Goal: Book appointment/travel/reservation

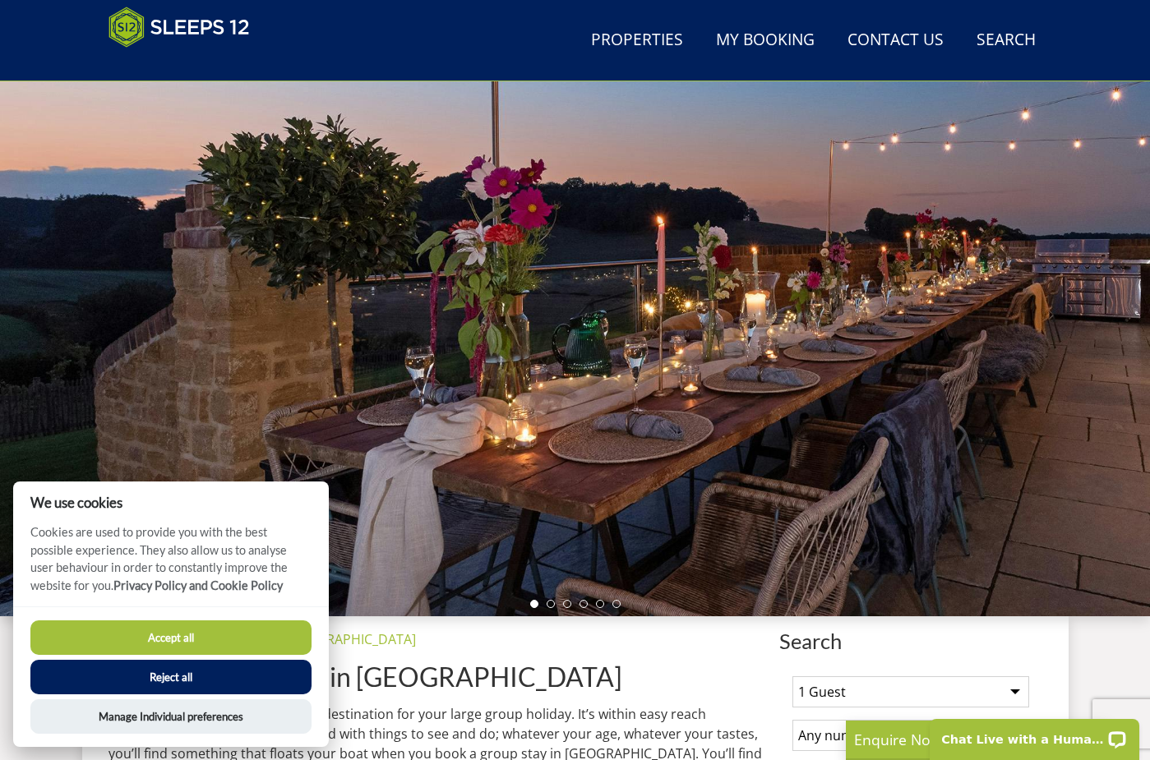
scroll to position [91, 0]
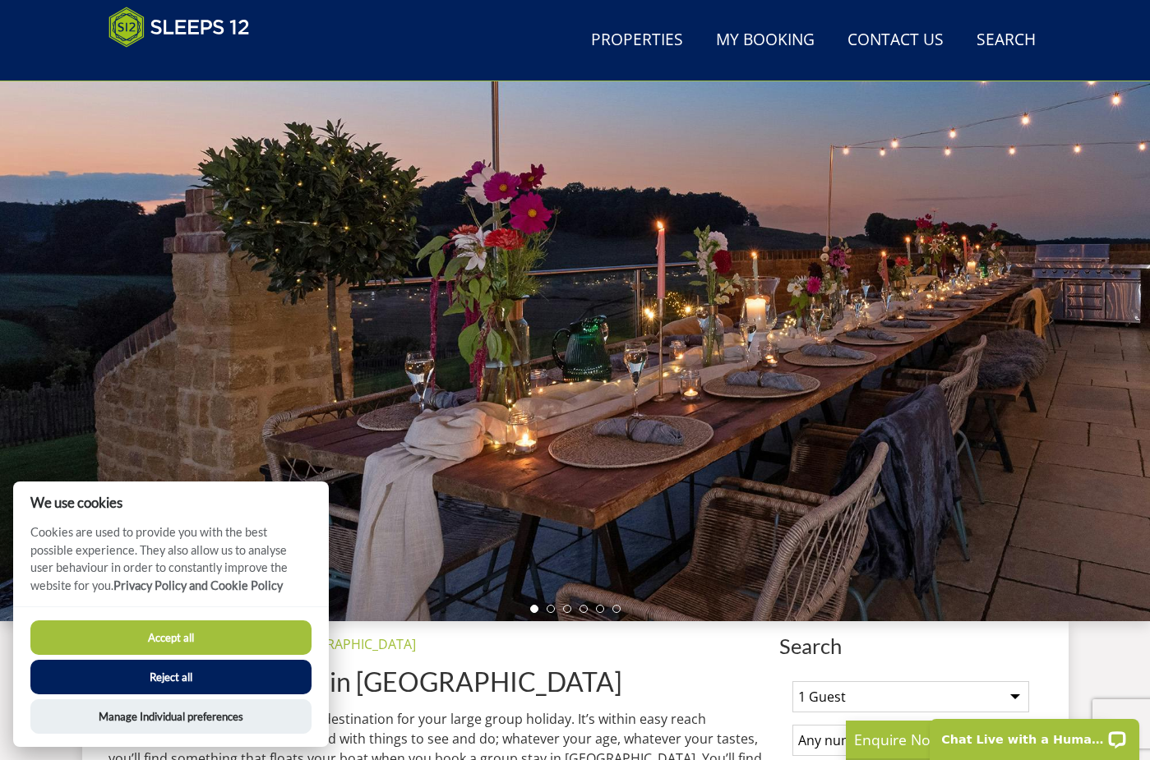
click at [187, 639] on button "Accept all" at bounding box center [170, 638] width 281 height 35
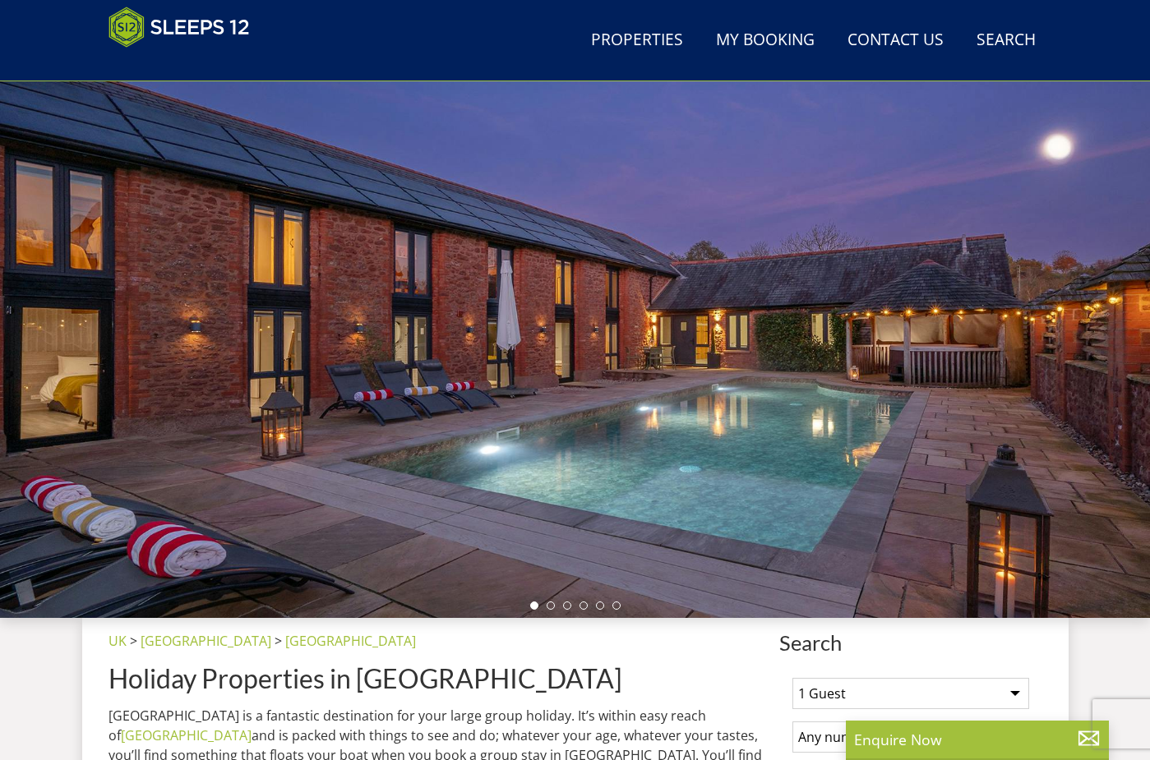
scroll to position [99, 0]
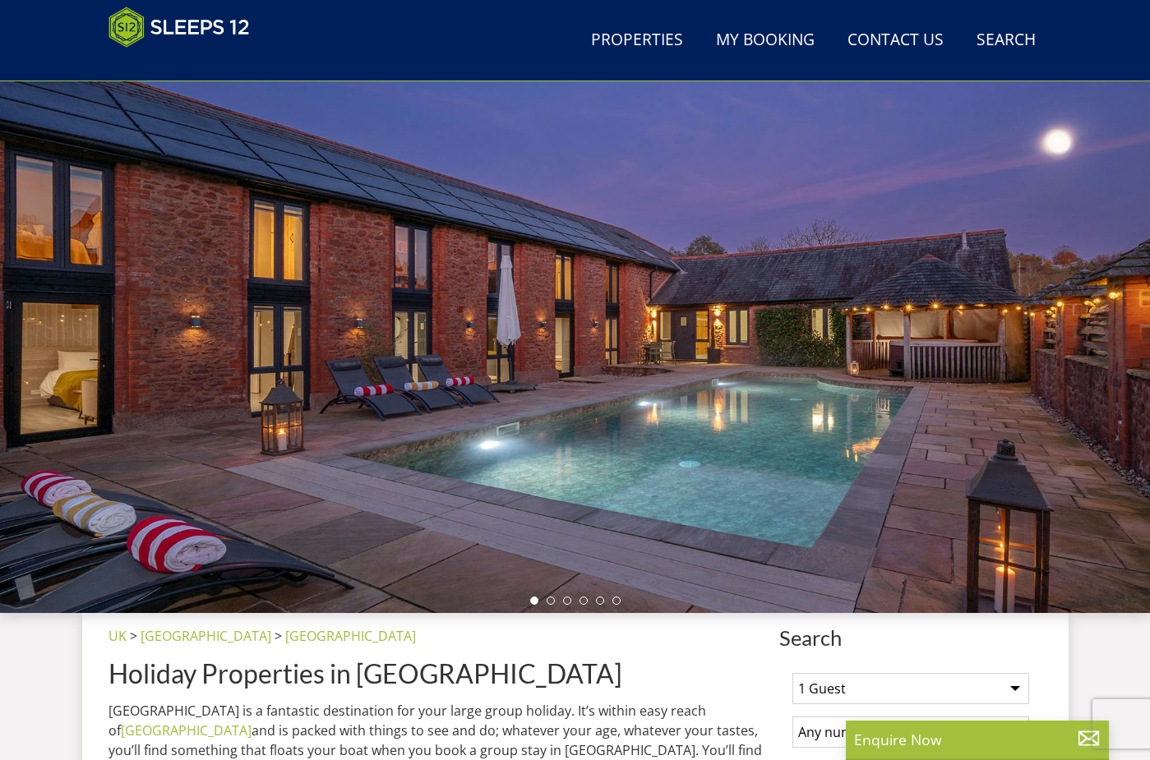
click at [648, 417] on div at bounding box center [575, 325] width 1150 height 575
click at [665, 440] on div at bounding box center [575, 325] width 1150 height 575
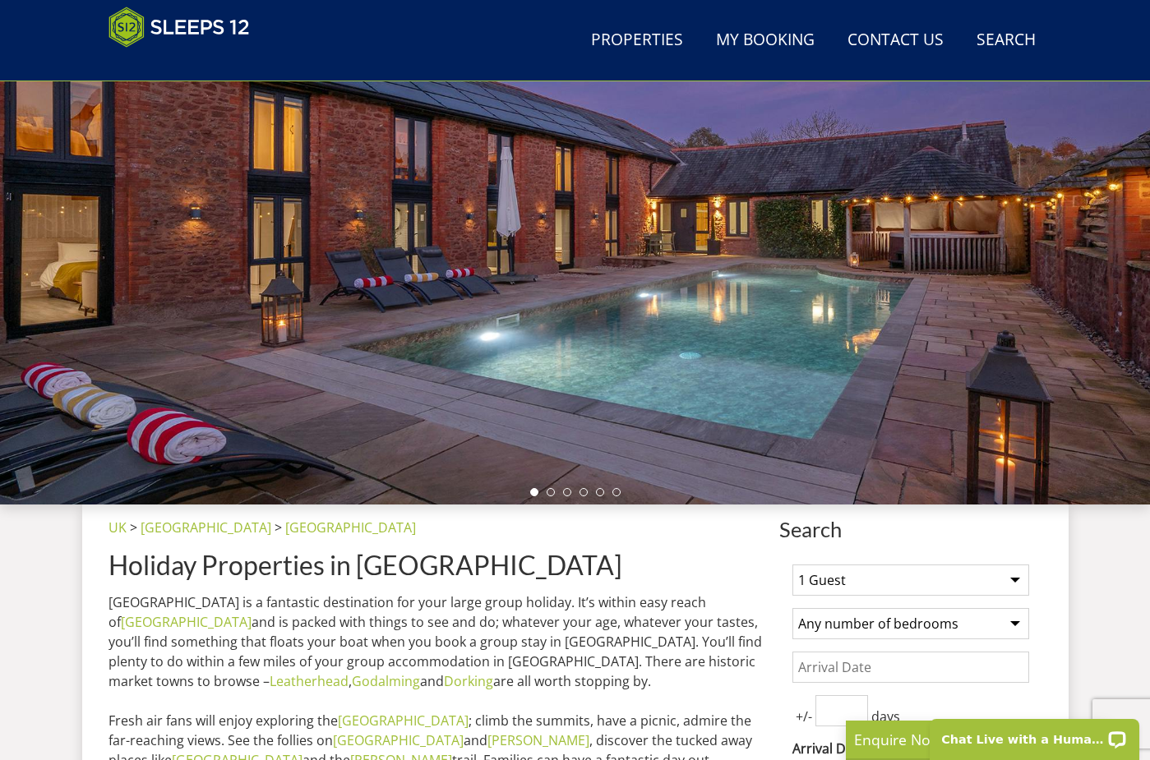
scroll to position [44, 0]
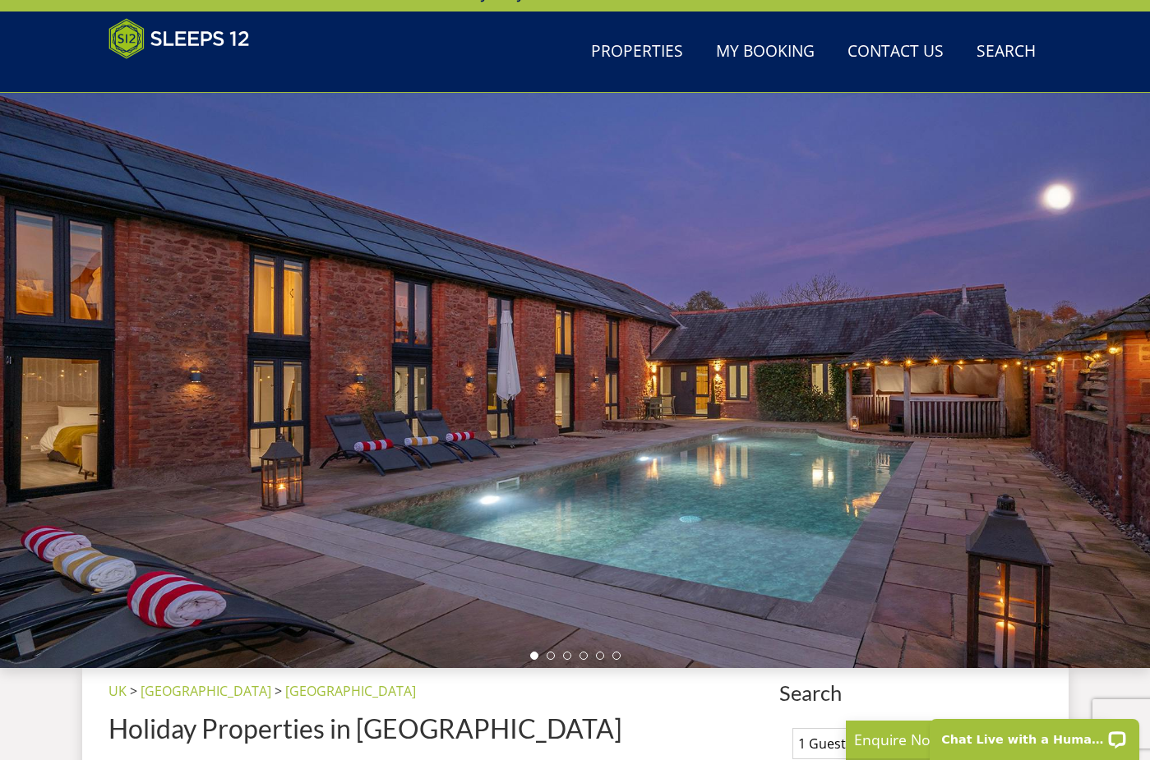
click at [1113, 374] on div at bounding box center [575, 380] width 1150 height 575
drag, startPoint x: 1114, startPoint y: 390, endPoint x: 494, endPoint y: 345, distance: 621.4
click at [496, 345] on div at bounding box center [575, 380] width 1150 height 575
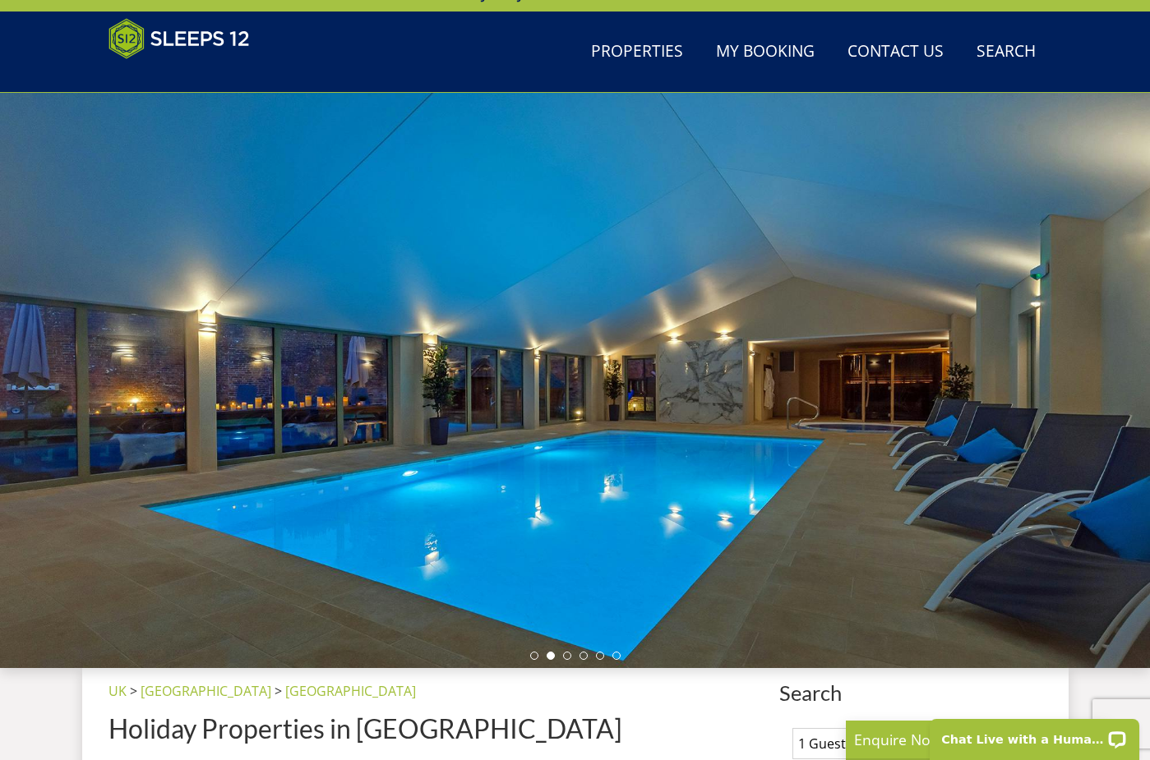
drag, startPoint x: 494, startPoint y: 345, endPoint x: 335, endPoint y: 362, distance: 160.4
click at [335, 362] on div at bounding box center [575, 380] width 1150 height 575
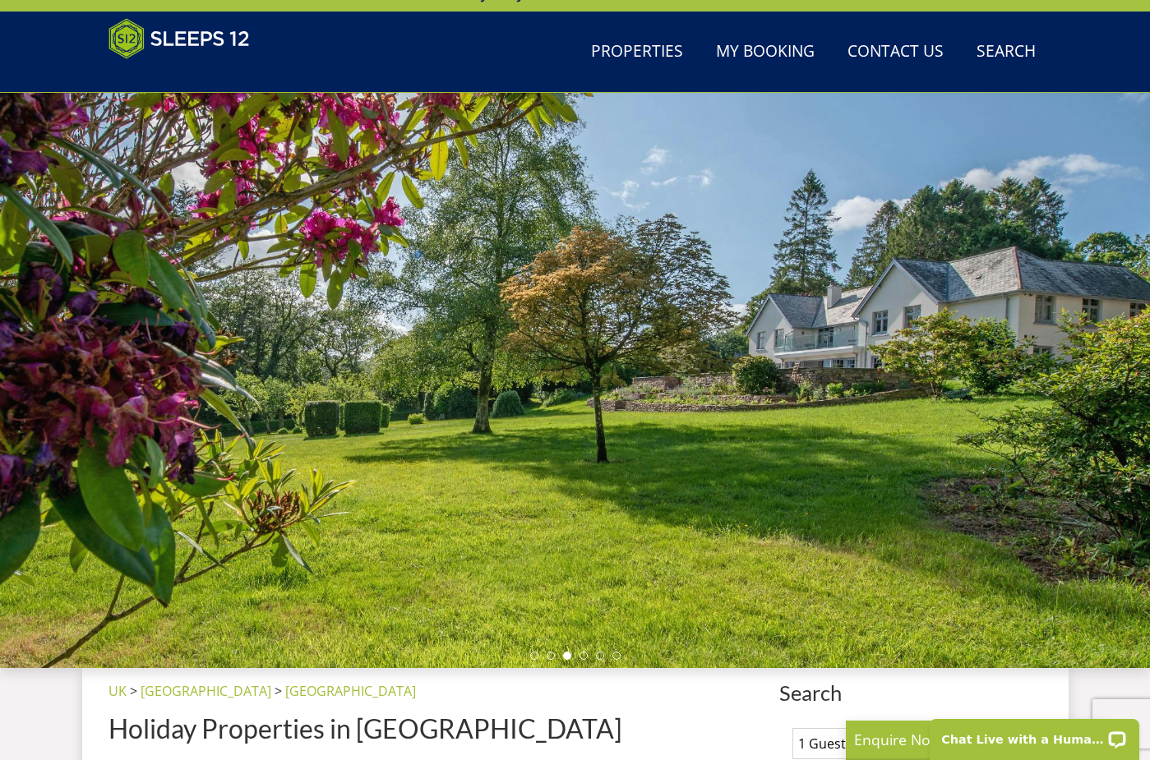
click at [335, 362] on div at bounding box center [575, 380] width 1150 height 575
click at [531, 432] on div at bounding box center [575, 380] width 1150 height 575
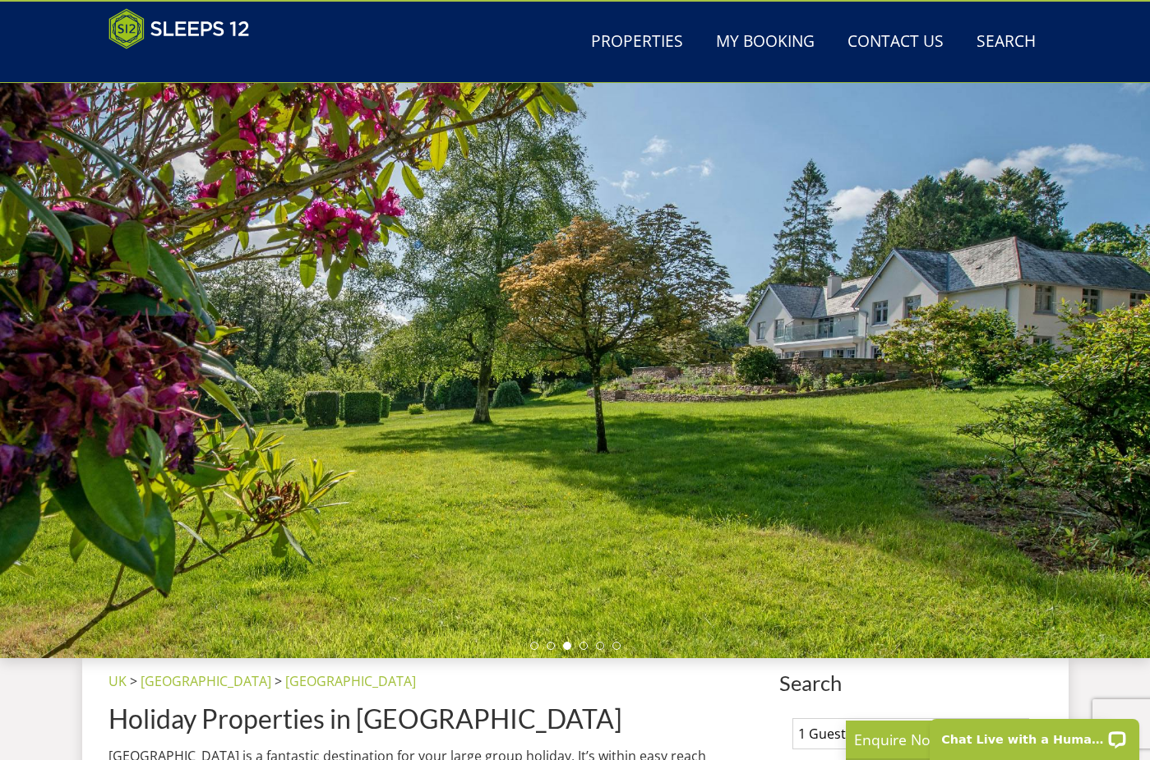
scroll to position [56, 0]
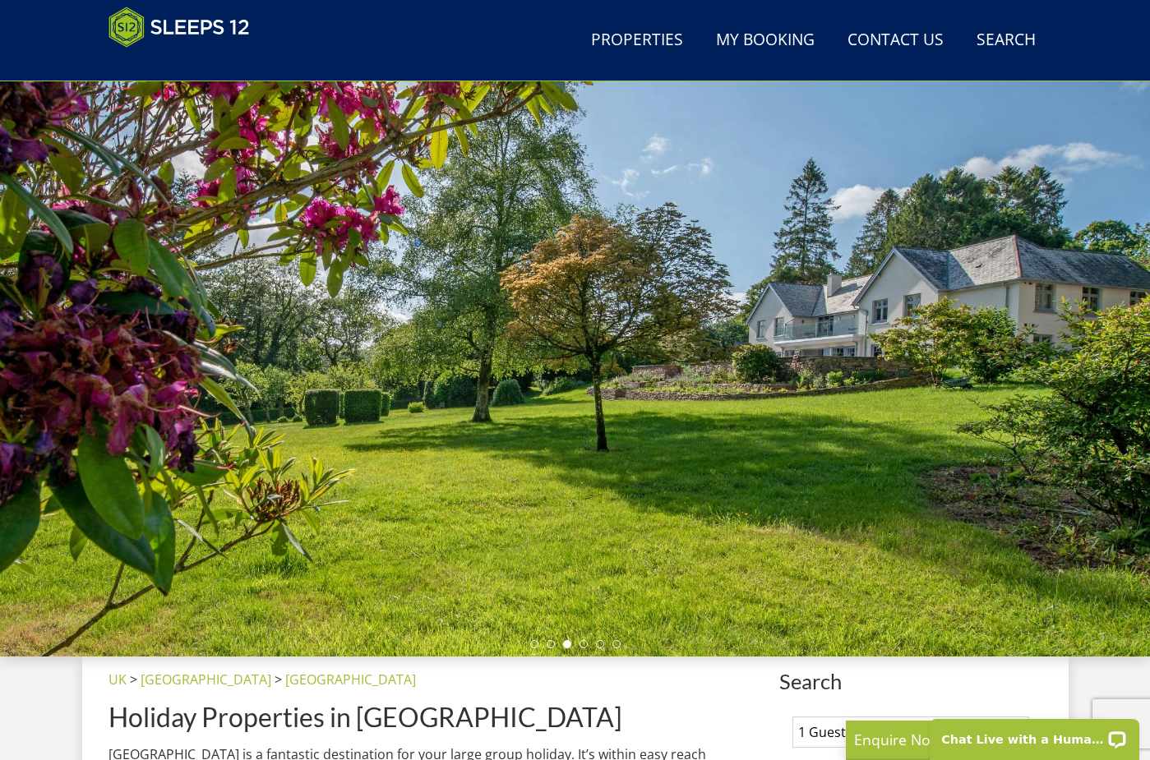
click at [522, 424] on div at bounding box center [575, 368] width 1150 height 575
click at [1024, 473] on div at bounding box center [575, 368] width 1150 height 575
click at [1046, 371] on div at bounding box center [575, 368] width 1150 height 575
drag, startPoint x: 1046, startPoint y: 371, endPoint x: 1008, endPoint y: 348, distance: 45.0
click at [1046, 371] on div at bounding box center [575, 368] width 1150 height 575
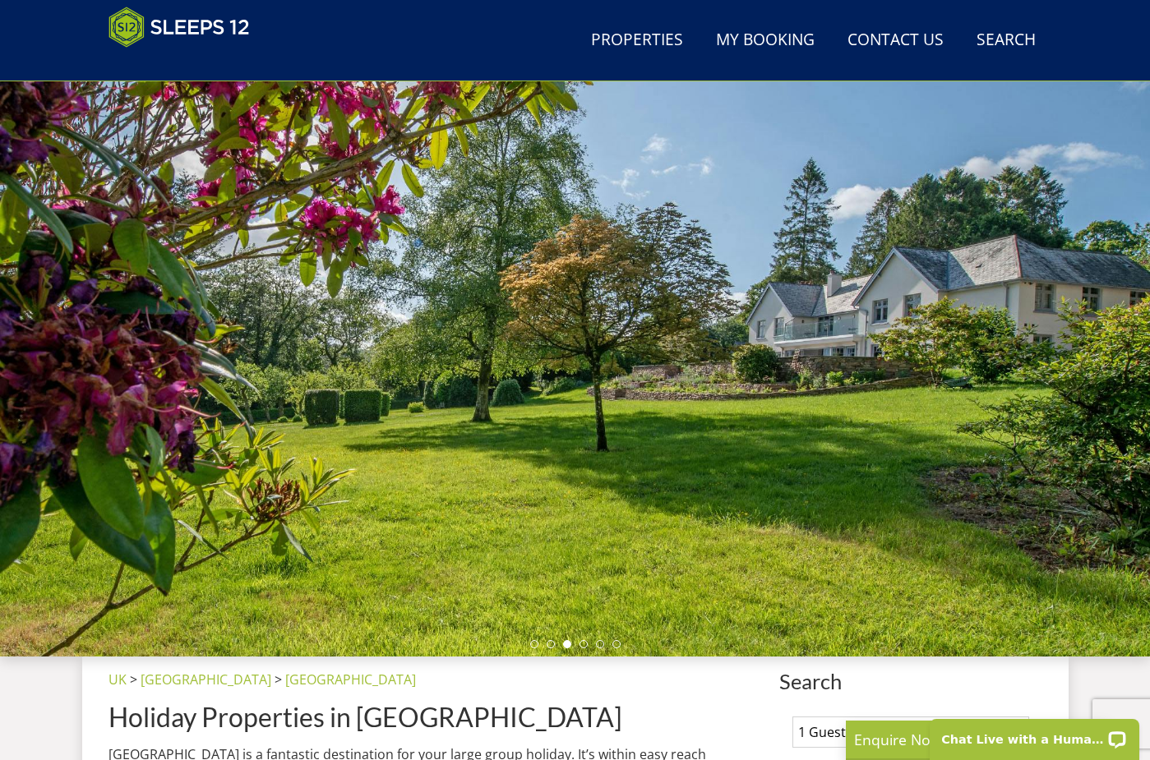
click at [1008, 348] on div at bounding box center [575, 368] width 1150 height 575
click at [1006, 348] on div at bounding box center [575, 368] width 1150 height 575
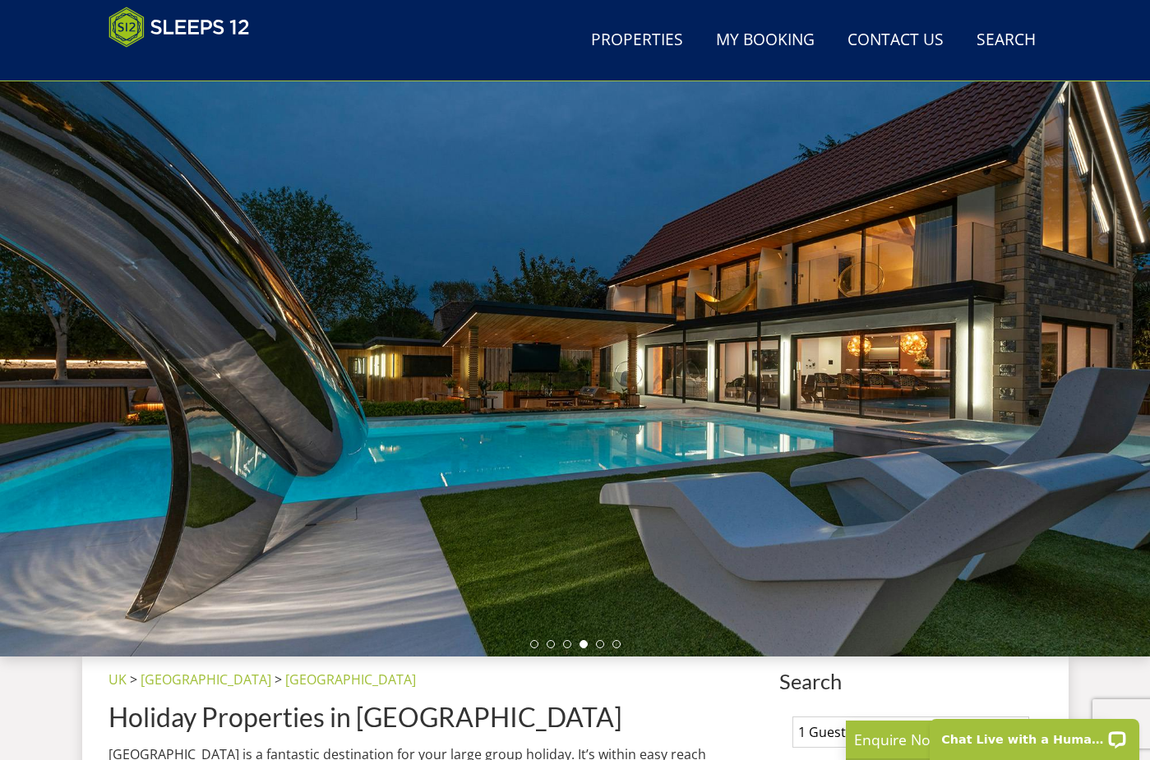
drag, startPoint x: 1006, startPoint y: 351, endPoint x: 968, endPoint y: 351, distance: 37.8
click at [1006, 351] on div at bounding box center [575, 368] width 1150 height 575
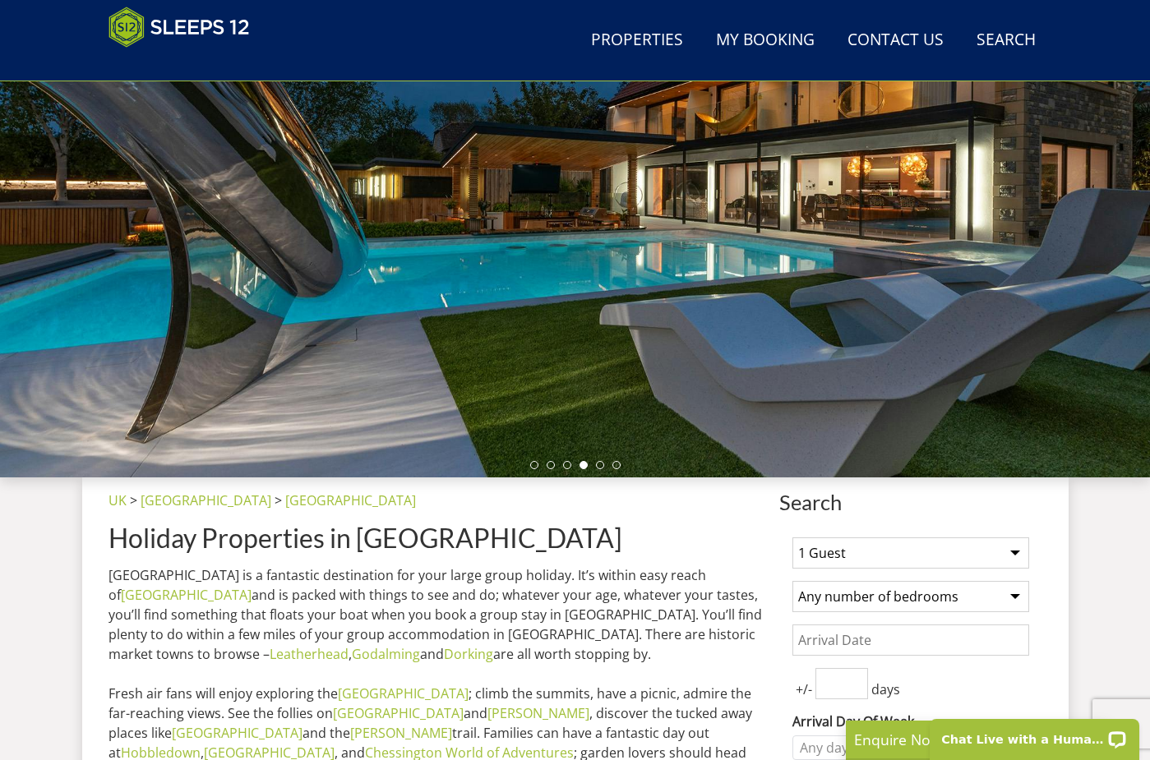
scroll to position [270, 0]
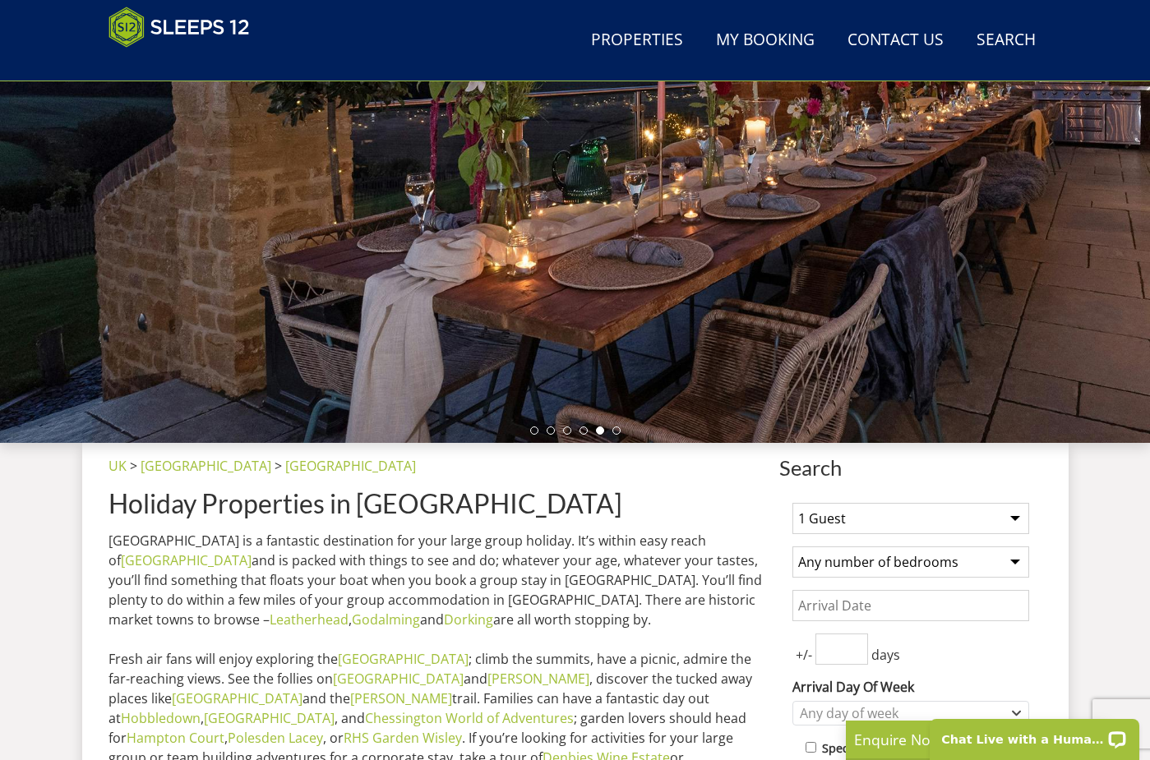
select select "10"
select select "5"
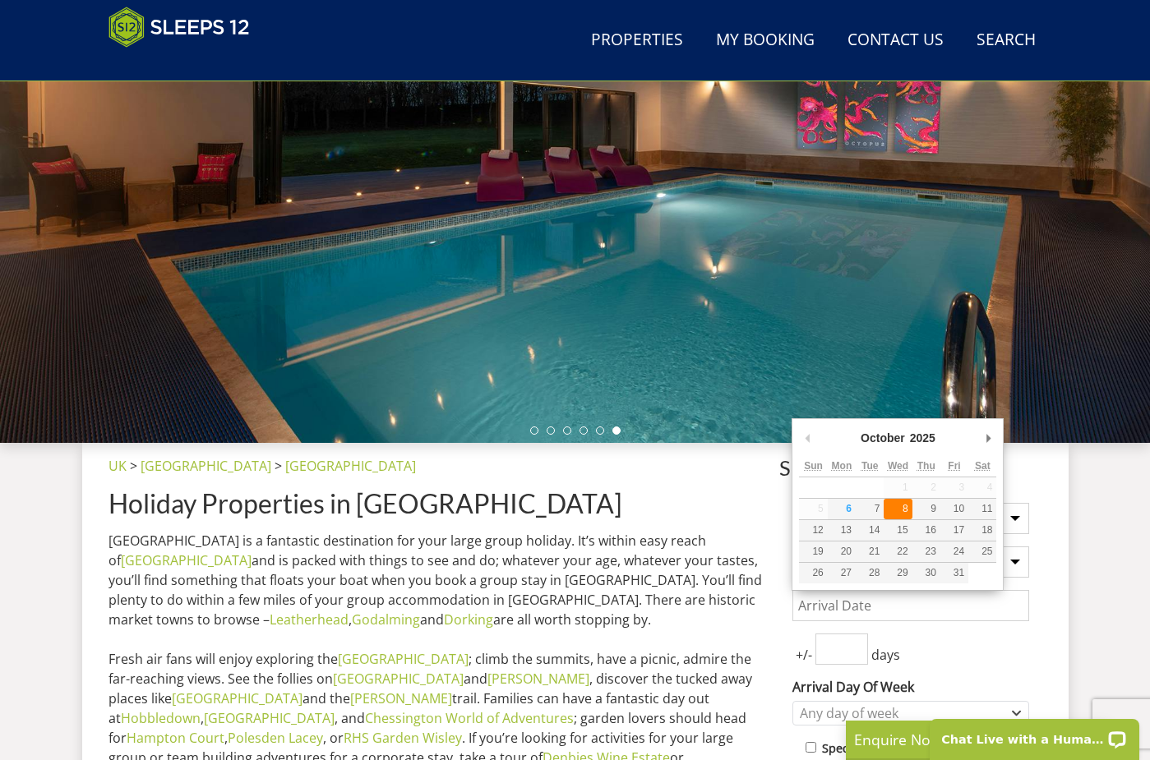
type input "[DATE]"
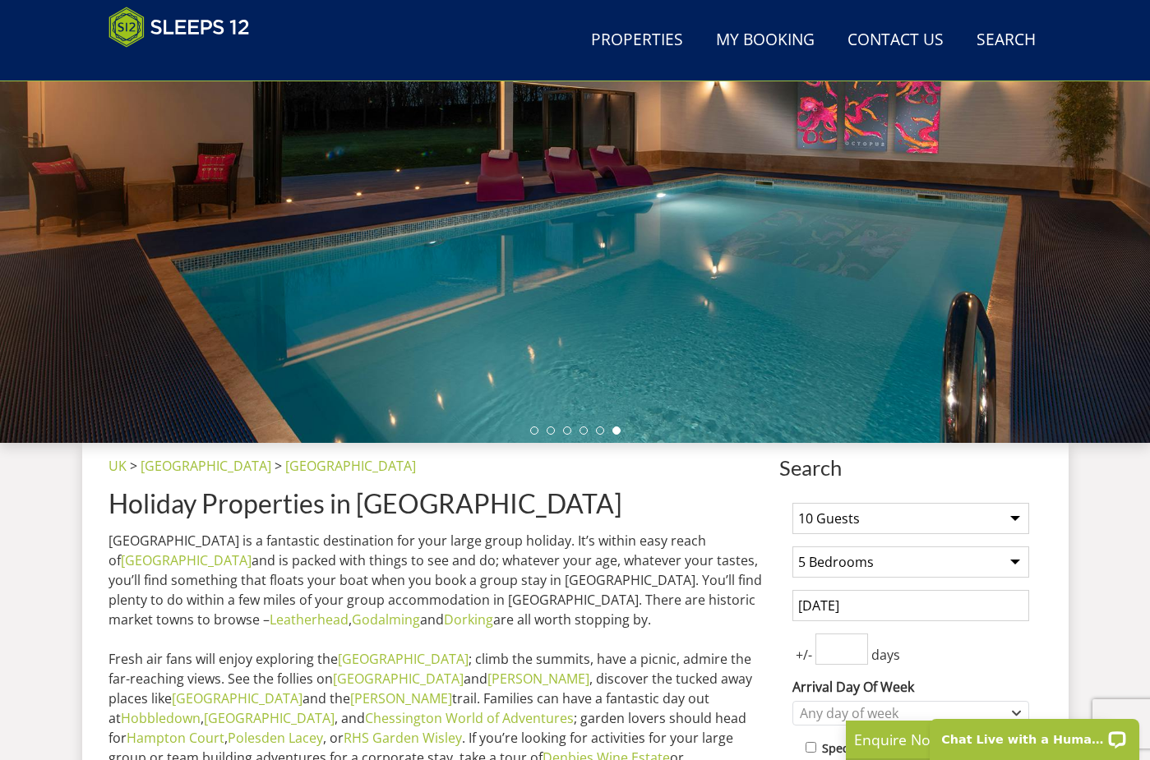
click at [893, 610] on input "[DATE]" at bounding box center [910, 605] width 237 height 31
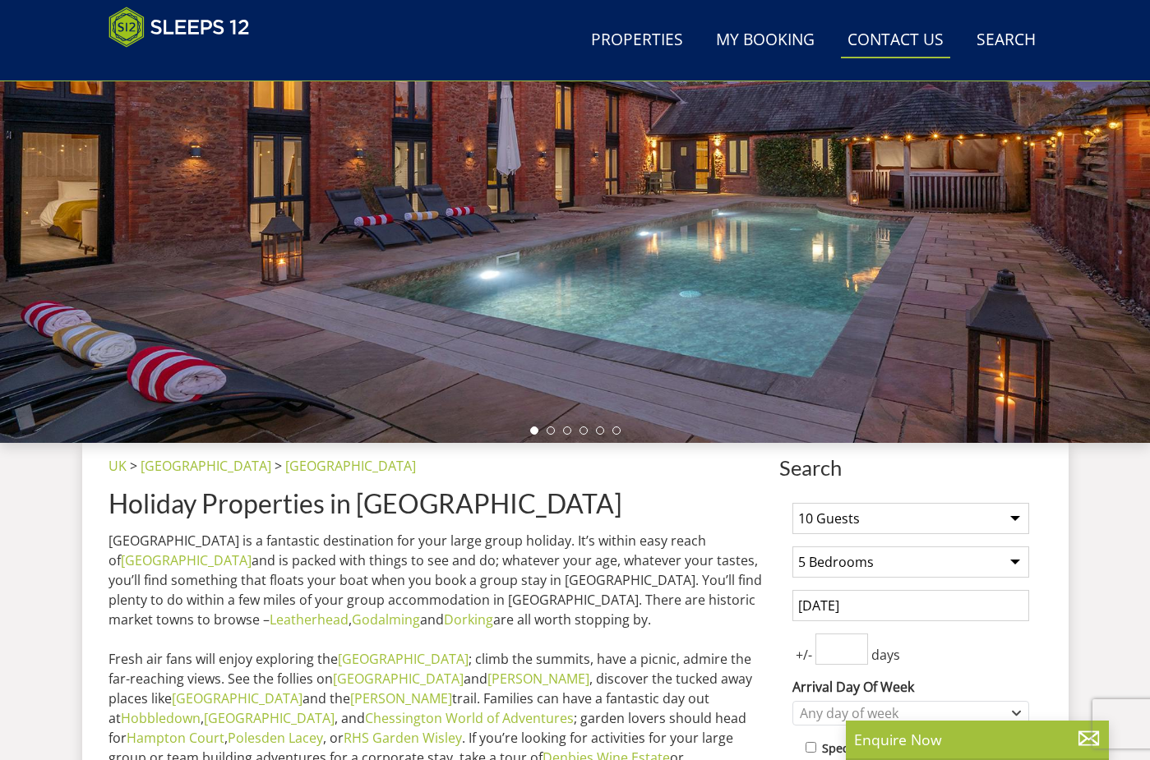
drag, startPoint x: 916, startPoint y: 44, endPoint x: 916, endPoint y: 79, distance: 34.5
click at [916, 44] on link "Contact Us [PHONE_NUMBER]" at bounding box center [895, 40] width 109 height 37
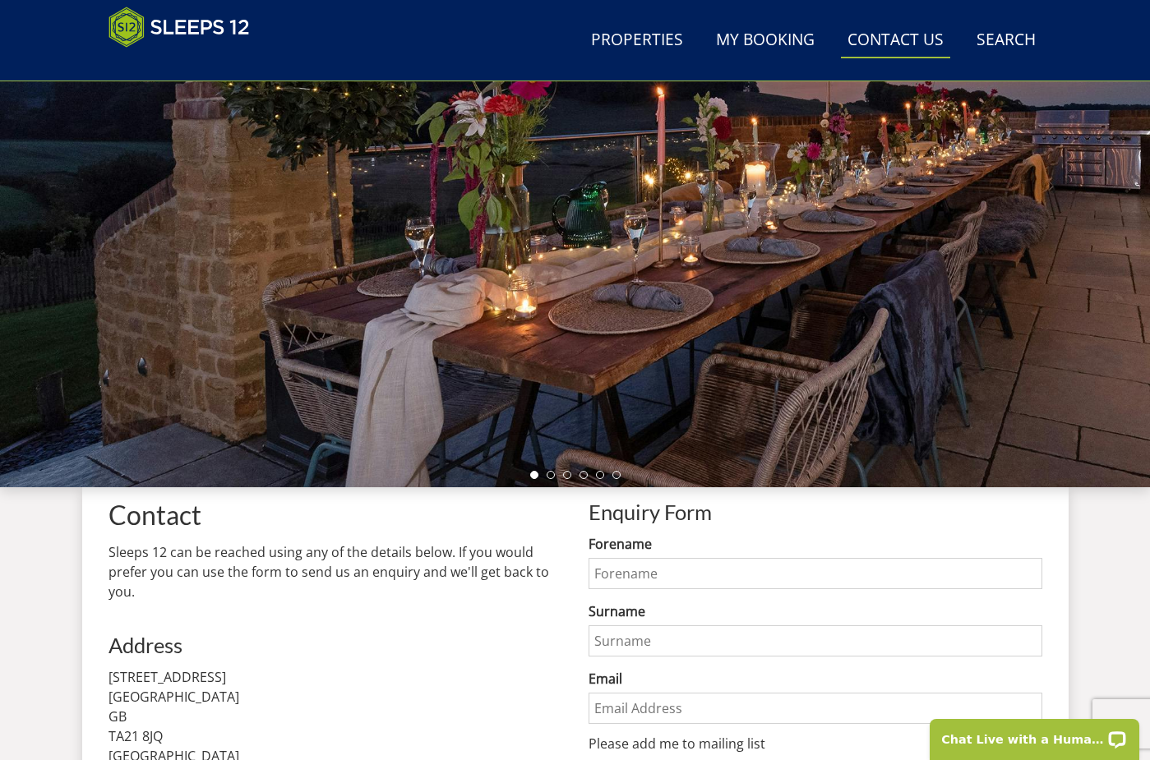
scroll to position [107, 0]
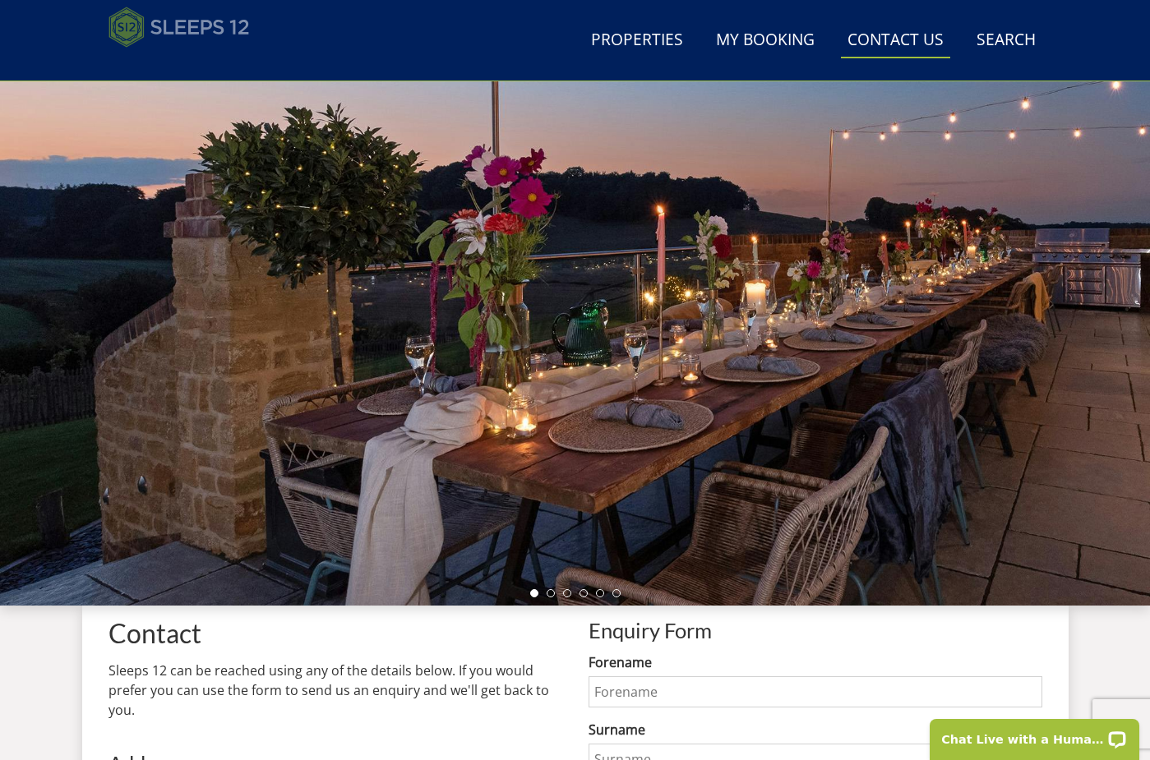
select select "10"
select select "5"
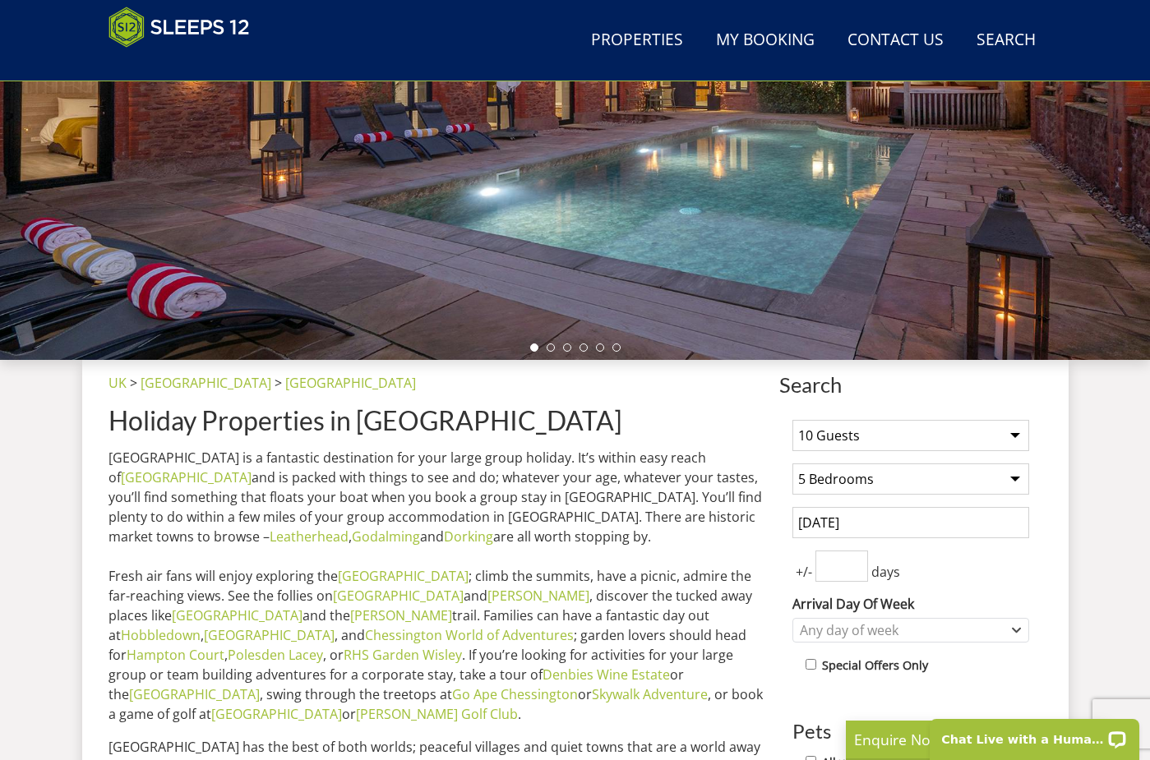
scroll to position [365, 0]
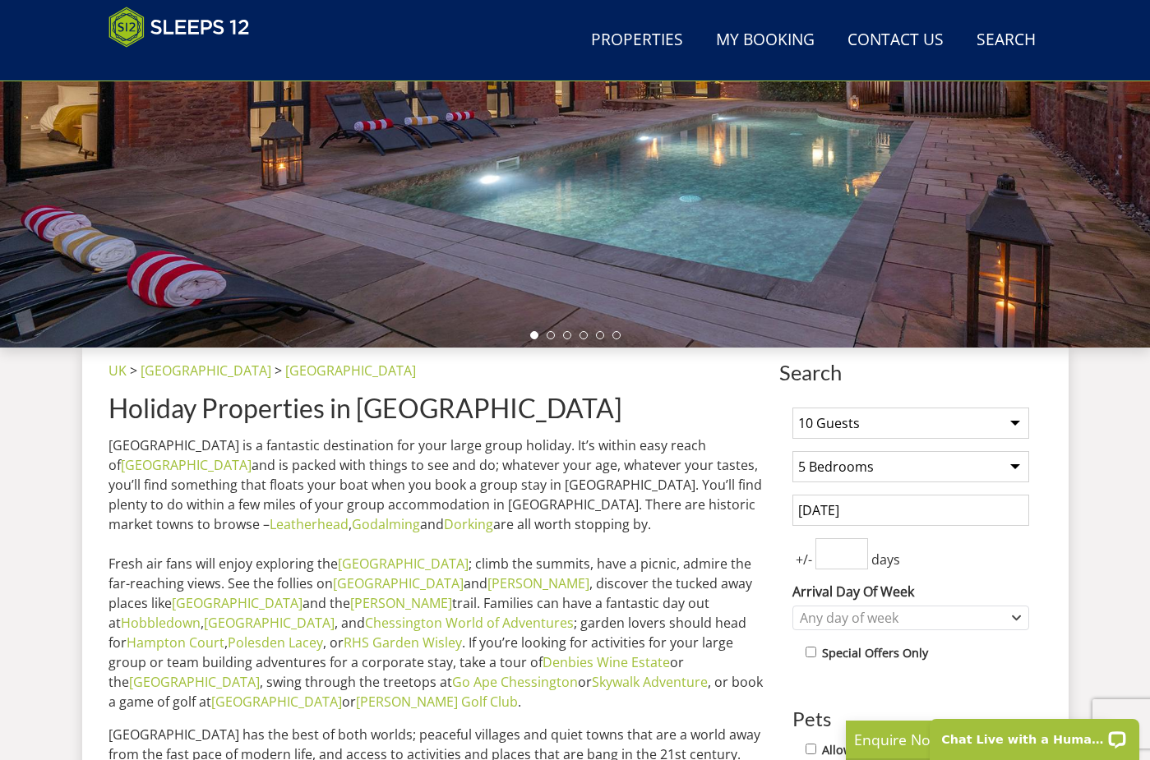
click at [854, 487] on div "1 Guest 2 Guests 3 Guests 4 Guests 5 Guests 6 Guests 7 Guests 8 Guests 9 Guests…" at bounding box center [910, 708] width 263 height 626
click at [856, 510] on input "[DATE]" at bounding box center [910, 510] width 237 height 31
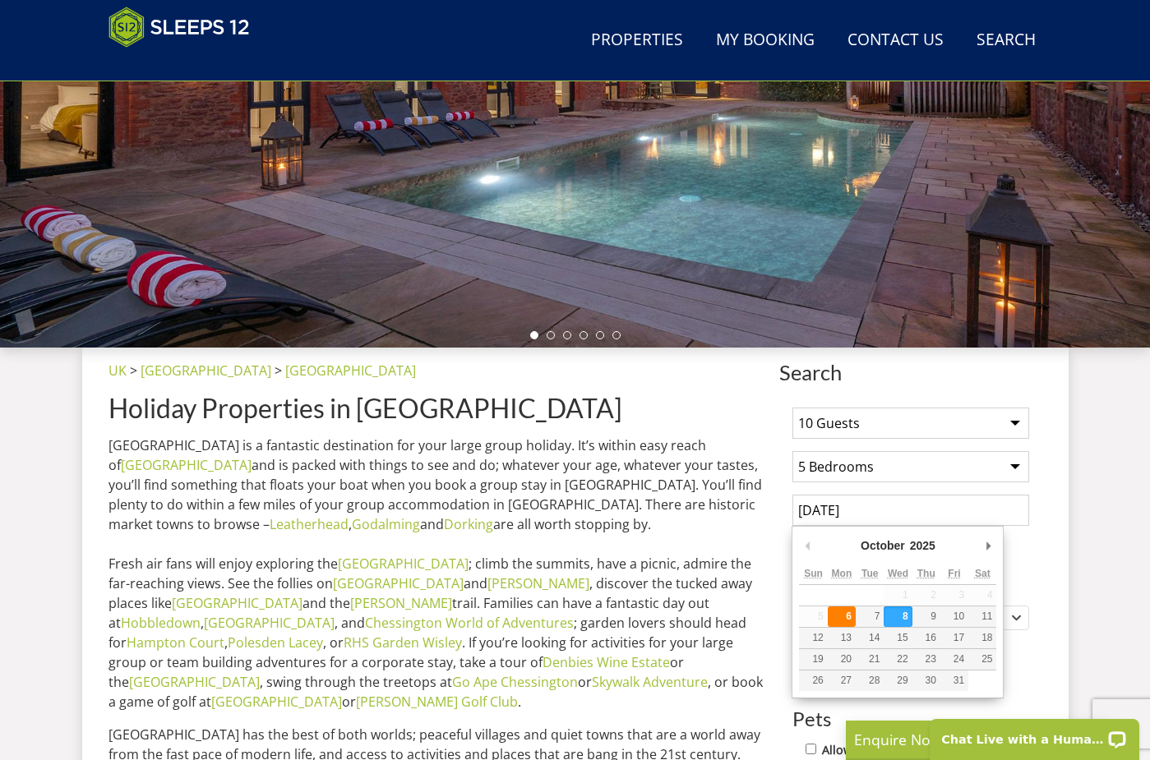
type input "[DATE]"
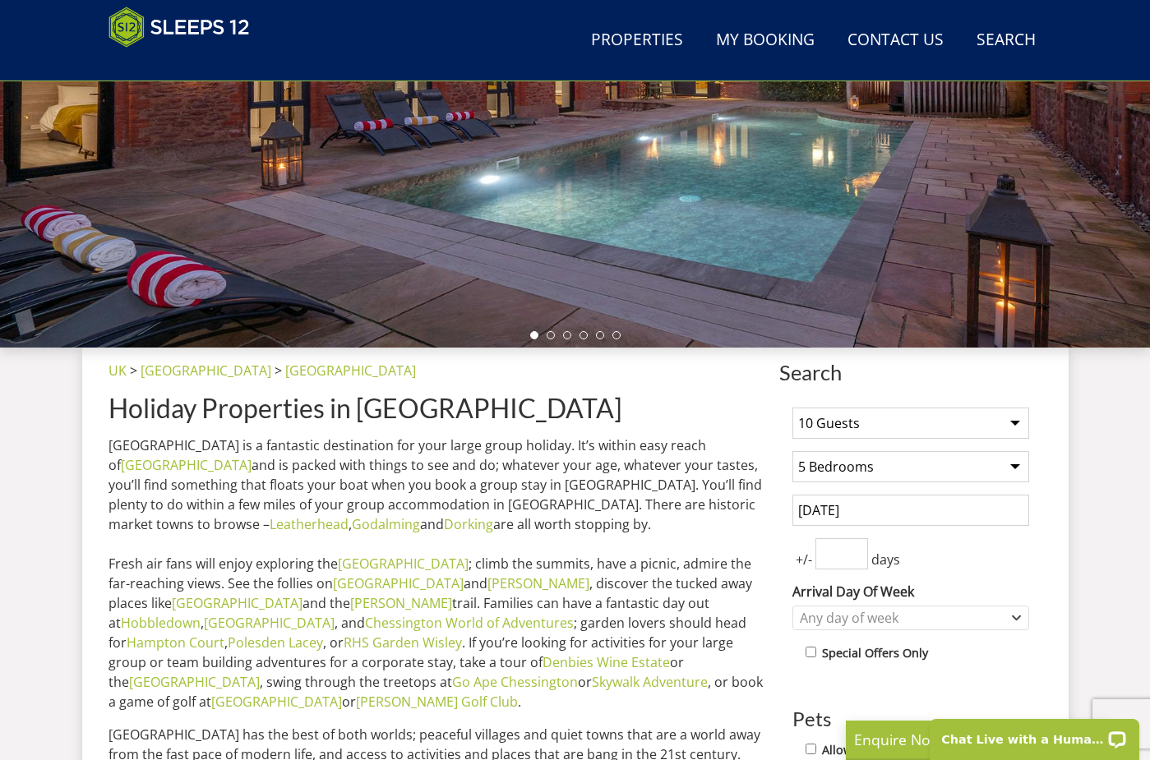
click at [841, 551] on input "number" at bounding box center [841, 553] width 53 height 31
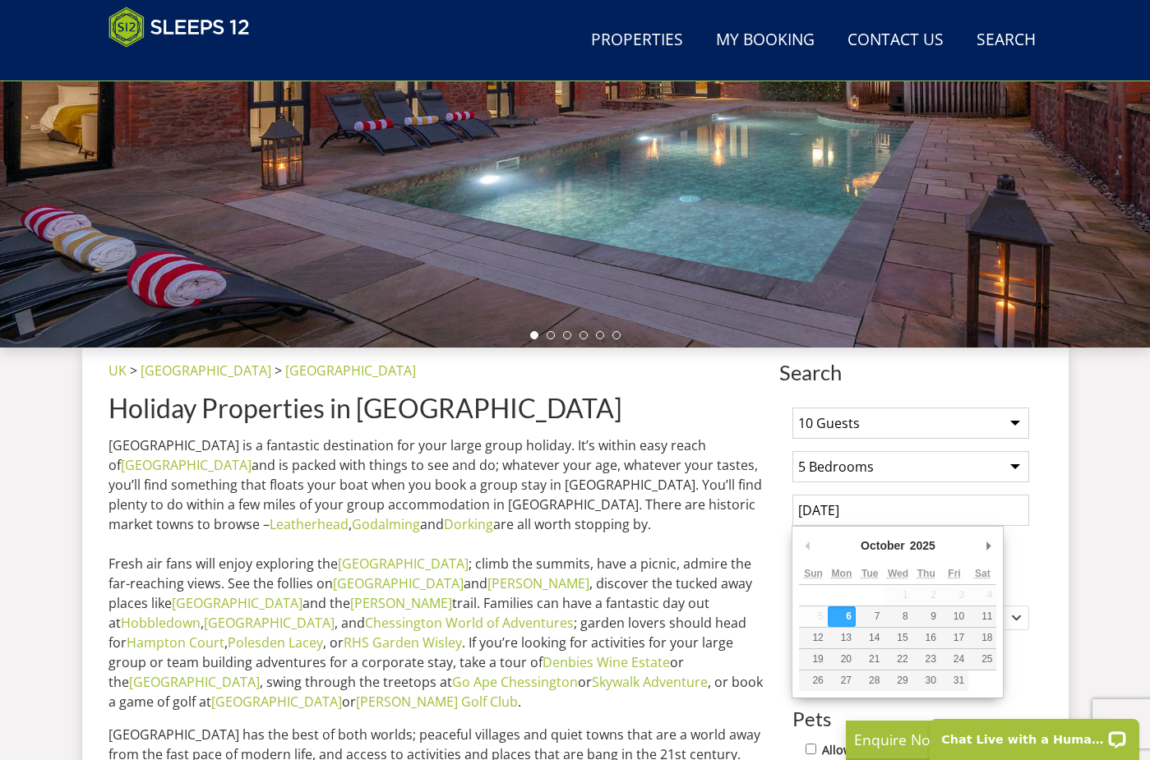
click at [877, 510] on input "[DATE]" at bounding box center [910, 510] width 237 height 31
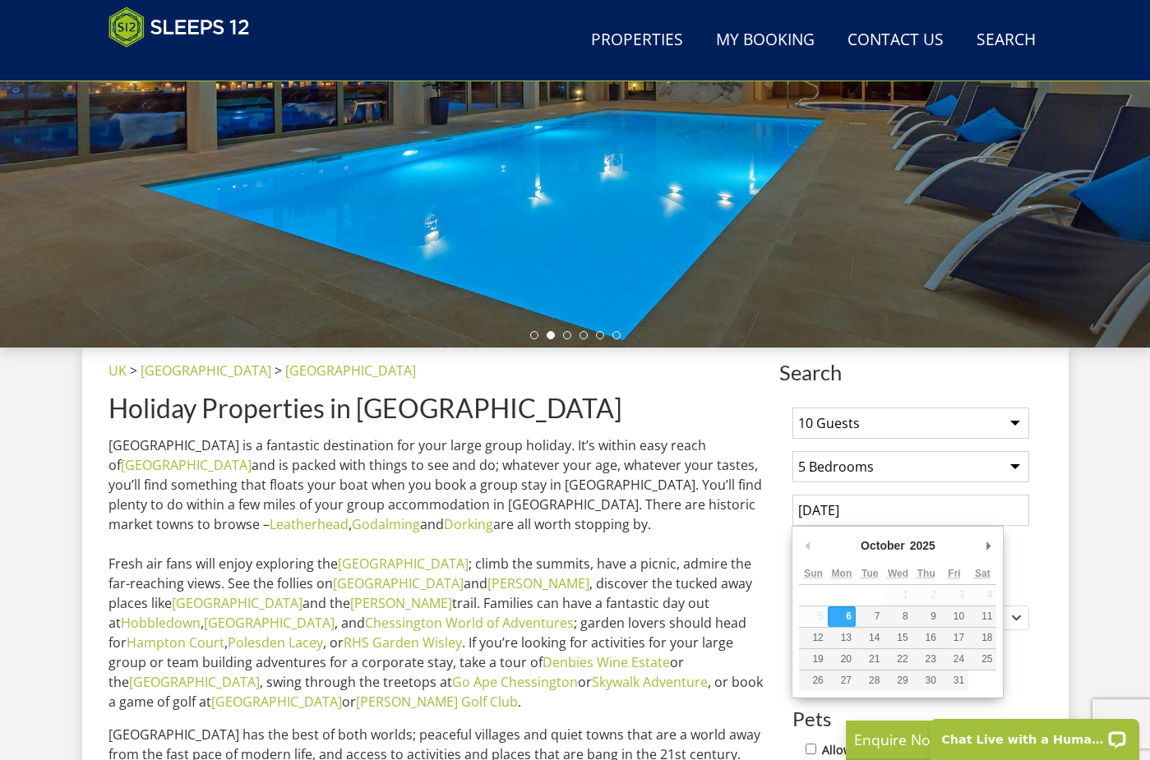
click at [1058, 552] on div "Search Search 1 Guest 2 Guests 3 Guests 4 Guests 5 Guests 6 Guests 7 Guests 8 G…" at bounding box center [575, 762] width 986 height 828
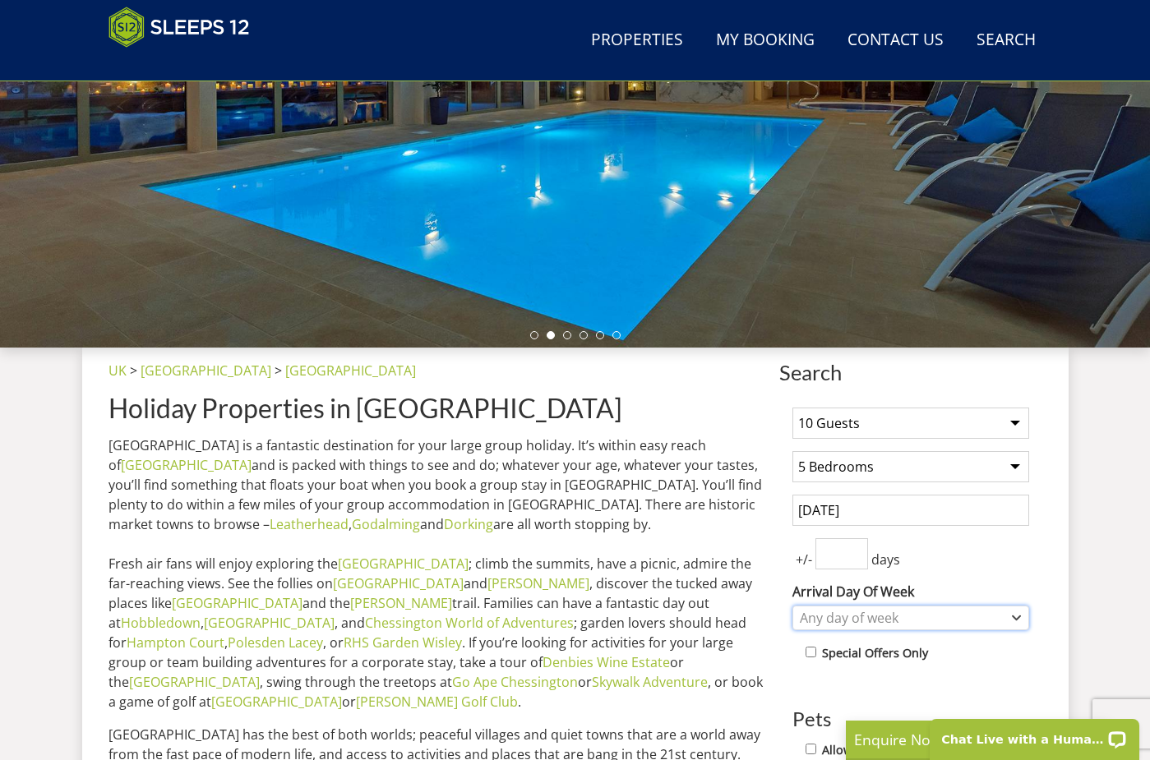
click at [851, 609] on div "Any day of week" at bounding box center [902, 618] width 213 height 18
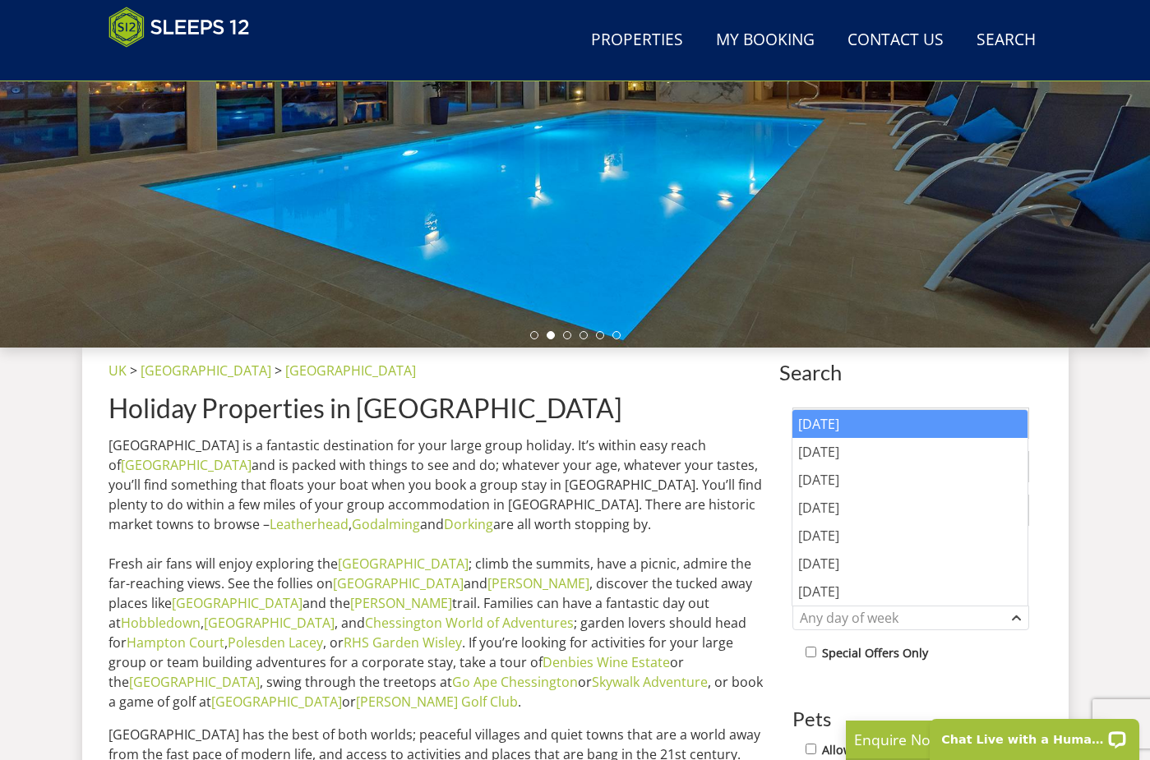
click at [849, 435] on div "[DATE]" at bounding box center [909, 424] width 235 height 28
click at [882, 666] on div "1 Guest 2 Guests 3 Guests 4 Guests 5 Guests 6 Guests 7 Guests 8 Guests 9 Guests…" at bounding box center [910, 708] width 263 height 626
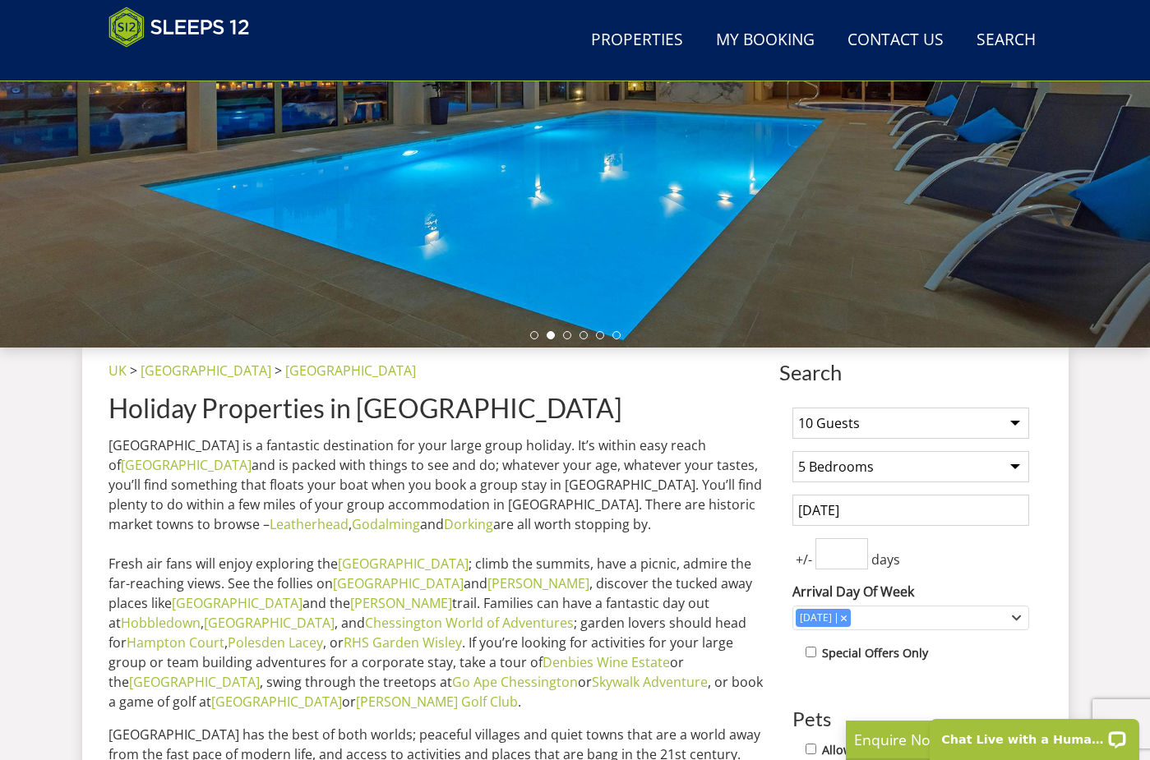
click at [827, 557] on input "number" at bounding box center [841, 553] width 53 height 31
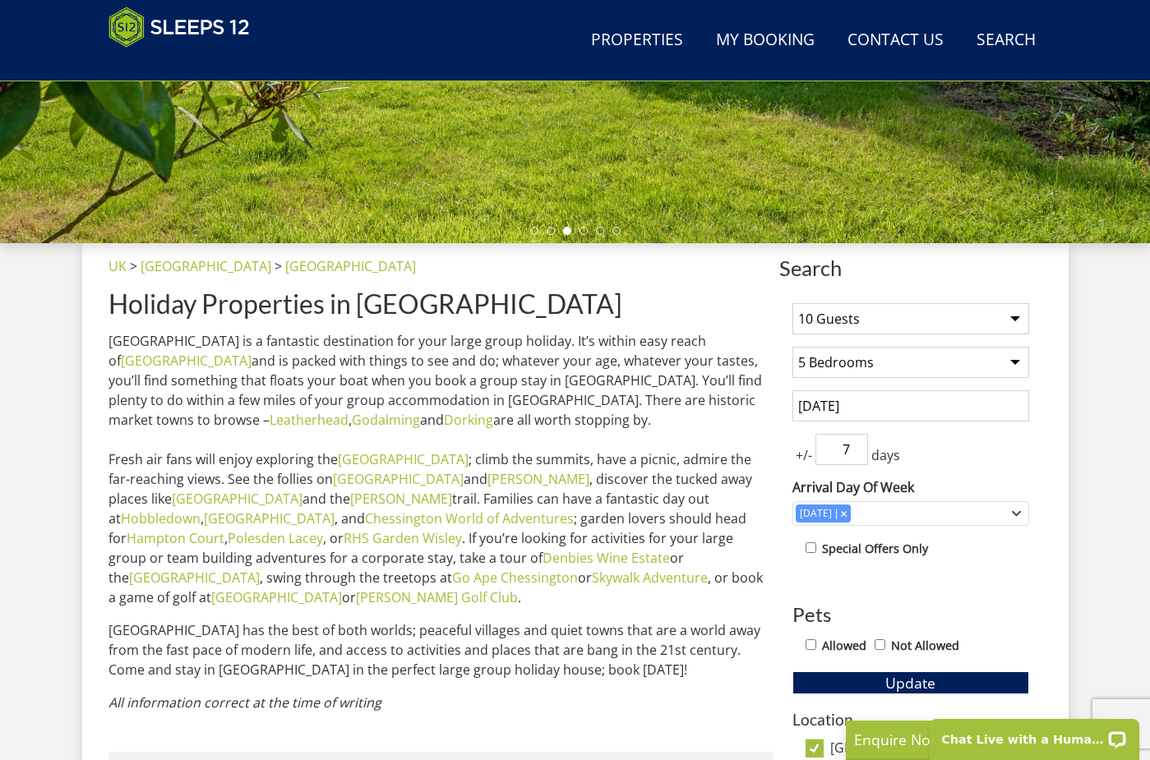
scroll to position [579, 0]
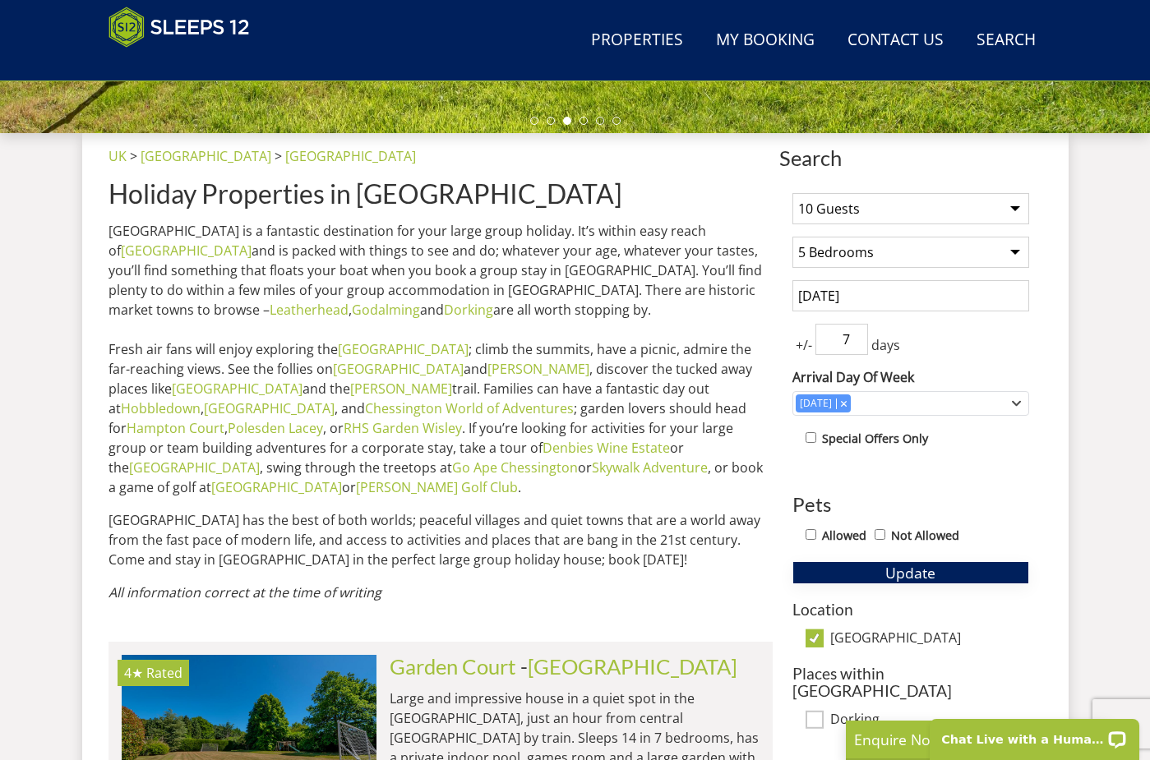
type input "7"
click at [874, 569] on button "Update" at bounding box center [910, 572] width 237 height 23
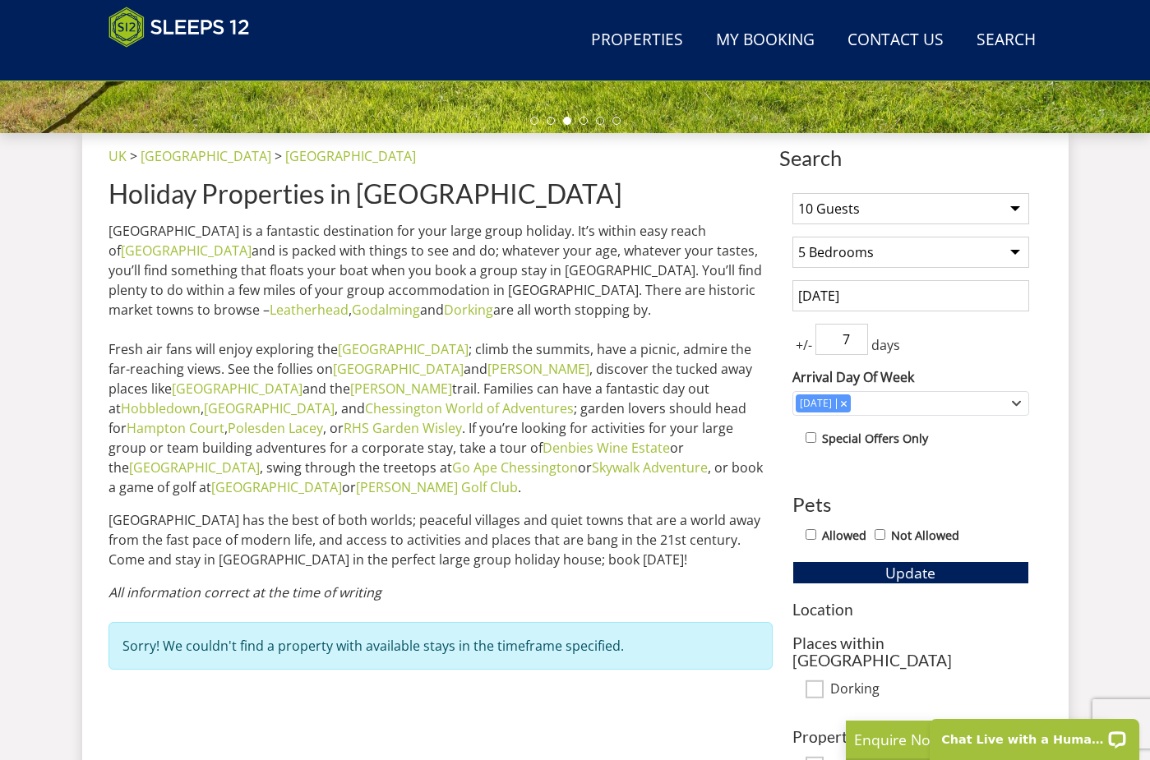
select select "12"
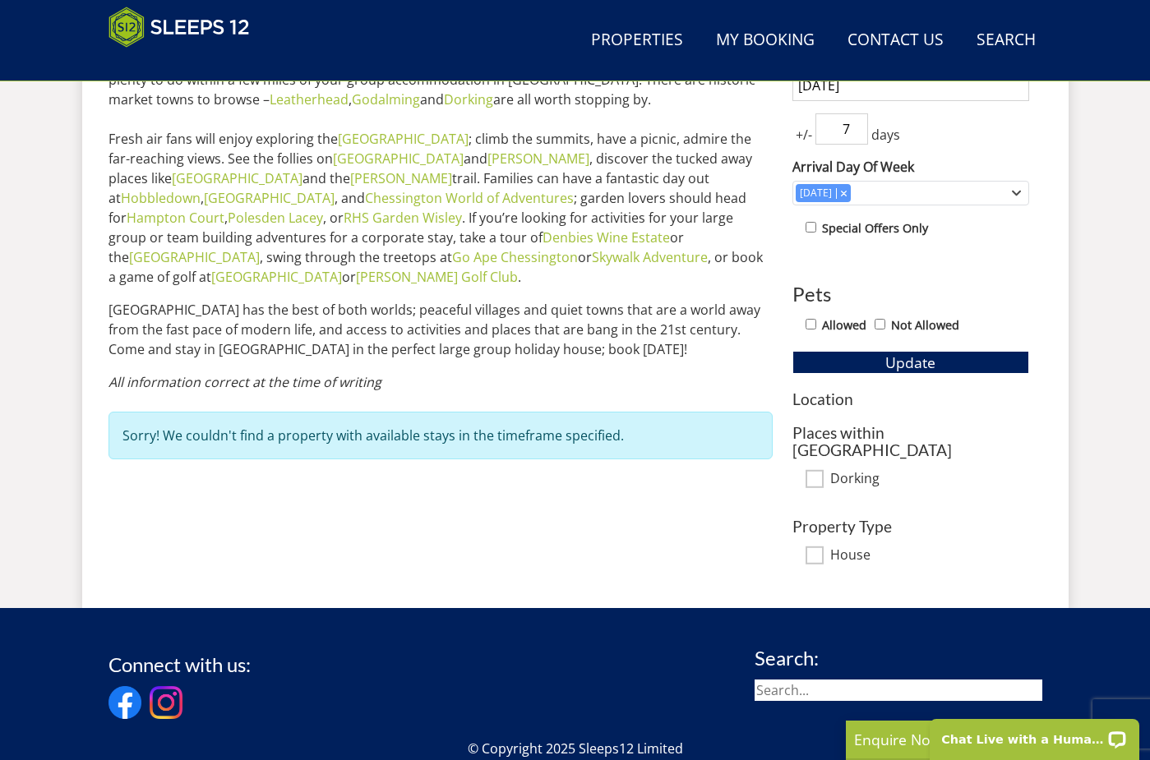
scroll to position [819, 0]
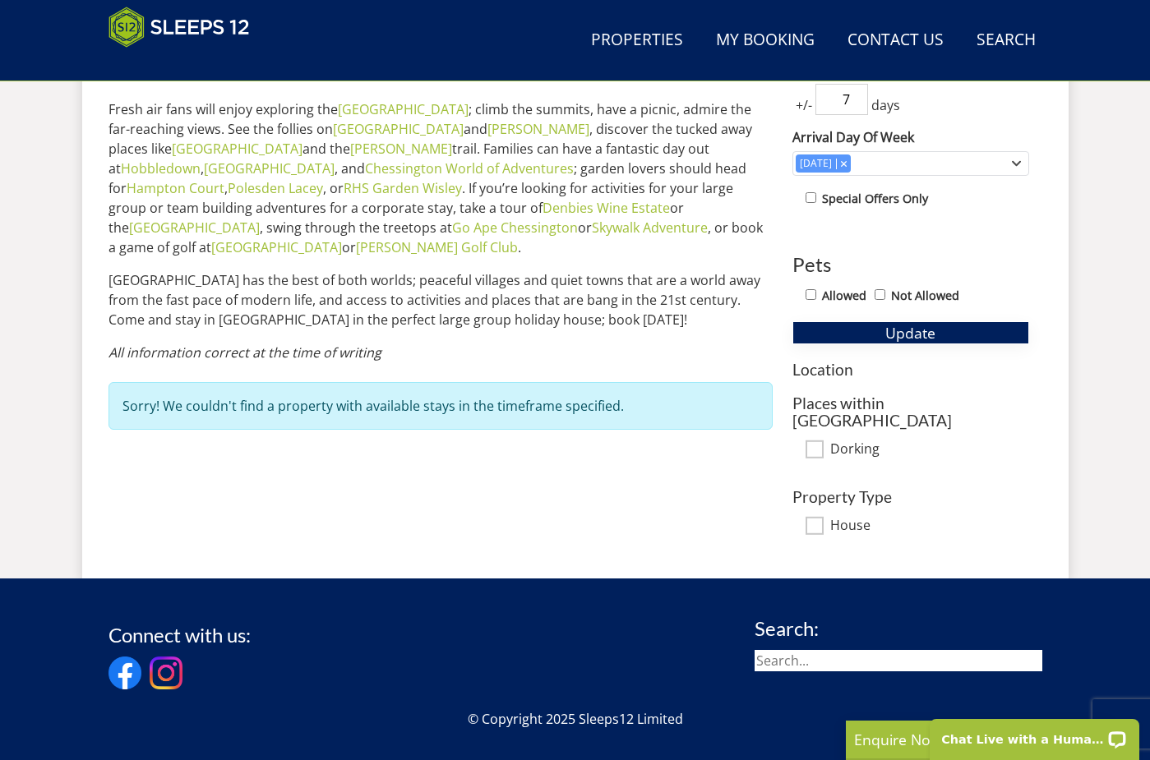
click at [925, 328] on span "Update" at bounding box center [910, 333] width 50 height 20
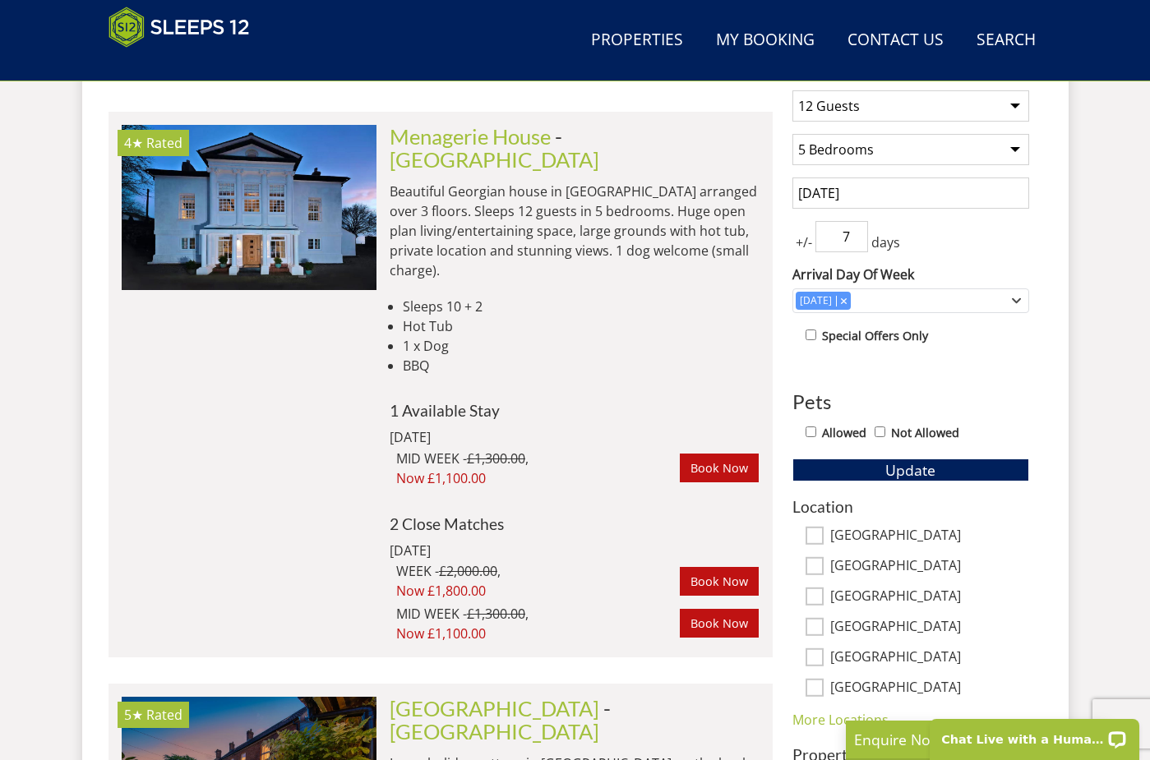
scroll to position [668, 0]
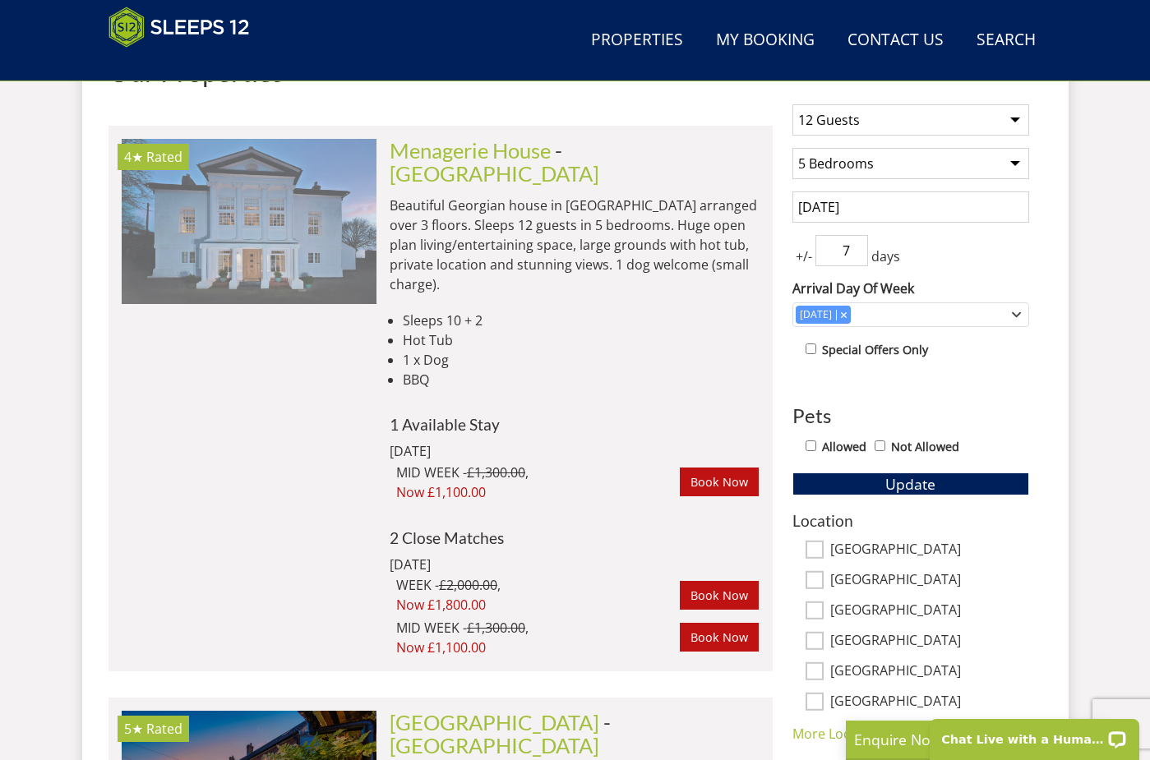
click at [270, 256] on img at bounding box center [249, 221] width 255 height 164
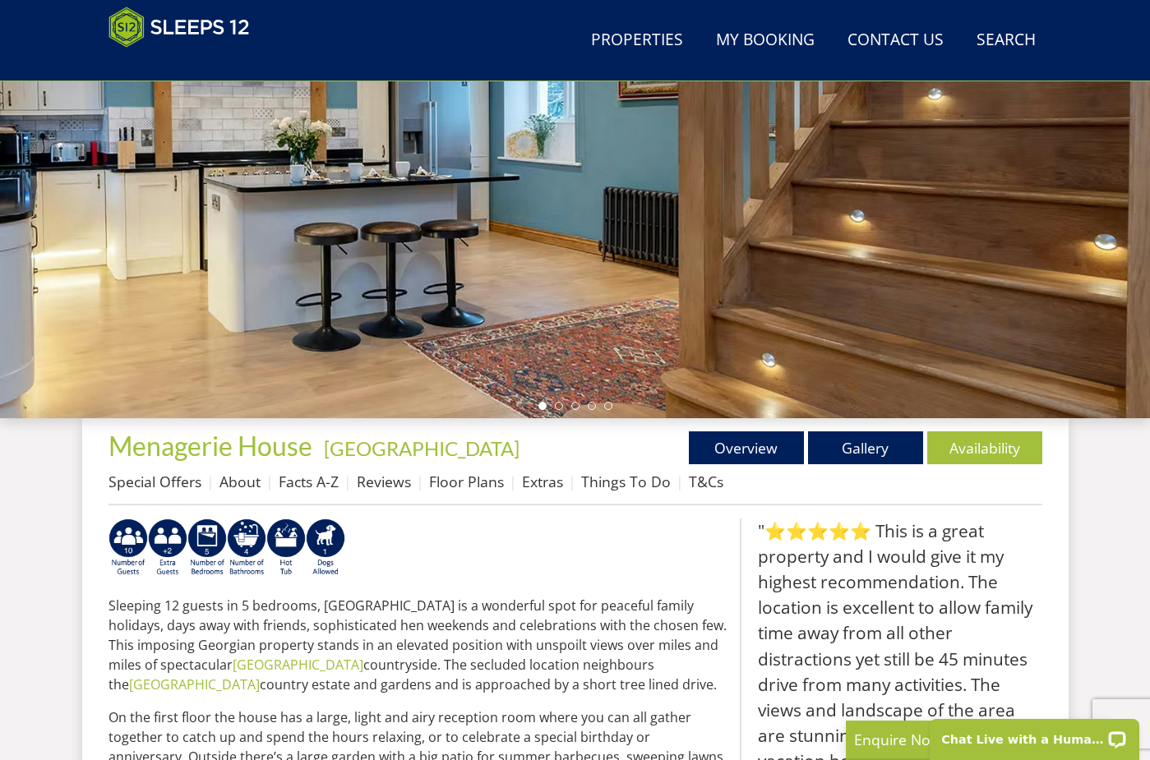
scroll to position [292, 1]
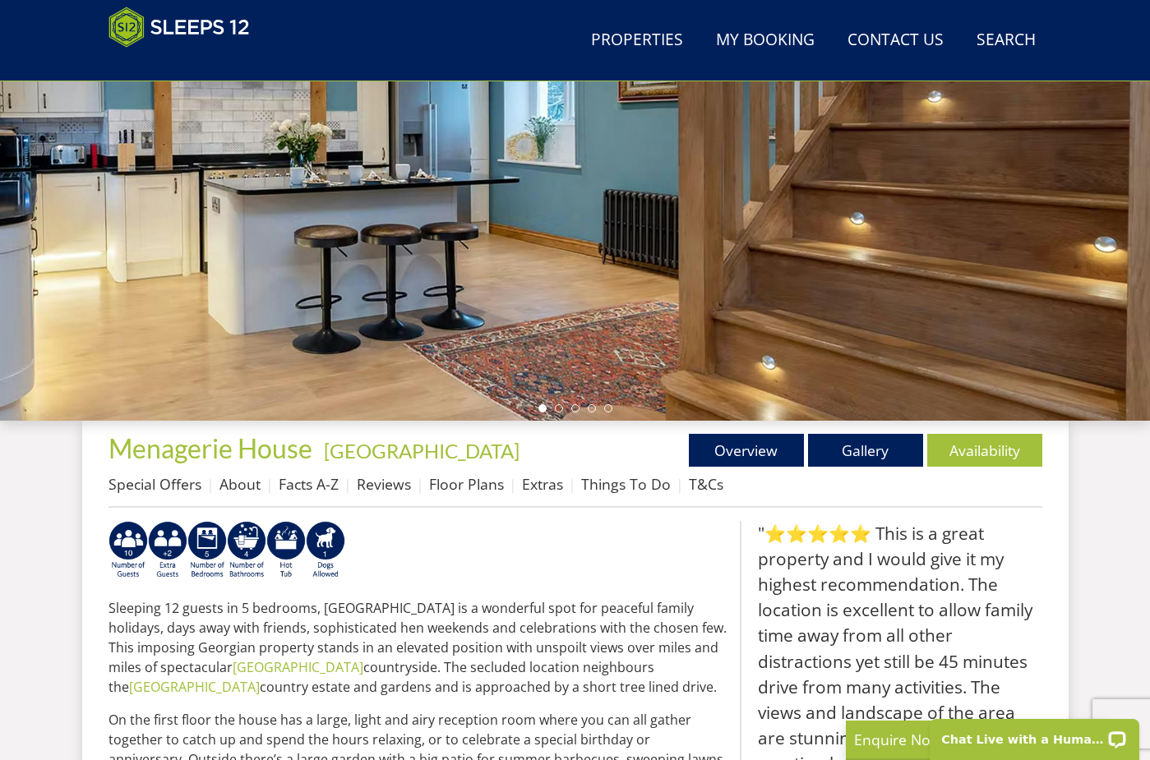
click at [266, 295] on div at bounding box center [575, 132] width 1150 height 575
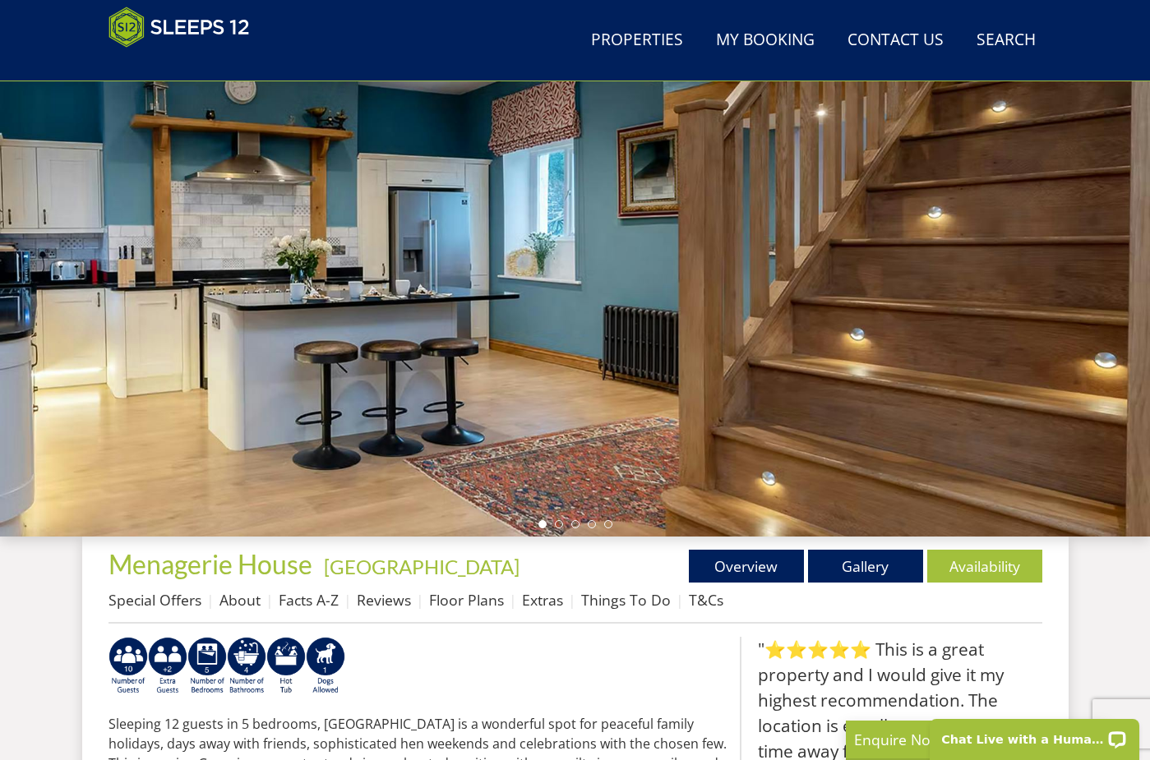
click at [347, 297] on div at bounding box center [575, 248] width 1150 height 575
drag, startPoint x: 347, startPoint y: 297, endPoint x: 480, endPoint y: 307, distance: 133.6
click at [480, 307] on div at bounding box center [575, 248] width 1150 height 575
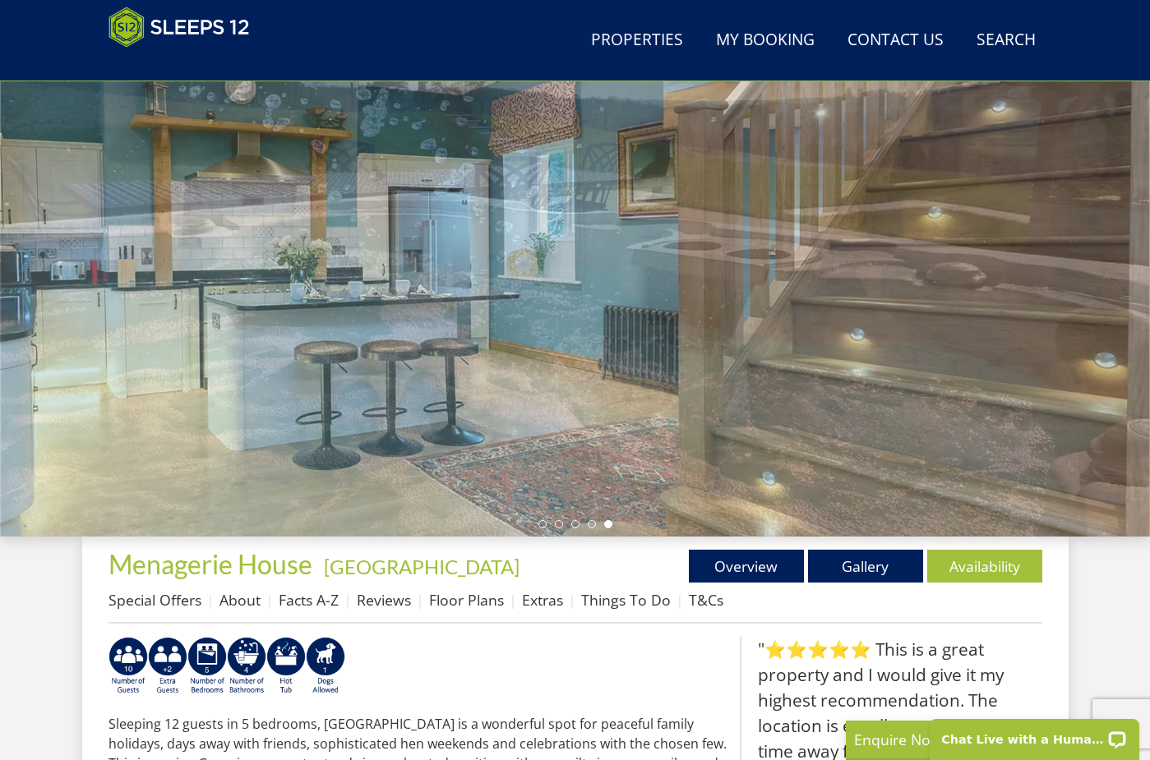
click at [480, 307] on div at bounding box center [575, 248] width 1150 height 575
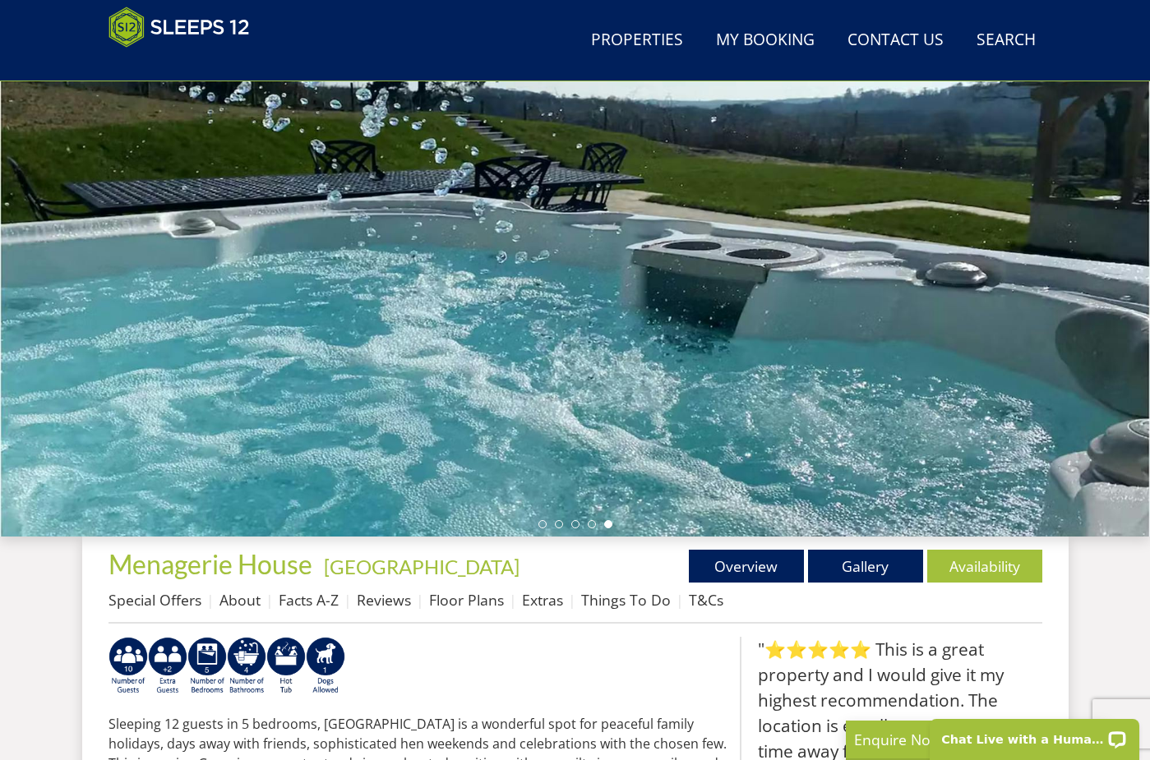
click at [482, 307] on div at bounding box center [575, 248] width 1150 height 575
drag, startPoint x: 482, startPoint y: 307, endPoint x: 551, endPoint y: 307, distance: 68.2
click at [491, 307] on div at bounding box center [575, 248] width 1150 height 575
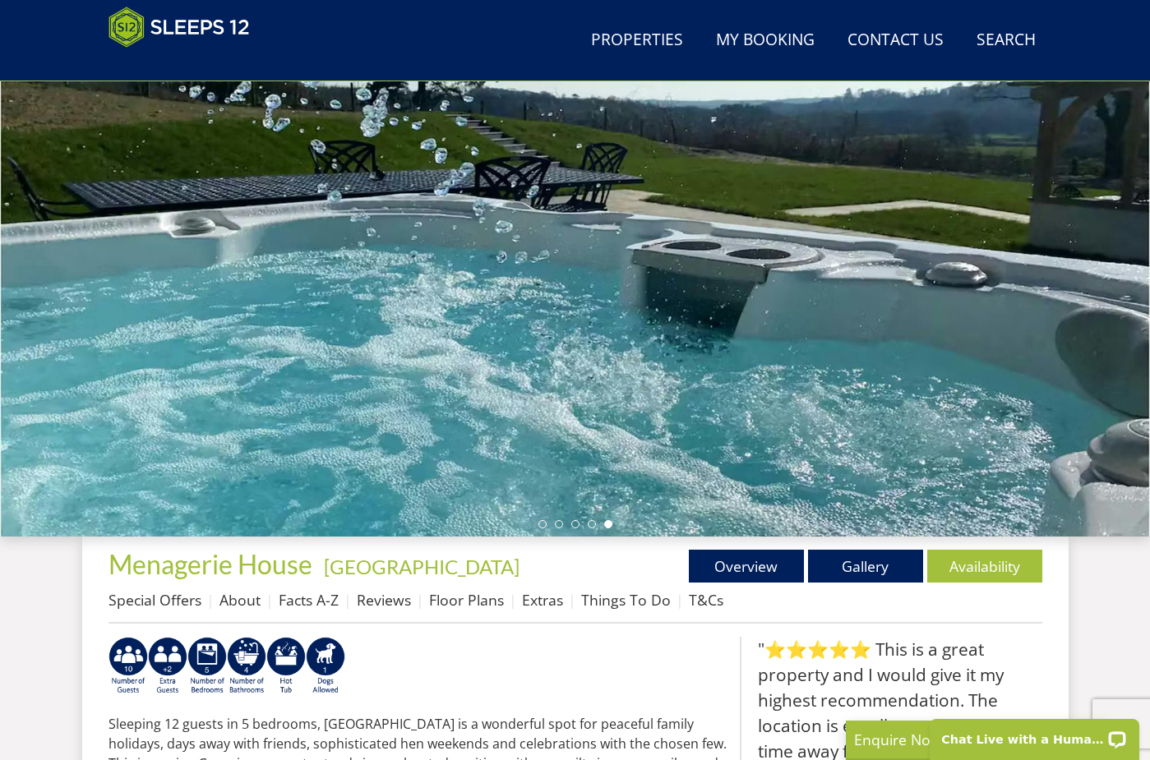
select select "12"
select select "5"
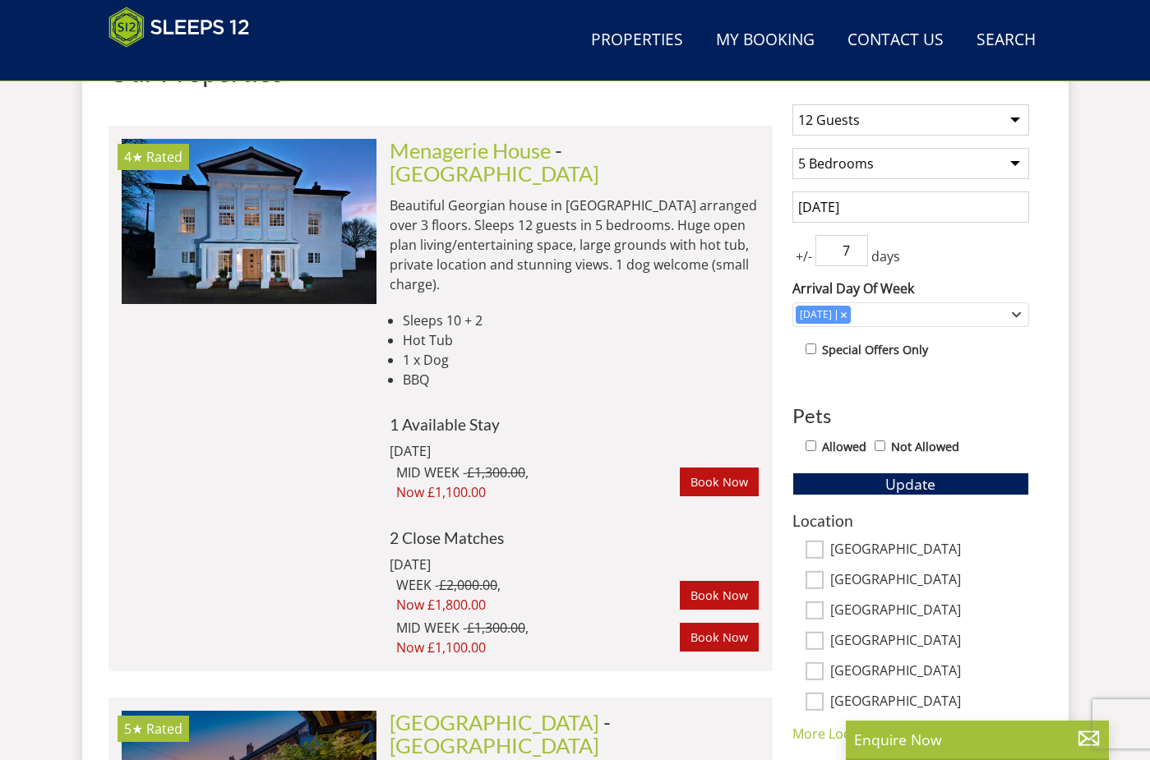
scroll to position [0, 2806]
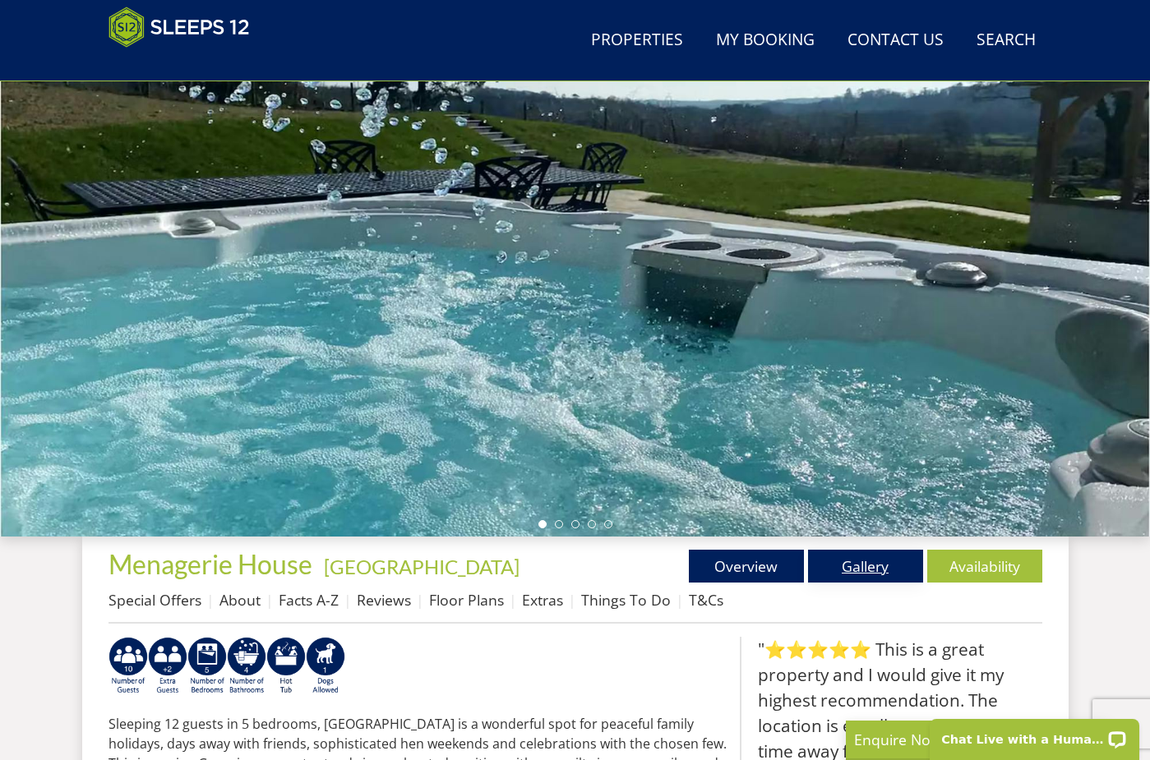
click at [886, 570] on link "Gallery" at bounding box center [865, 566] width 115 height 33
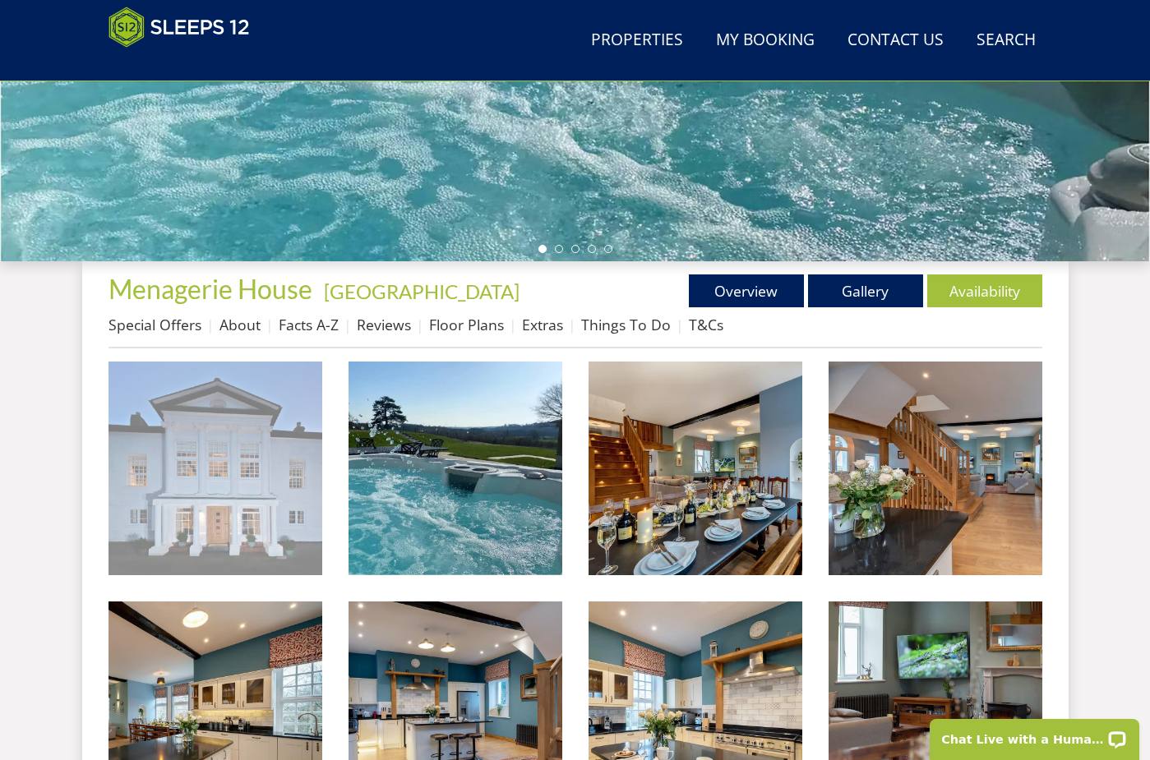
click at [242, 424] on img at bounding box center [215, 469] width 214 height 214
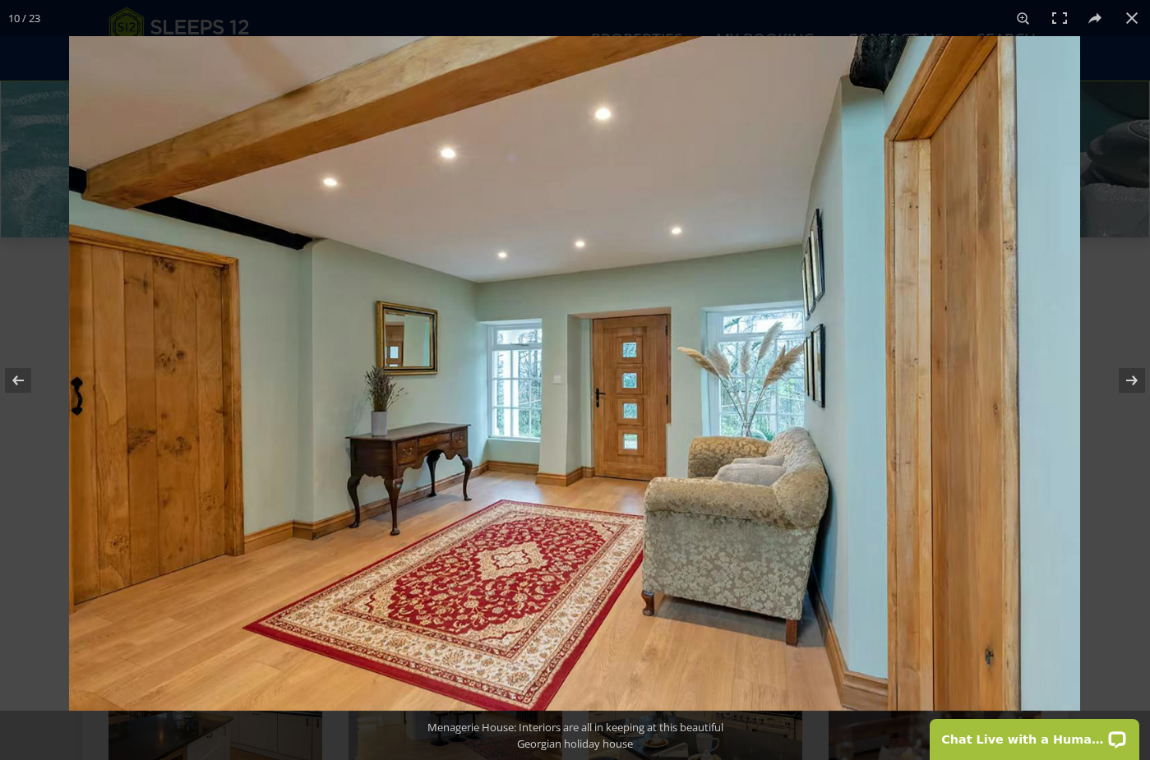
scroll to position [505, 0]
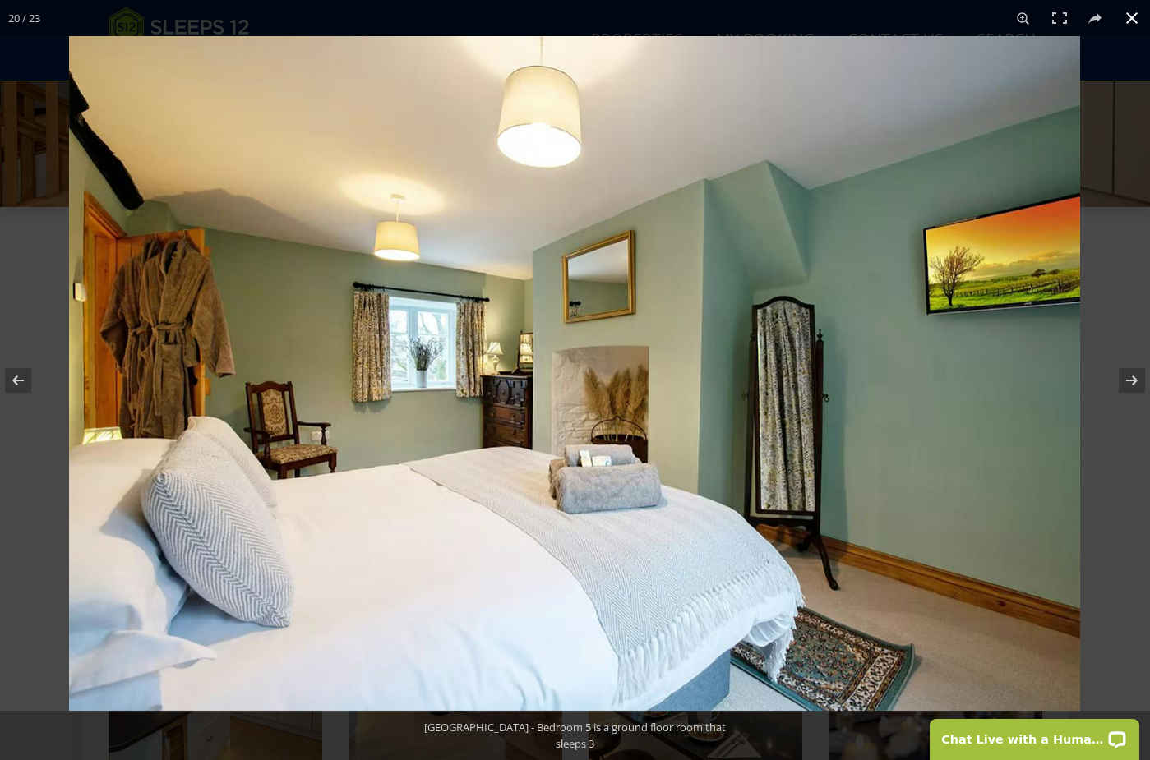
click at [1123, 27] on button at bounding box center [1132, 18] width 36 height 36
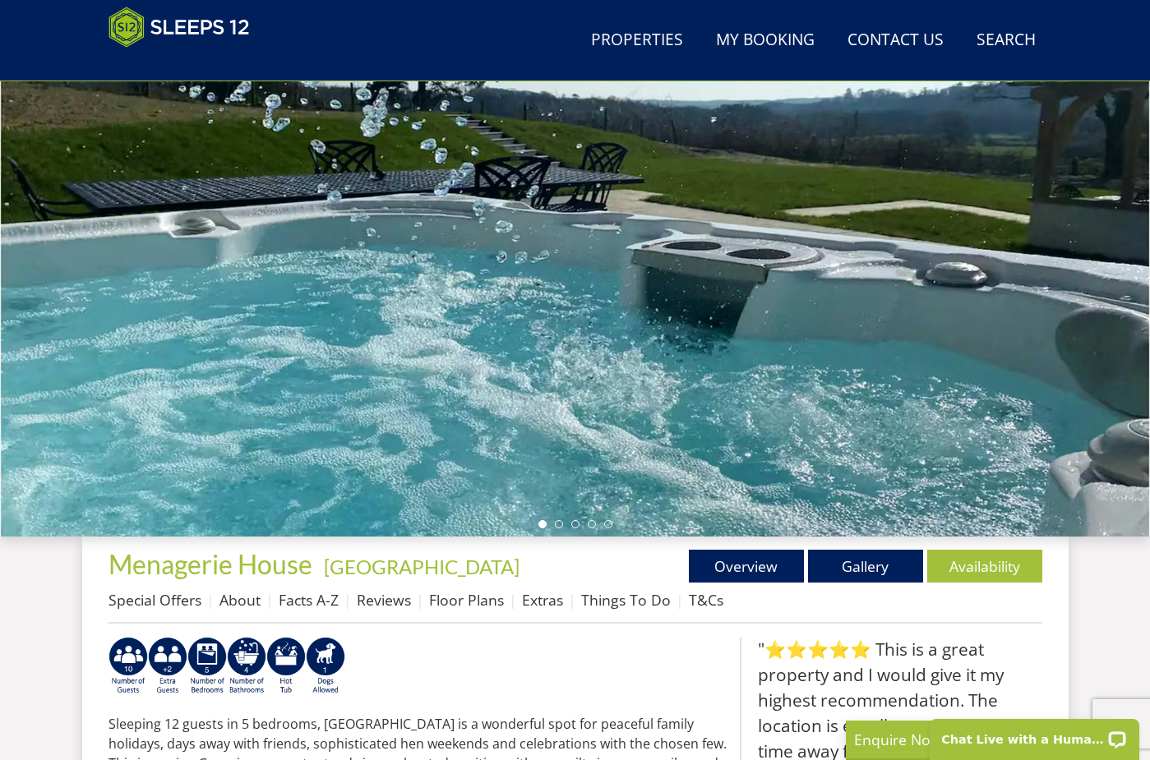
select select "12"
select select "5"
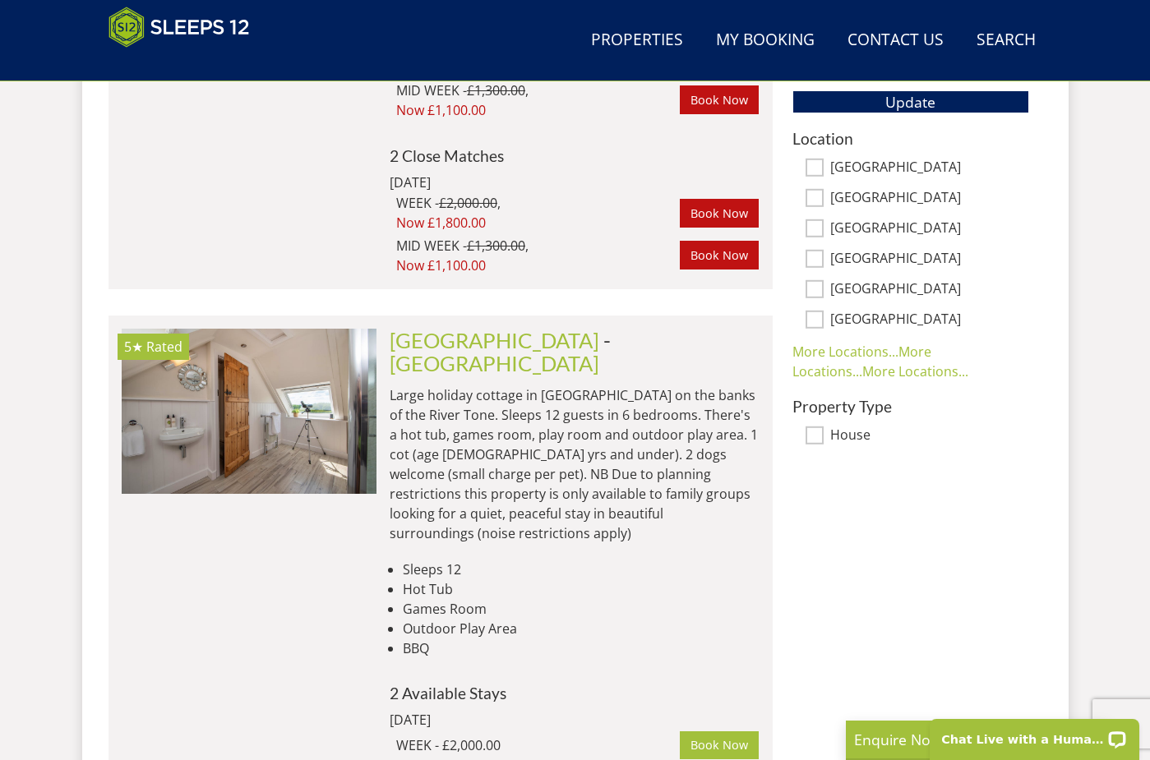
scroll to position [1018, 0]
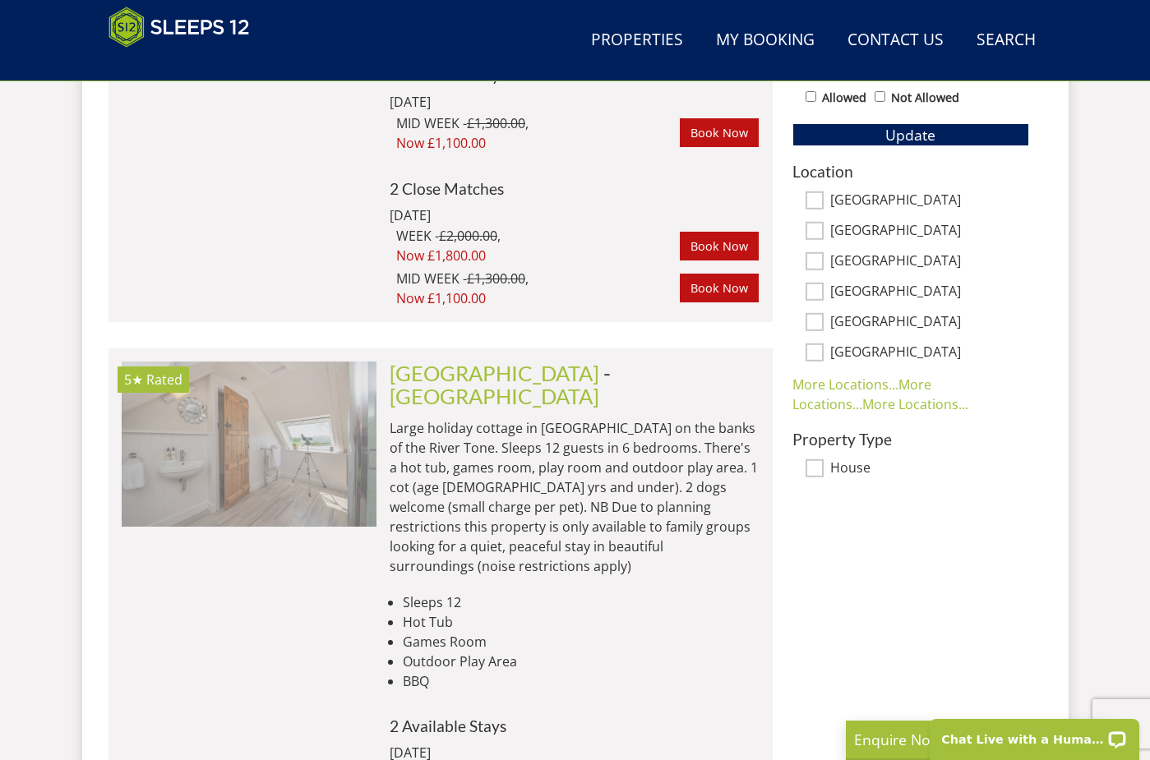
click at [316, 398] on img at bounding box center [248, 444] width 255 height 164
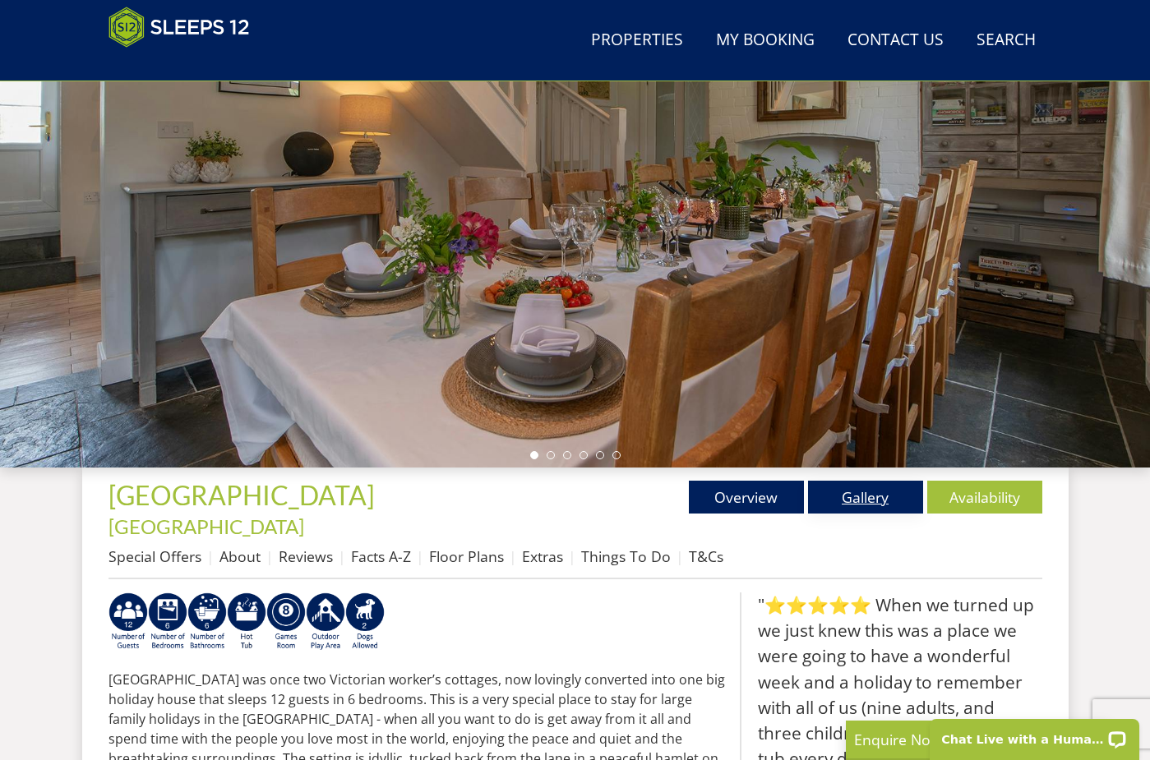
click at [840, 491] on link "Gallery" at bounding box center [865, 497] width 115 height 33
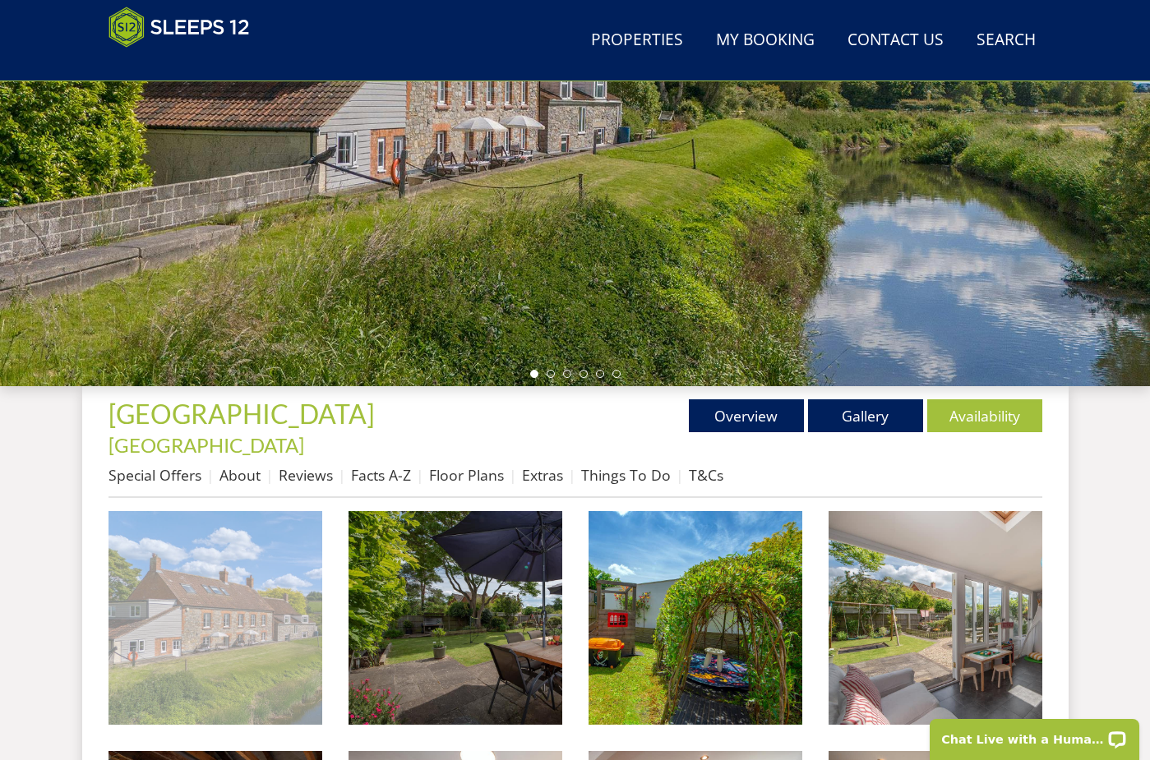
click at [282, 533] on img at bounding box center [215, 618] width 214 height 214
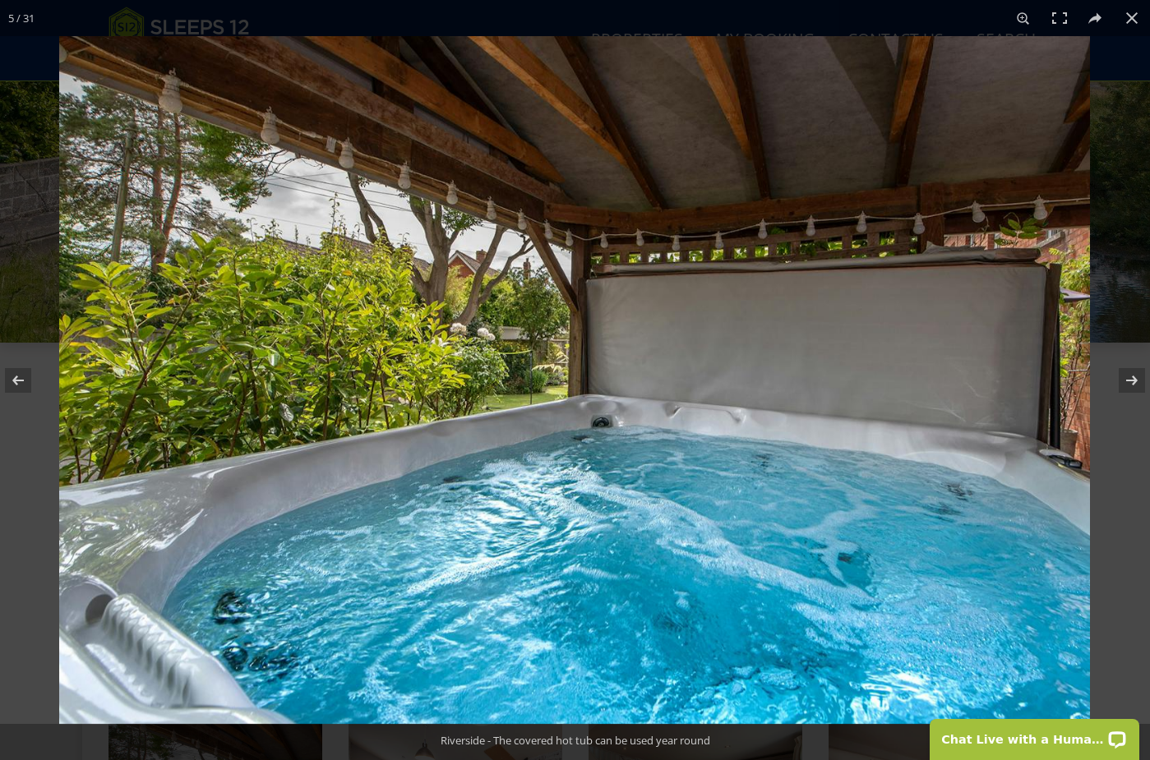
scroll to position [371, 0]
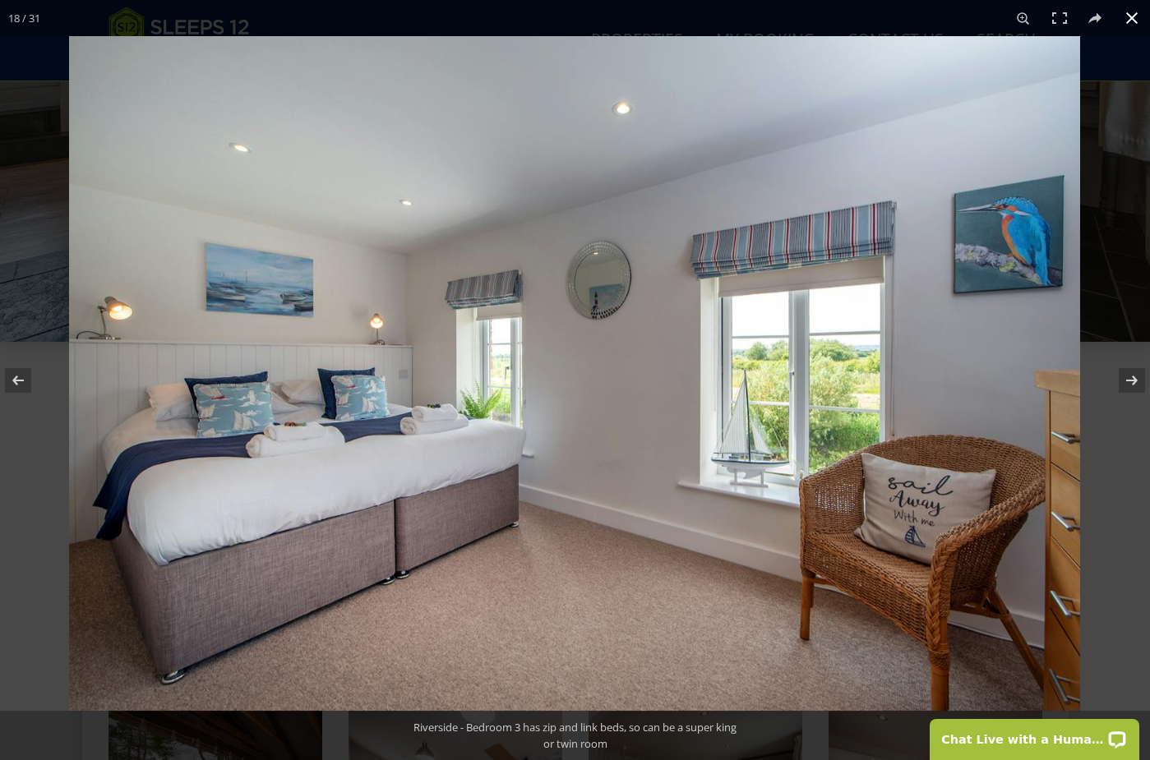
click at [1142, 23] on button at bounding box center [1132, 18] width 36 height 36
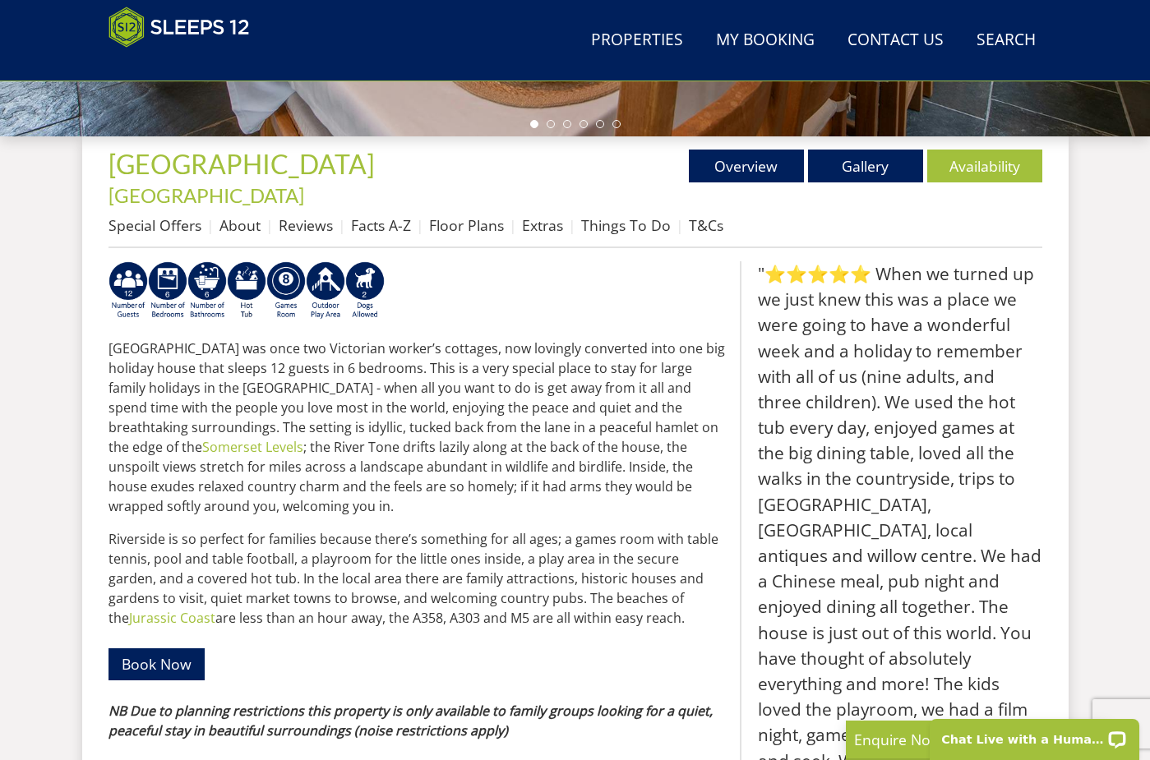
scroll to position [580, 0]
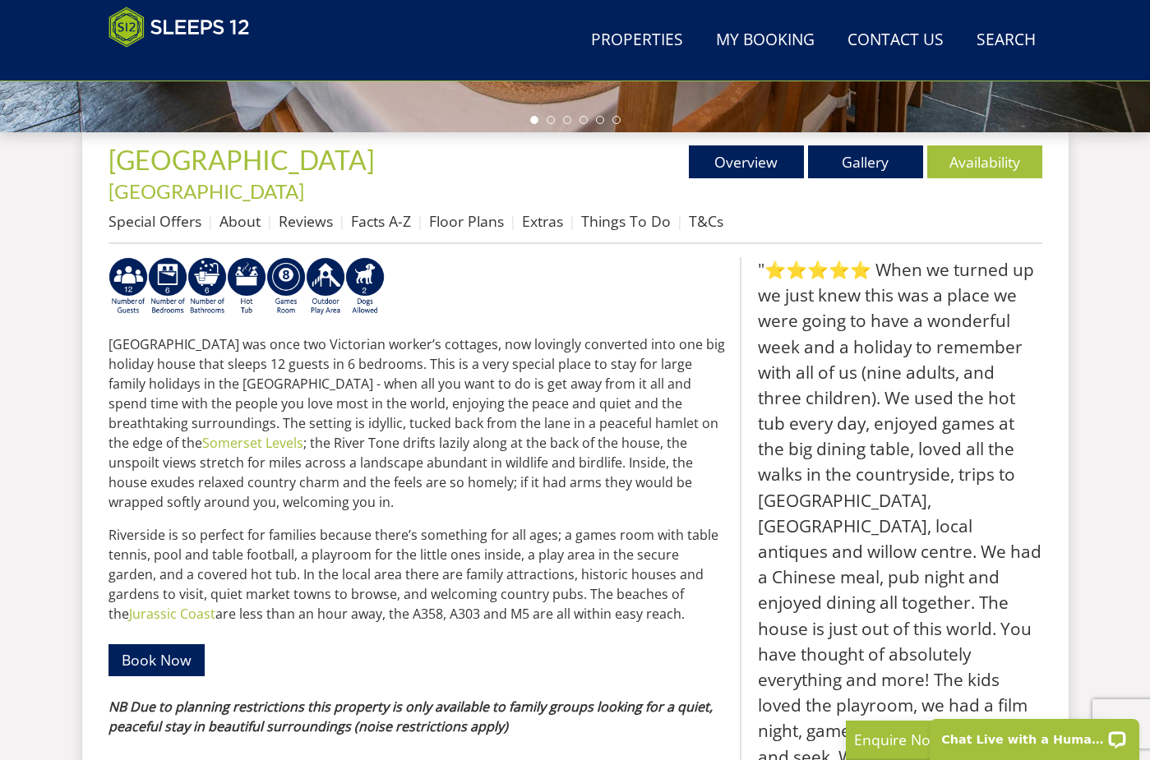
select select "12"
select select "5"
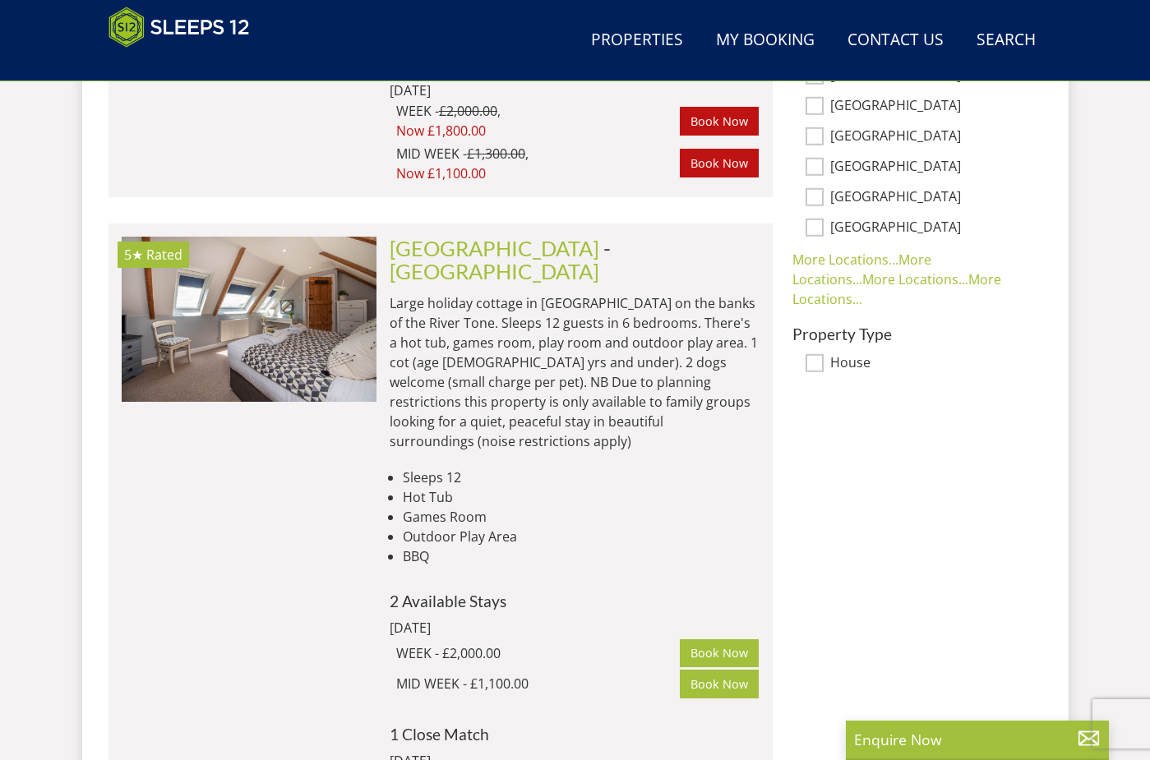
scroll to position [1143, 0]
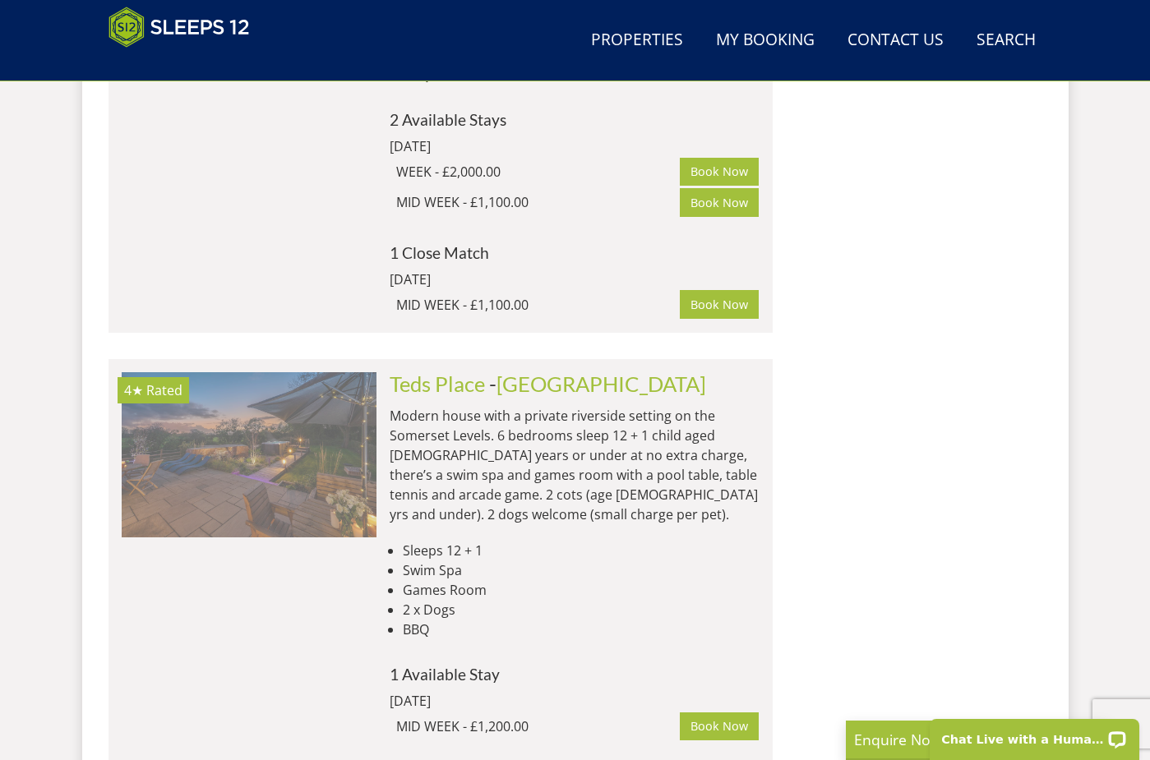
click at [217, 372] on img at bounding box center [249, 454] width 255 height 164
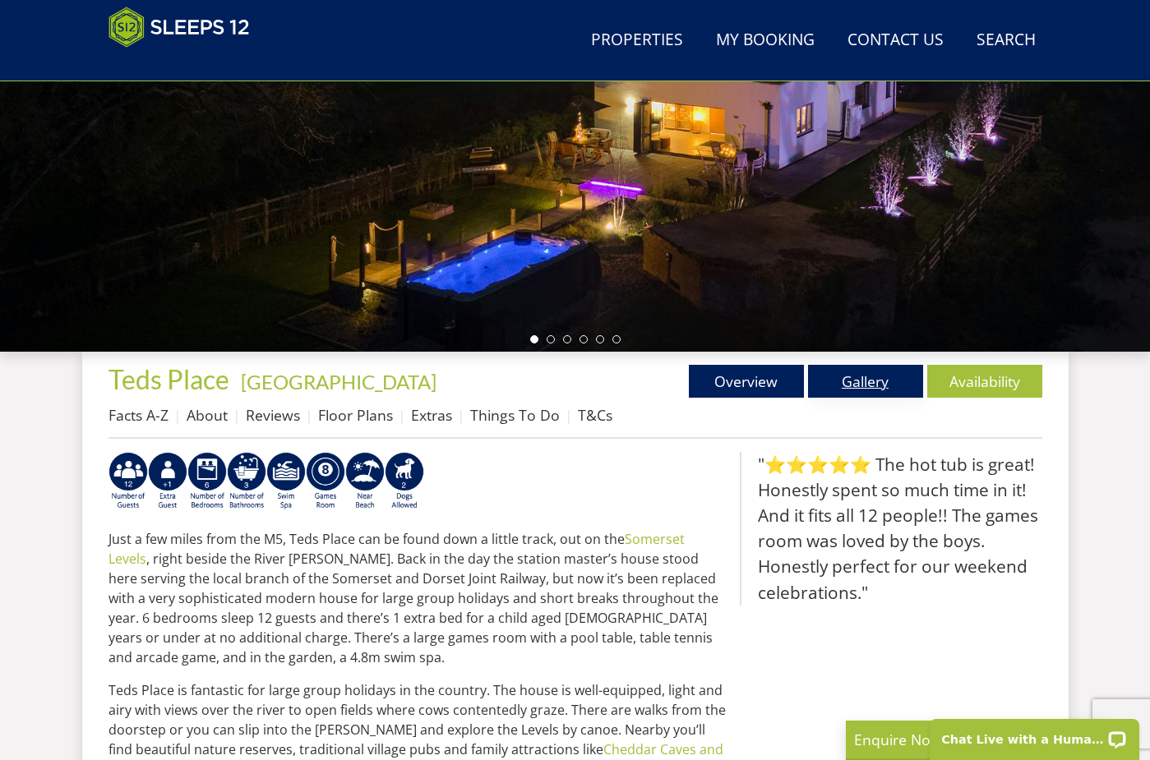
click at [872, 388] on link "Gallery" at bounding box center [865, 381] width 115 height 33
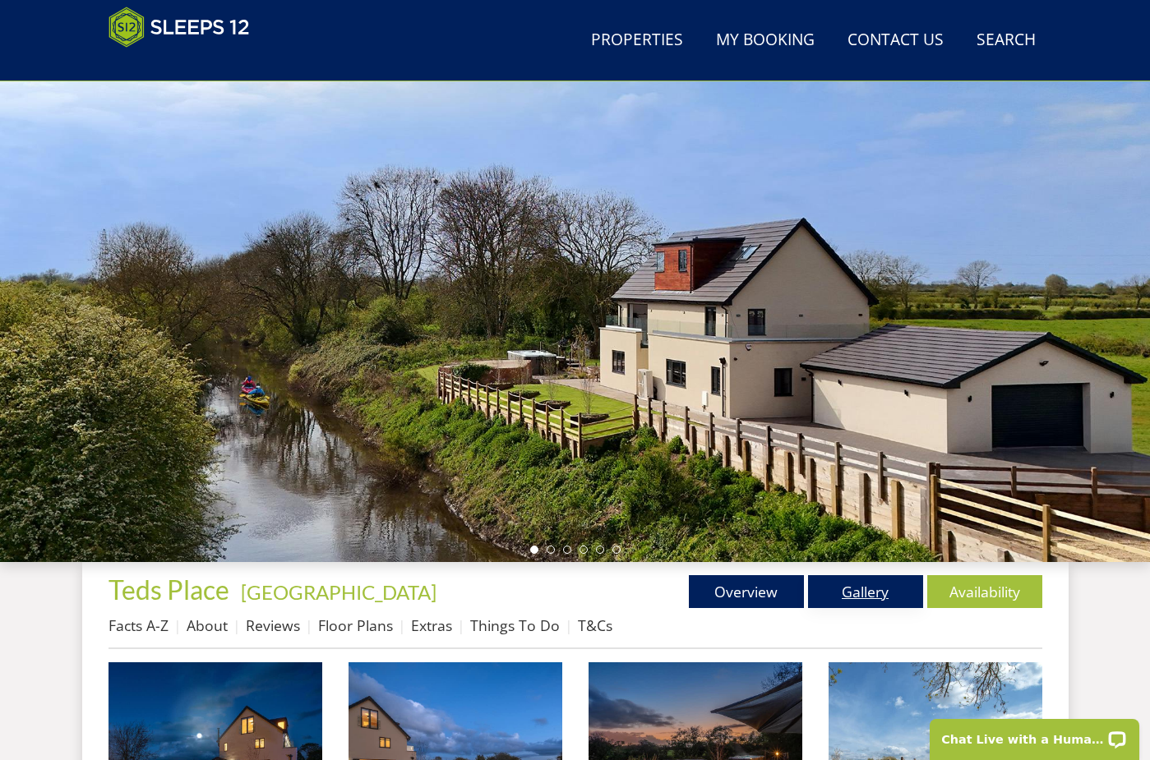
click at [906, 591] on link "Gallery" at bounding box center [865, 591] width 115 height 33
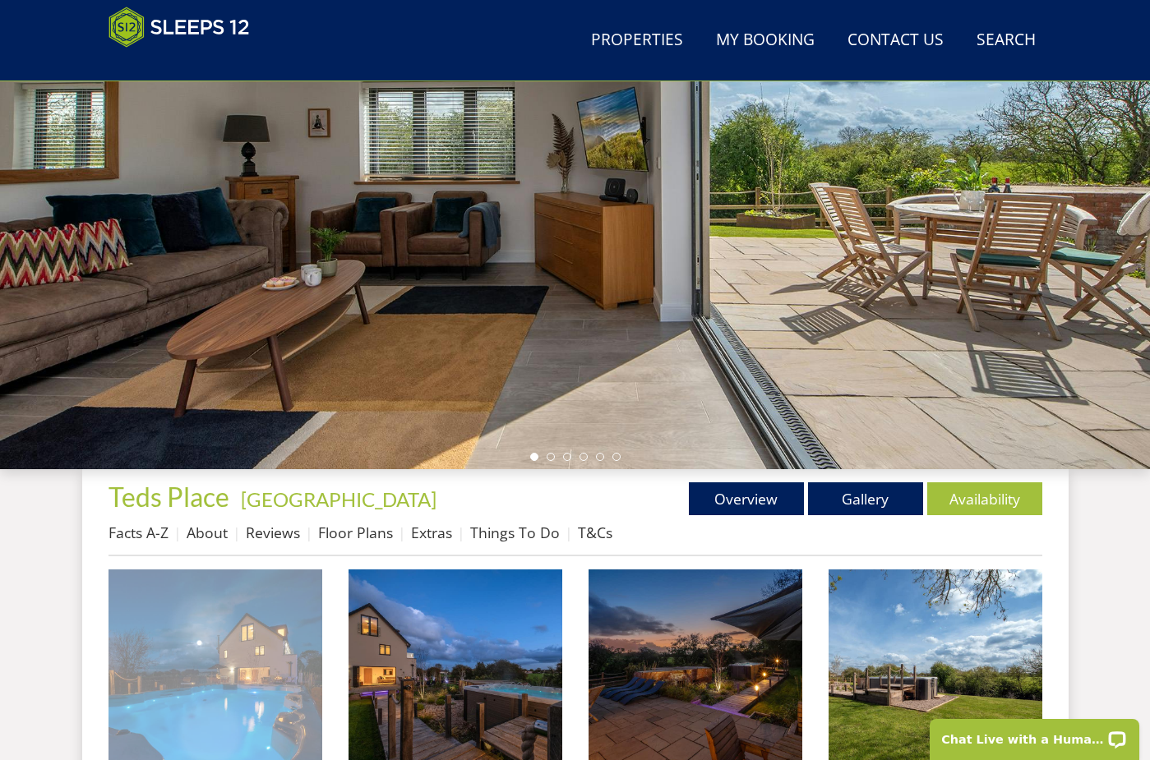
click at [288, 616] on img at bounding box center [215, 677] width 214 height 214
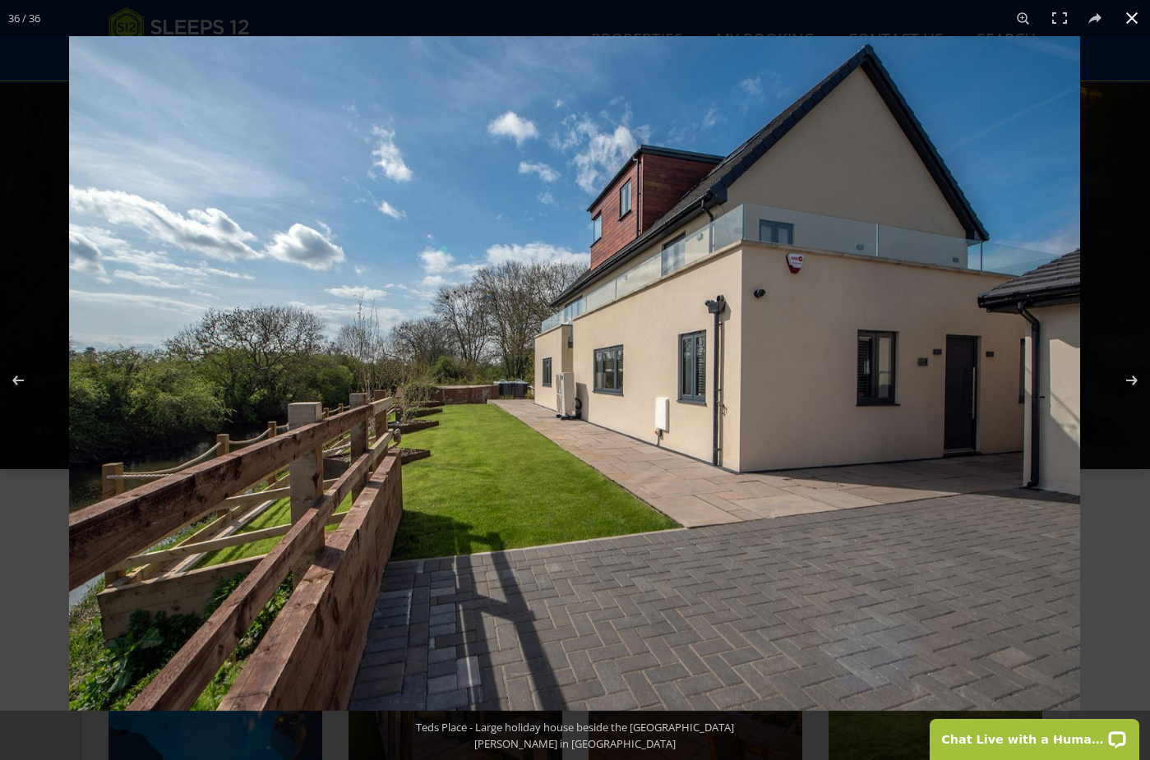
click at [1132, 34] on button at bounding box center [1132, 18] width 36 height 36
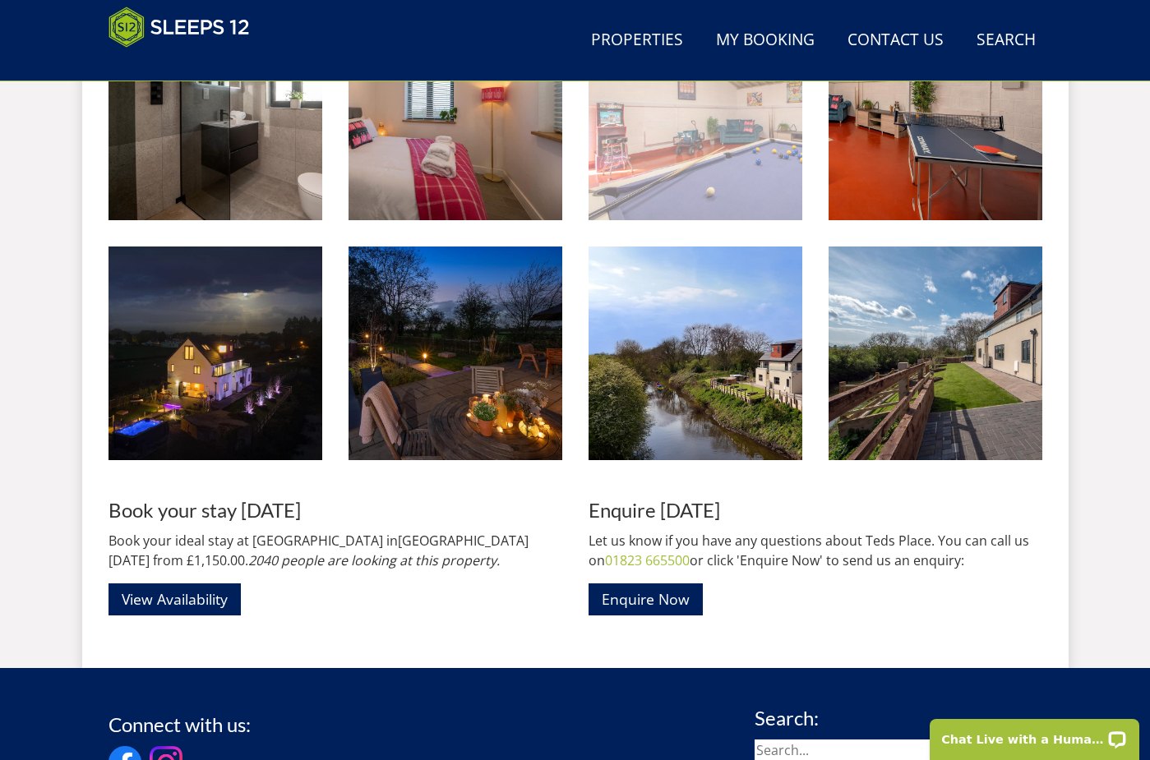
scroll to position [2557, 0]
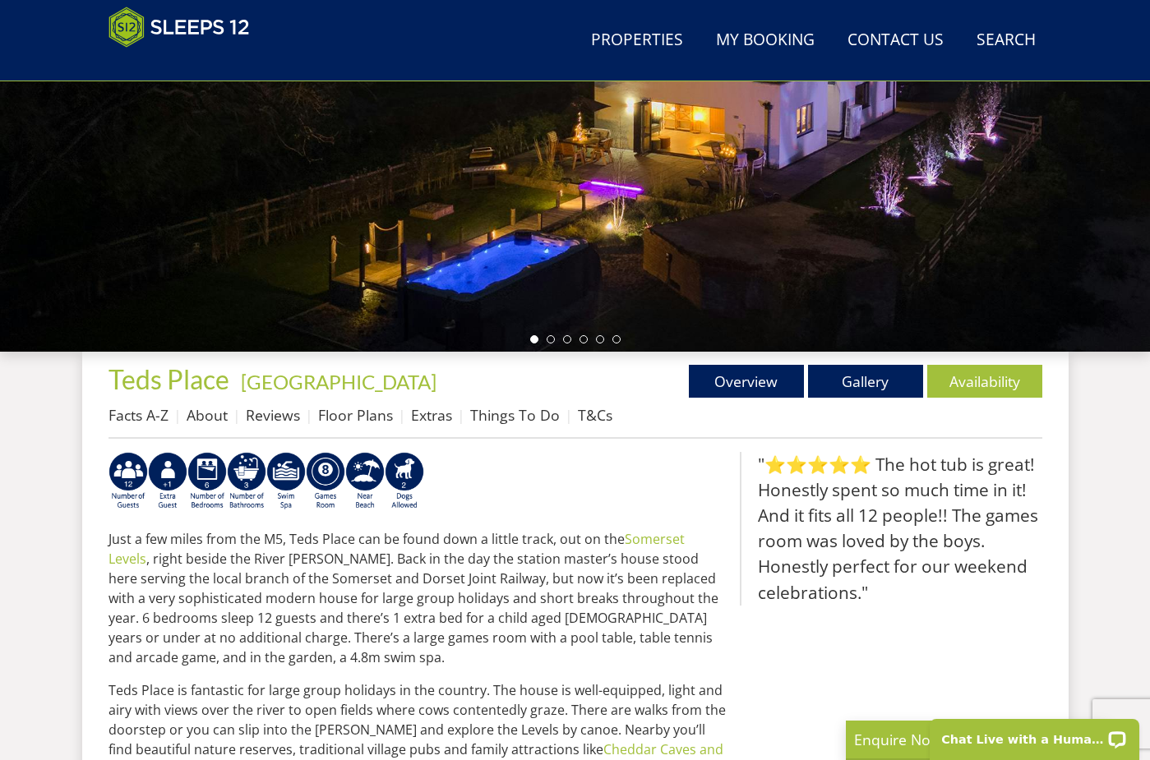
select select "12"
select select "5"
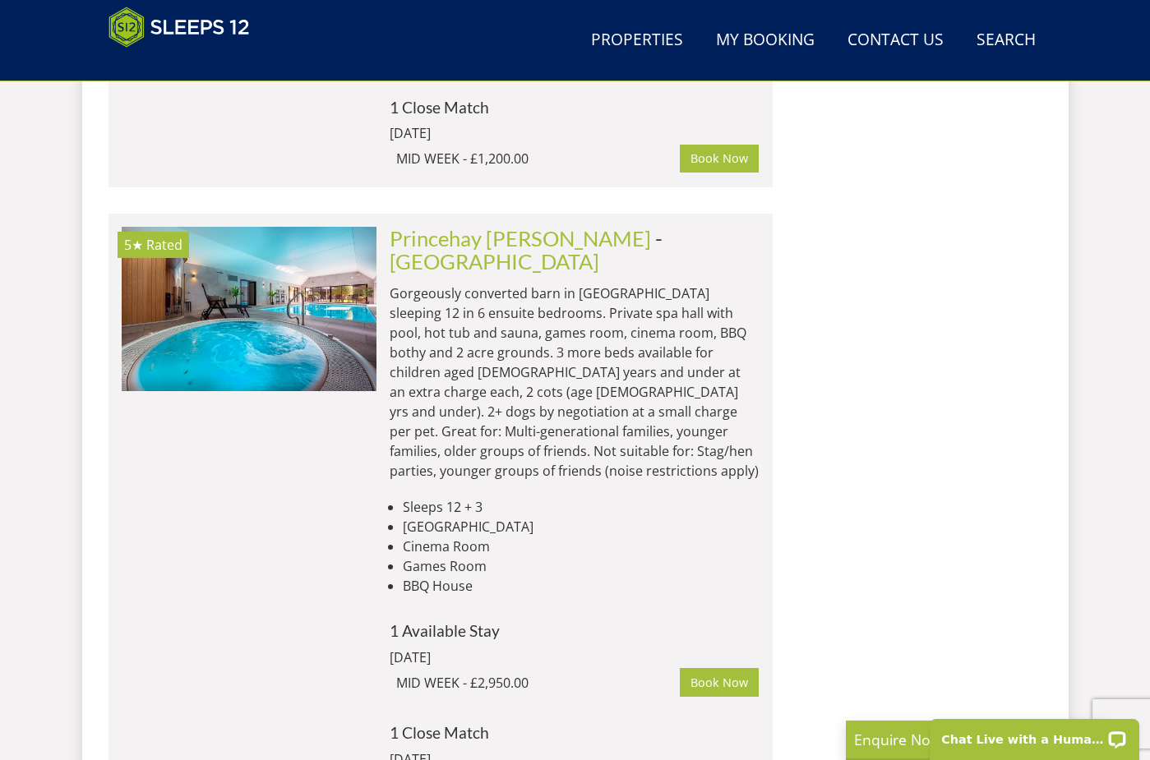
scroll to position [2290, 0]
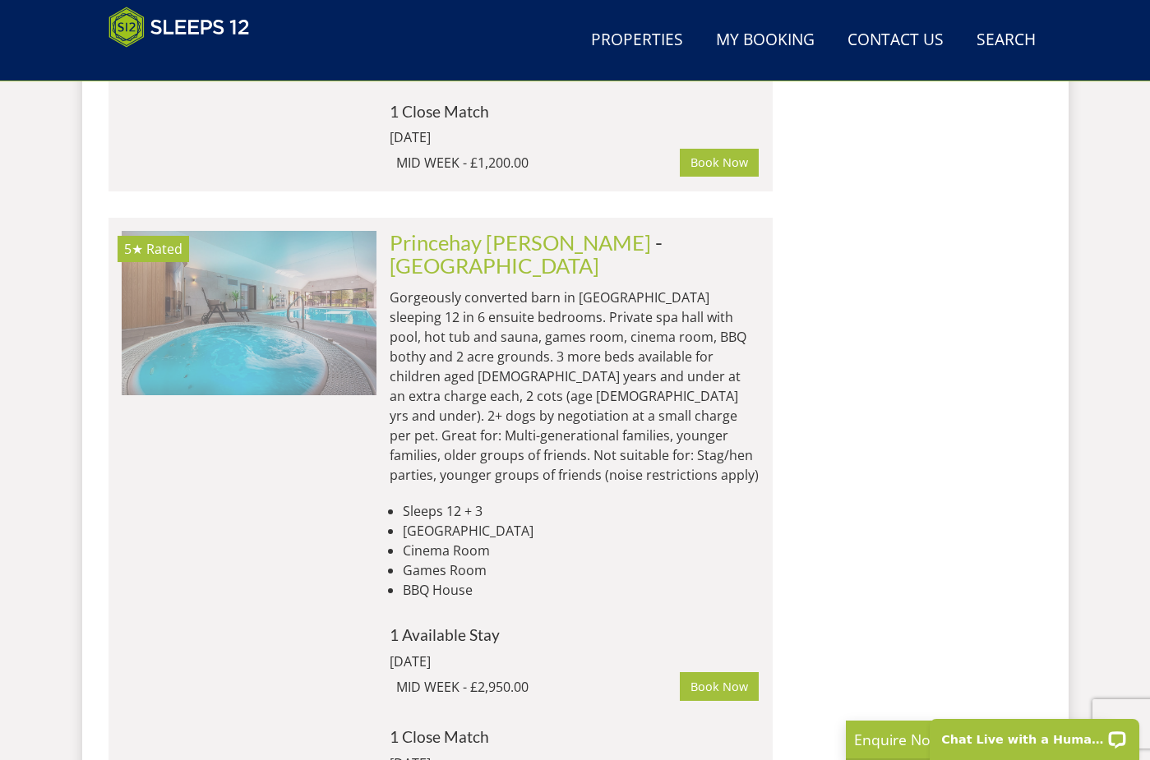
click at [291, 231] on img at bounding box center [249, 313] width 255 height 164
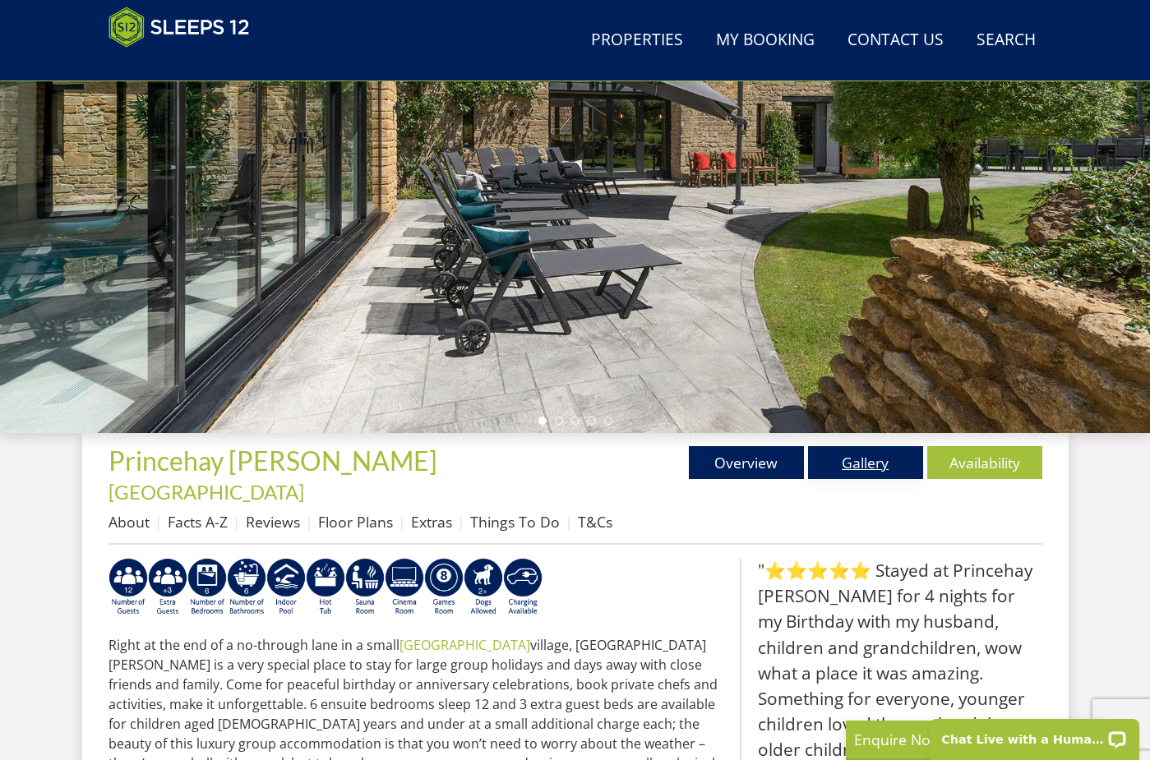
click at [890, 472] on link "Gallery" at bounding box center [865, 462] width 115 height 33
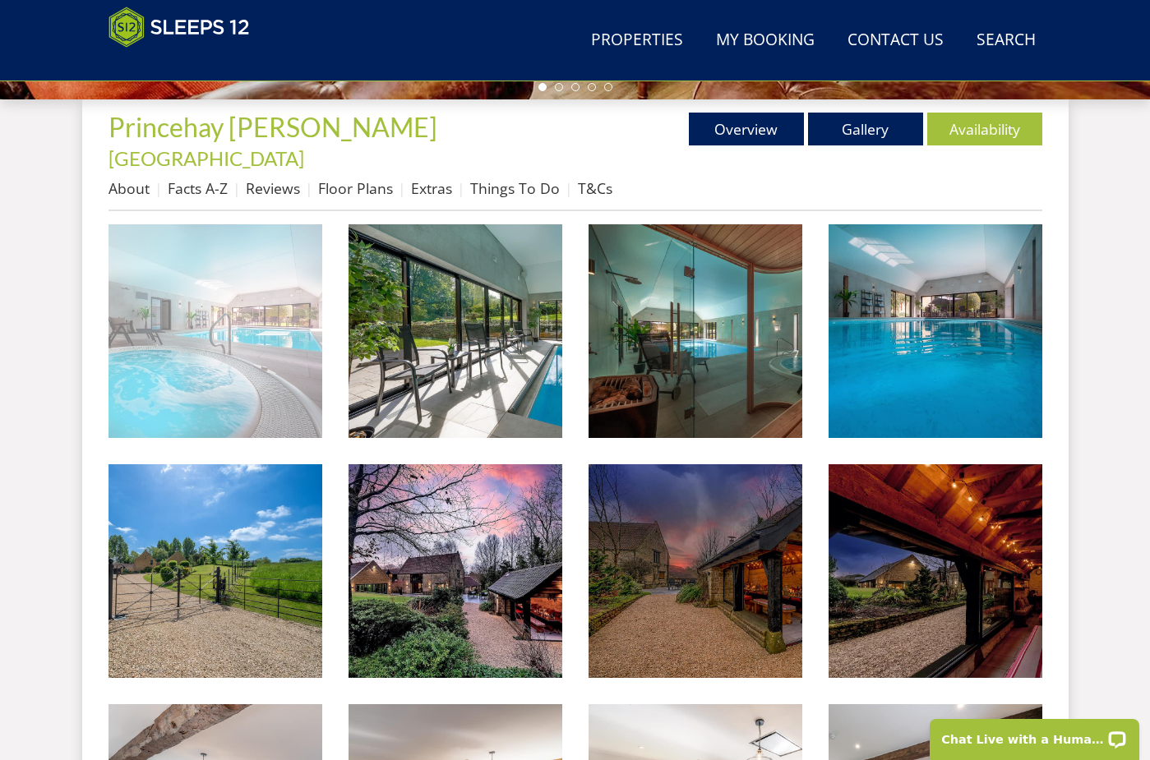
scroll to position [583, 0]
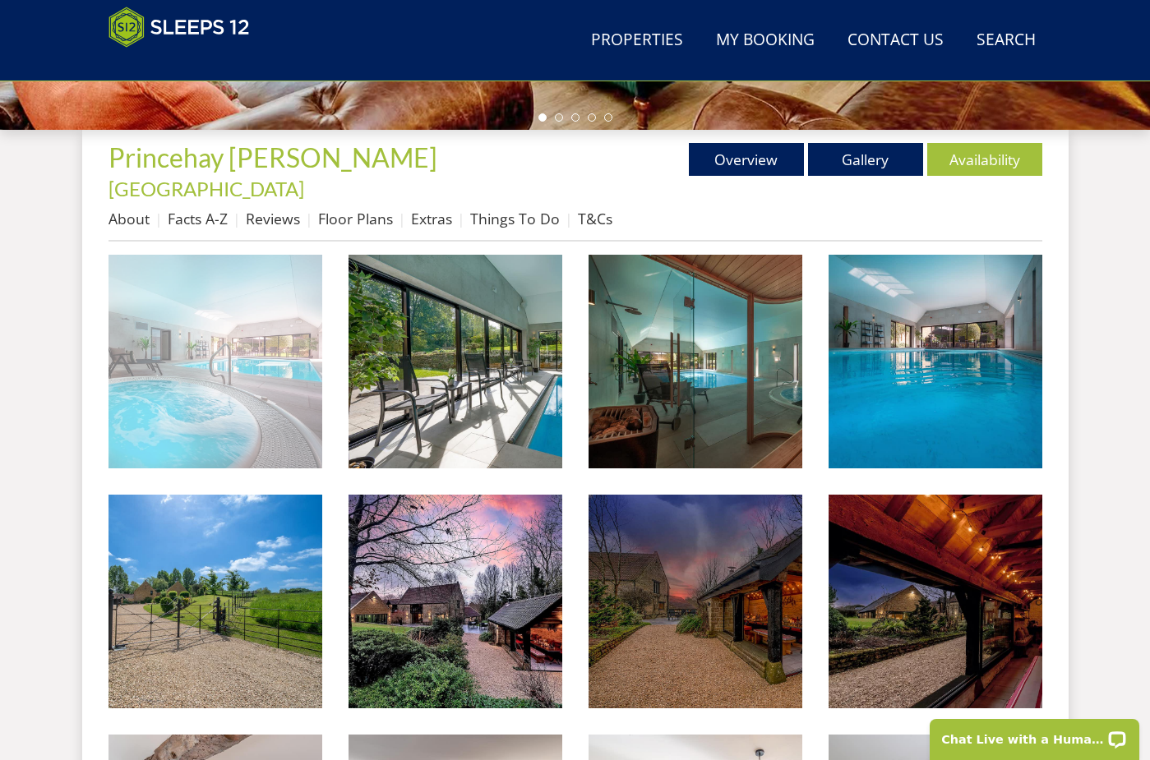
click at [183, 339] on img at bounding box center [215, 362] width 214 height 214
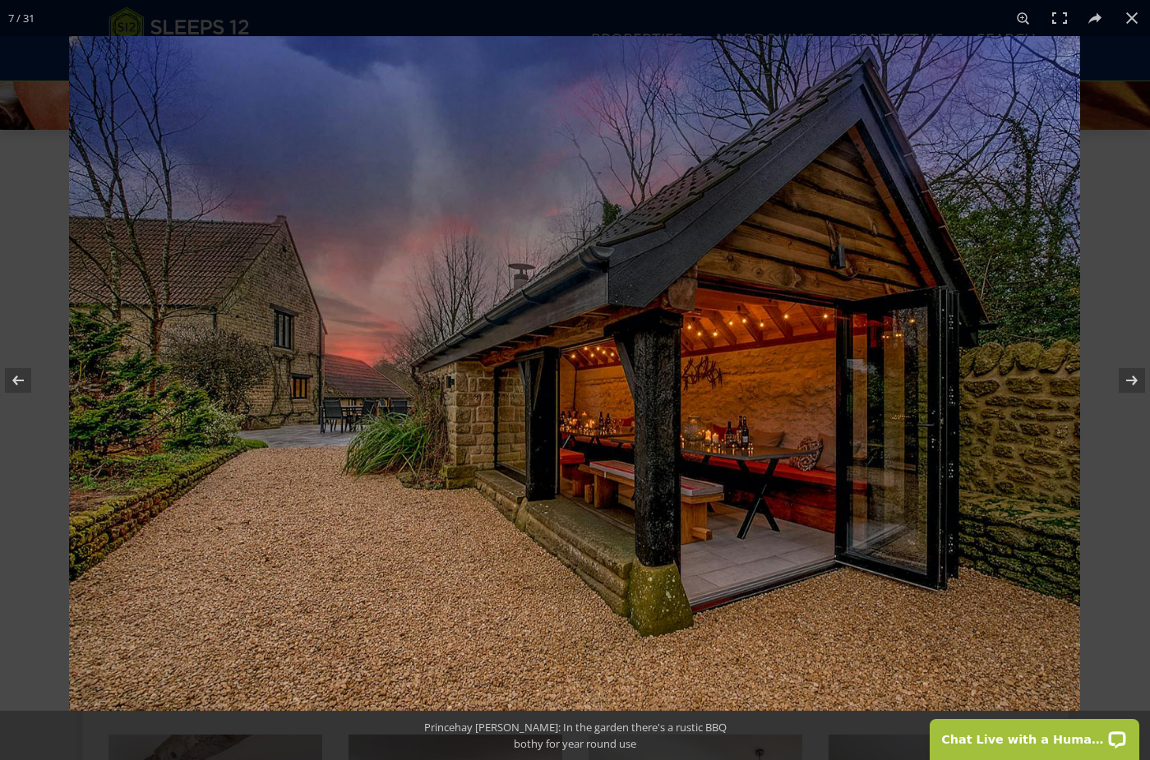
scroll to position [616, 0]
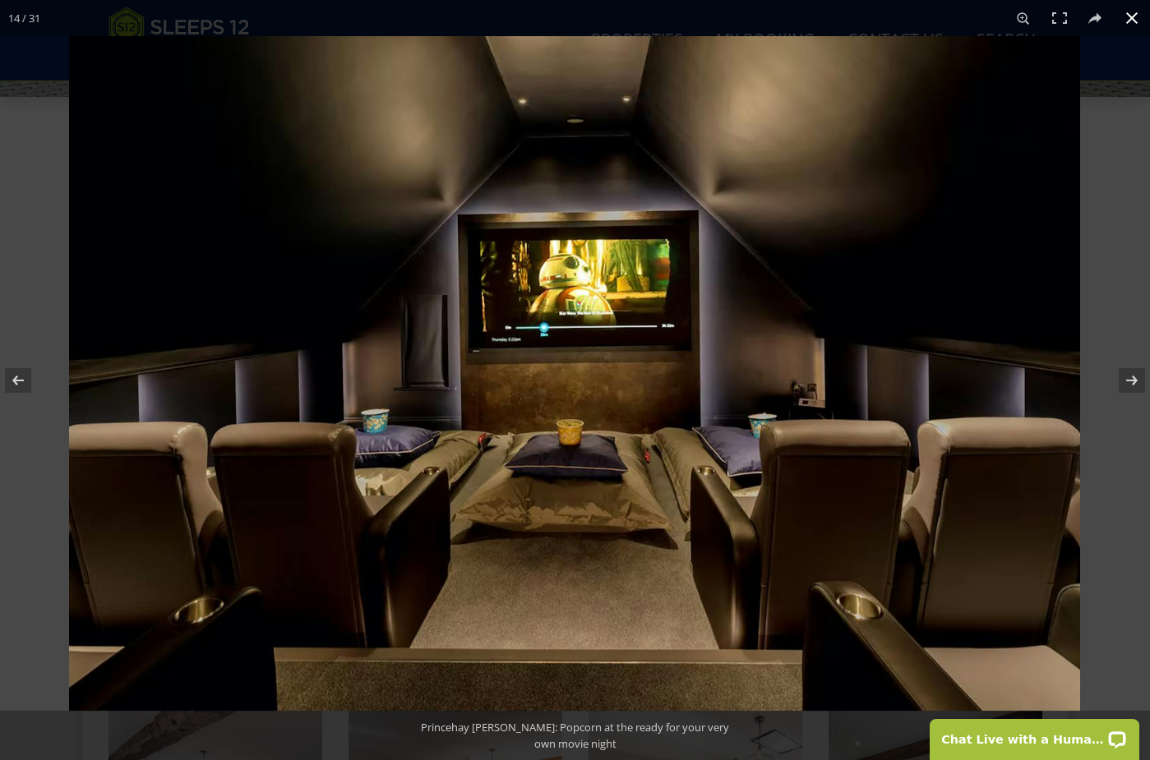
click at [1131, 25] on button at bounding box center [1132, 18] width 36 height 36
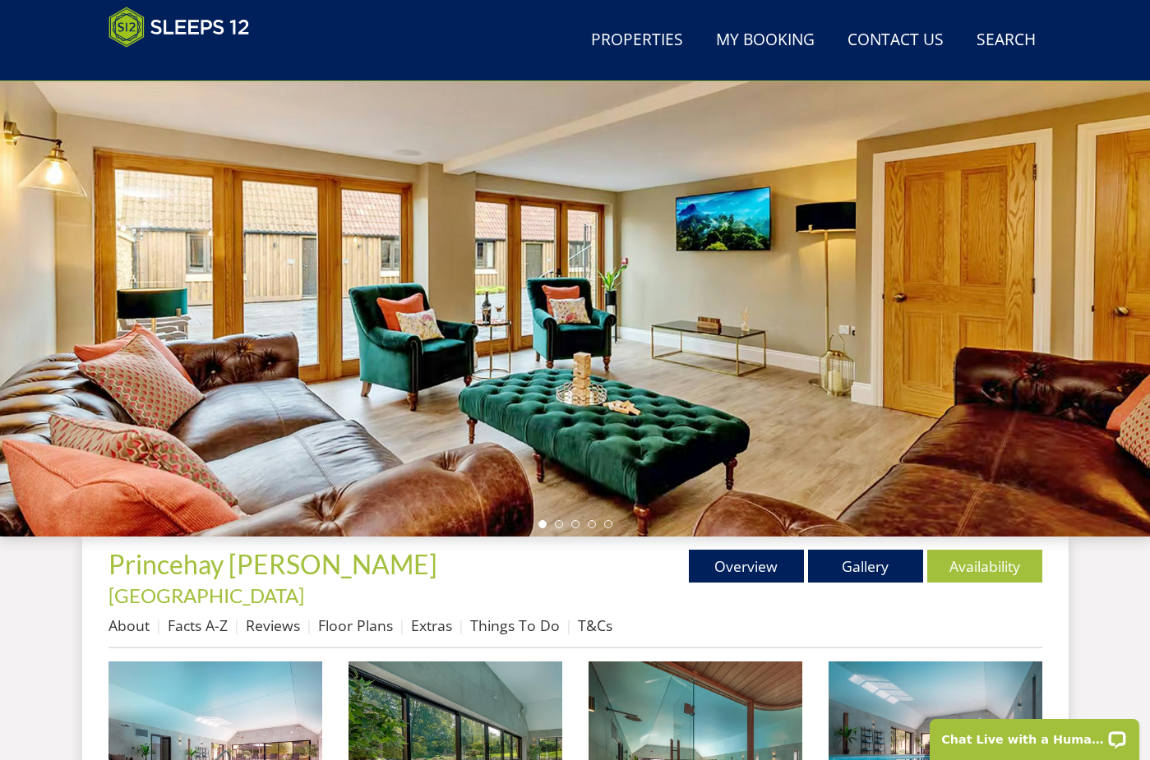
scroll to position [161, 0]
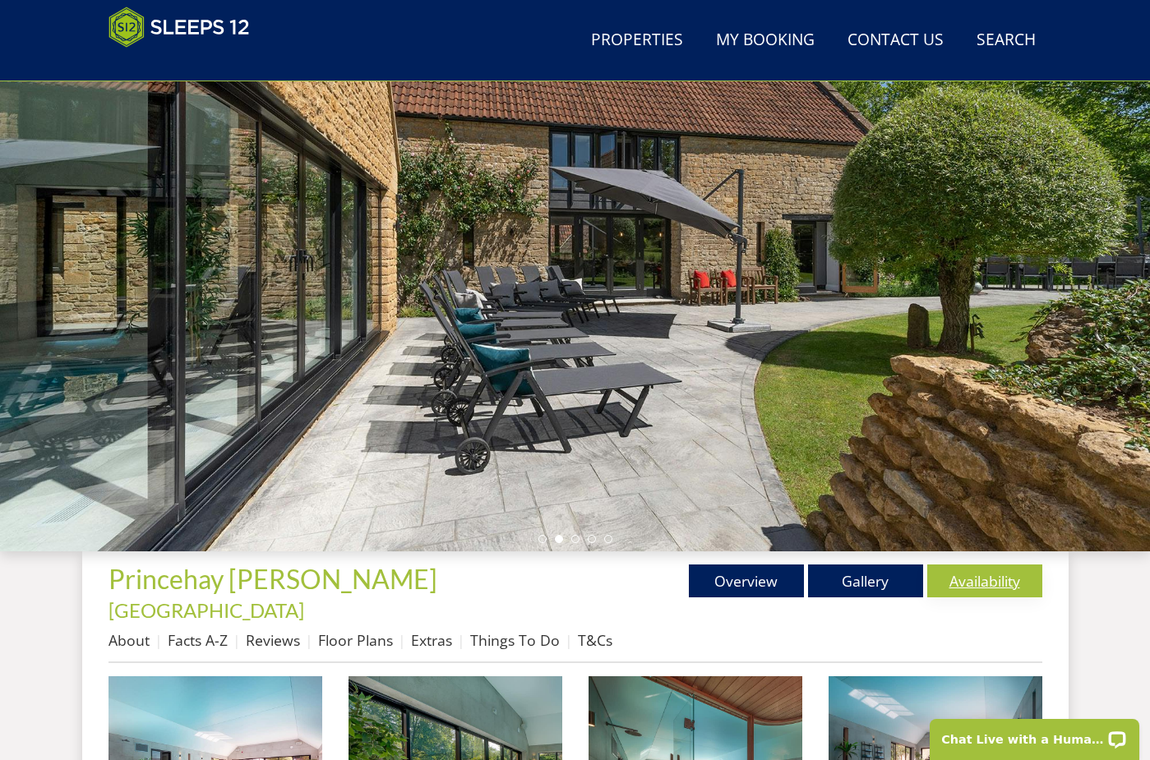
click at [990, 586] on link "Availability" at bounding box center [984, 581] width 115 height 33
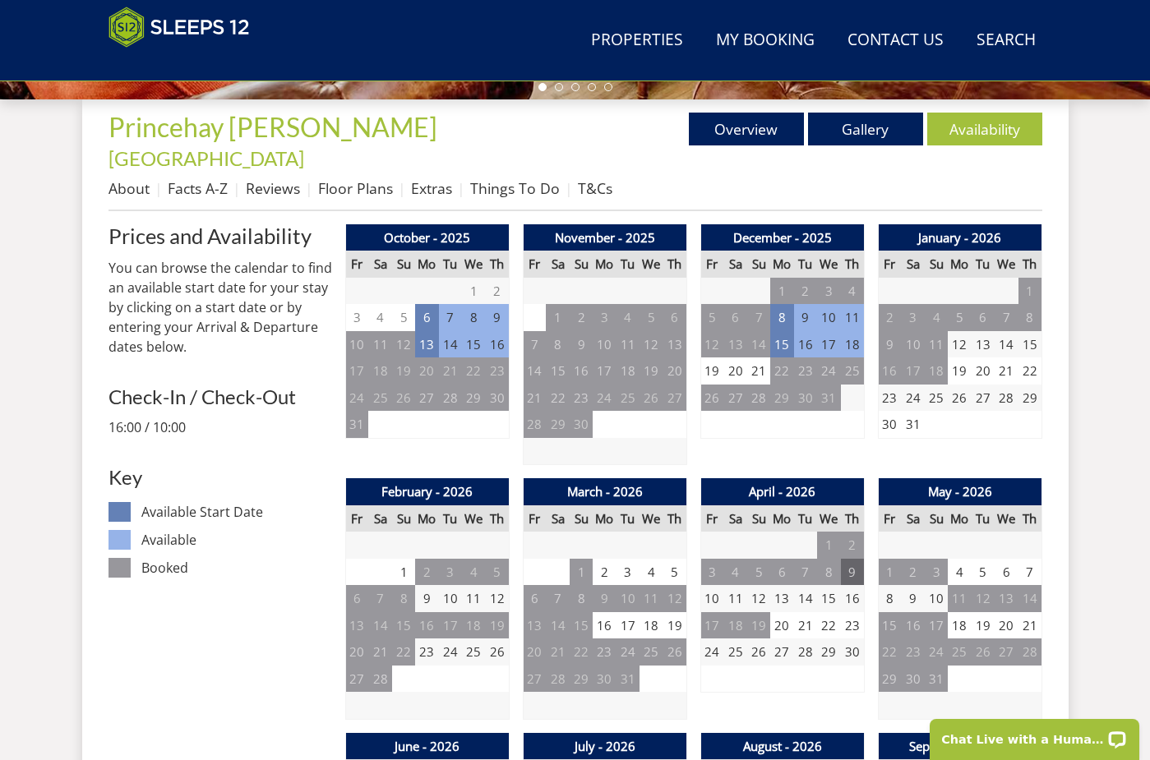
scroll to position [618, 0]
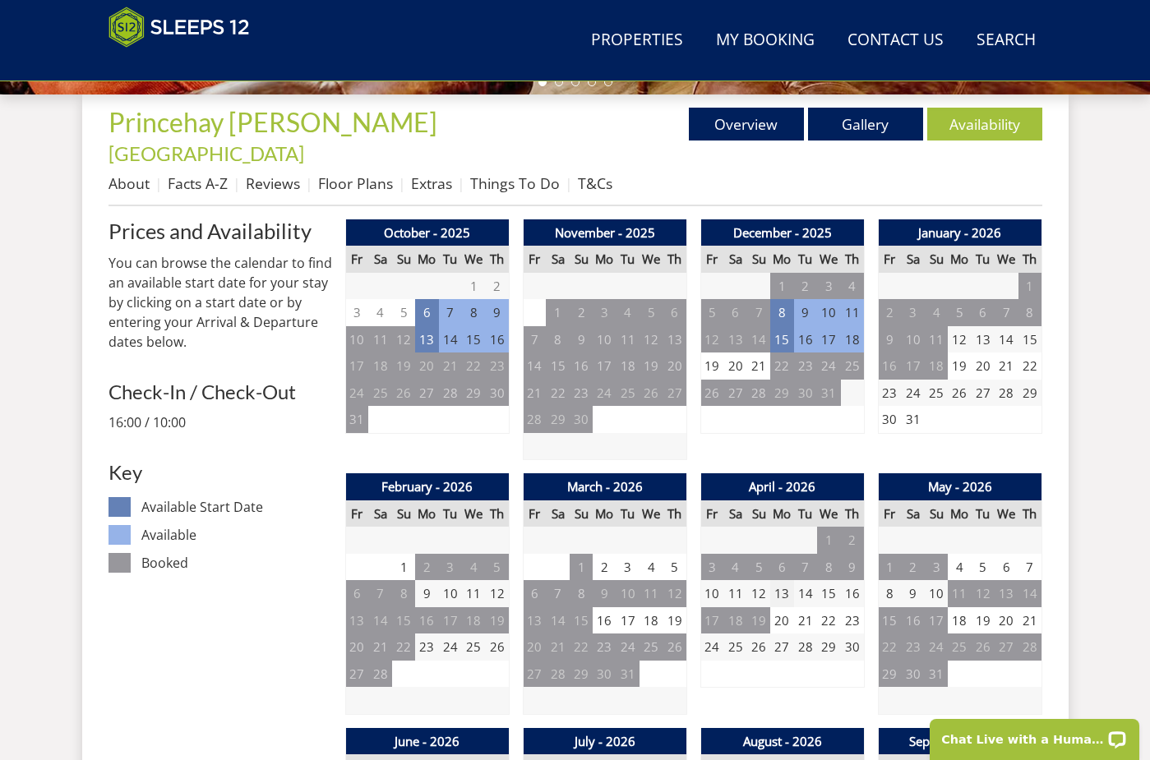
click at [791, 580] on td "13" at bounding box center [781, 593] width 23 height 27
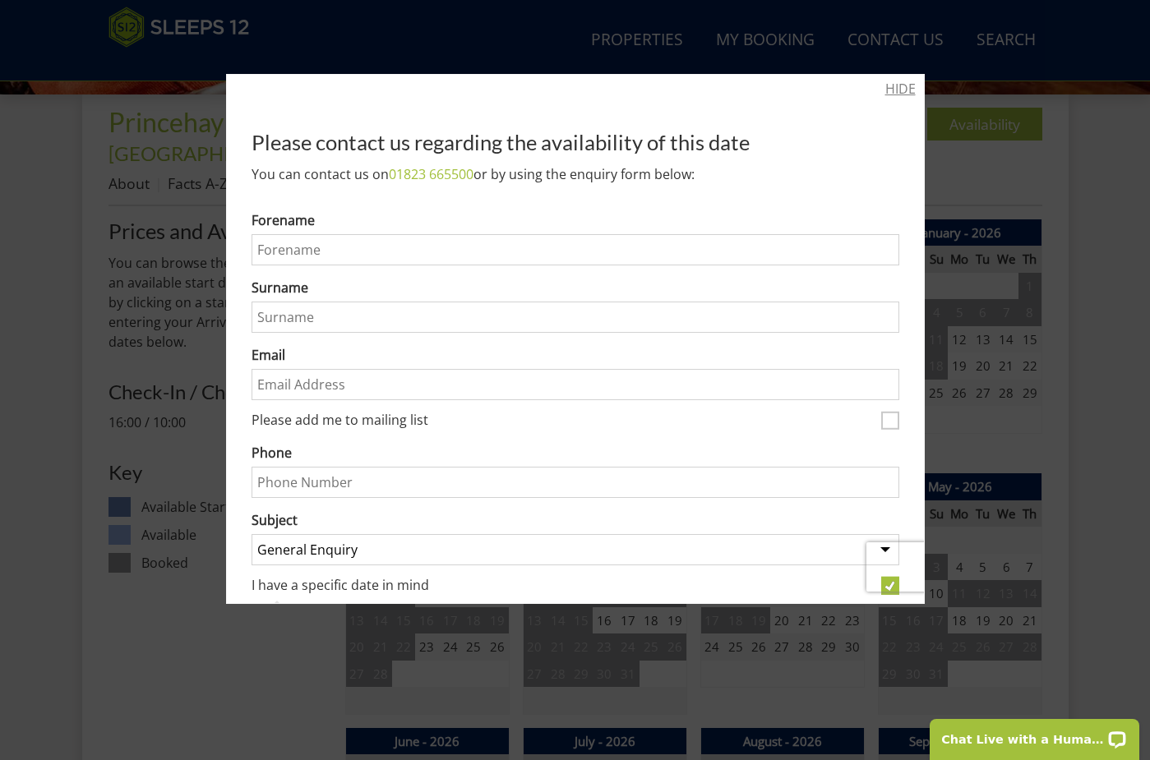
click at [898, 80] on link "HIDE" at bounding box center [900, 89] width 30 height 20
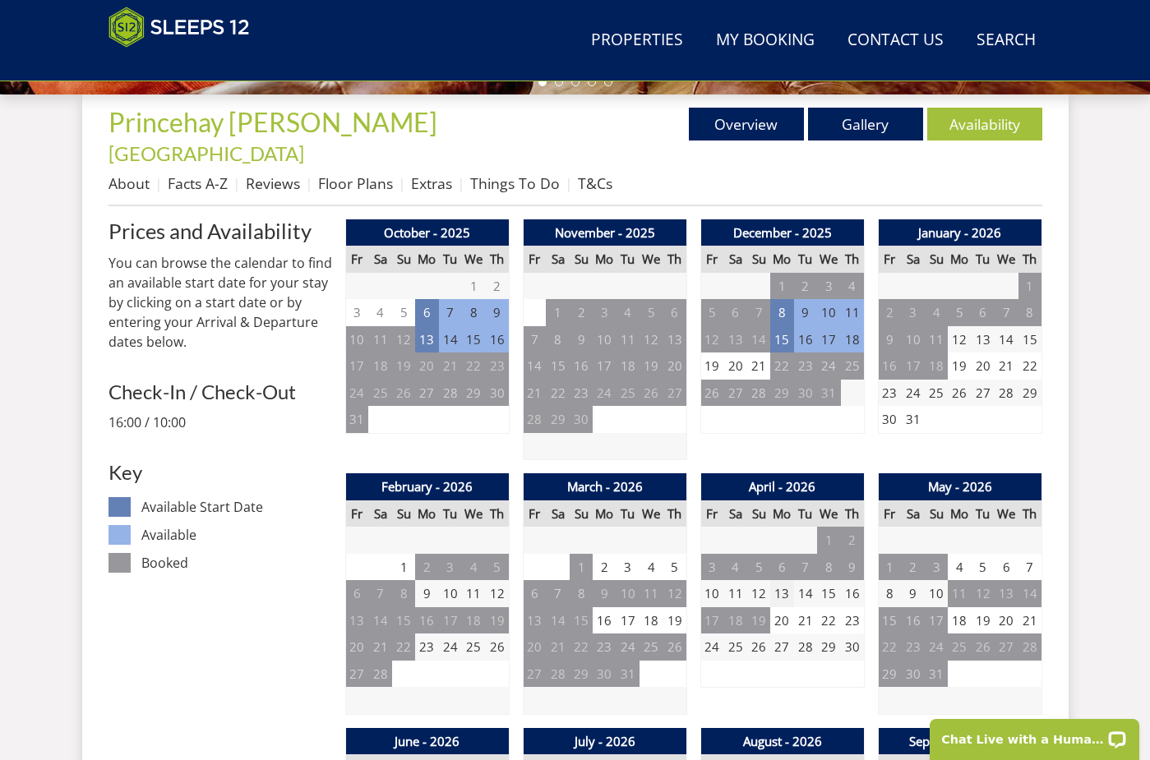
click at [787, 580] on td "13" at bounding box center [781, 593] width 23 height 27
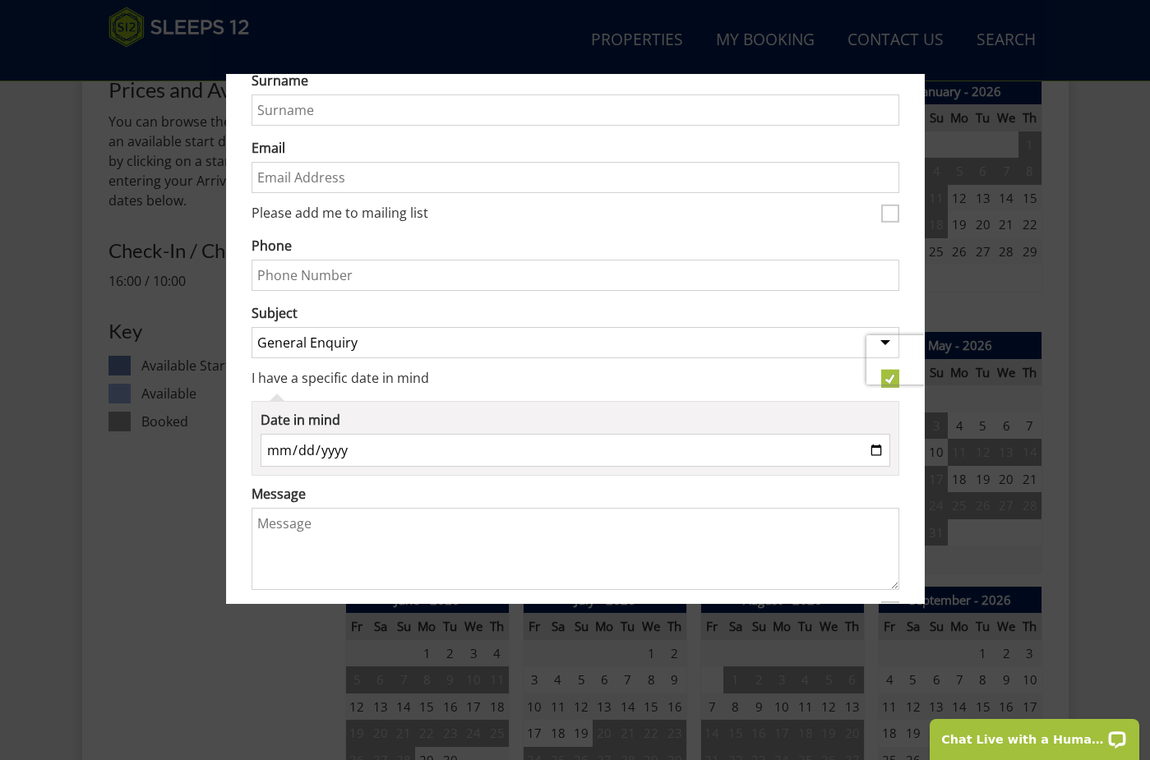
scroll to position [212, 0]
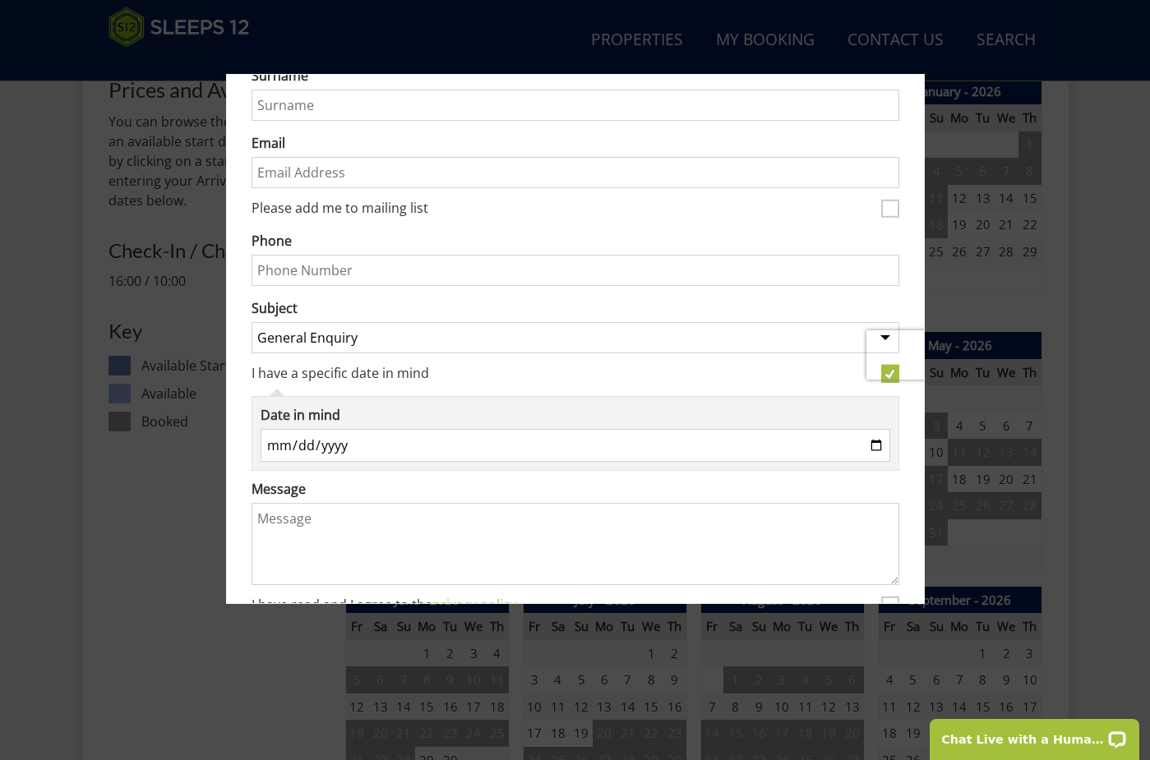
click at [362, 422] on label "Date in mind" at bounding box center [576, 415] width 630 height 20
click at [362, 429] on input "[DATE]" at bounding box center [576, 445] width 630 height 33
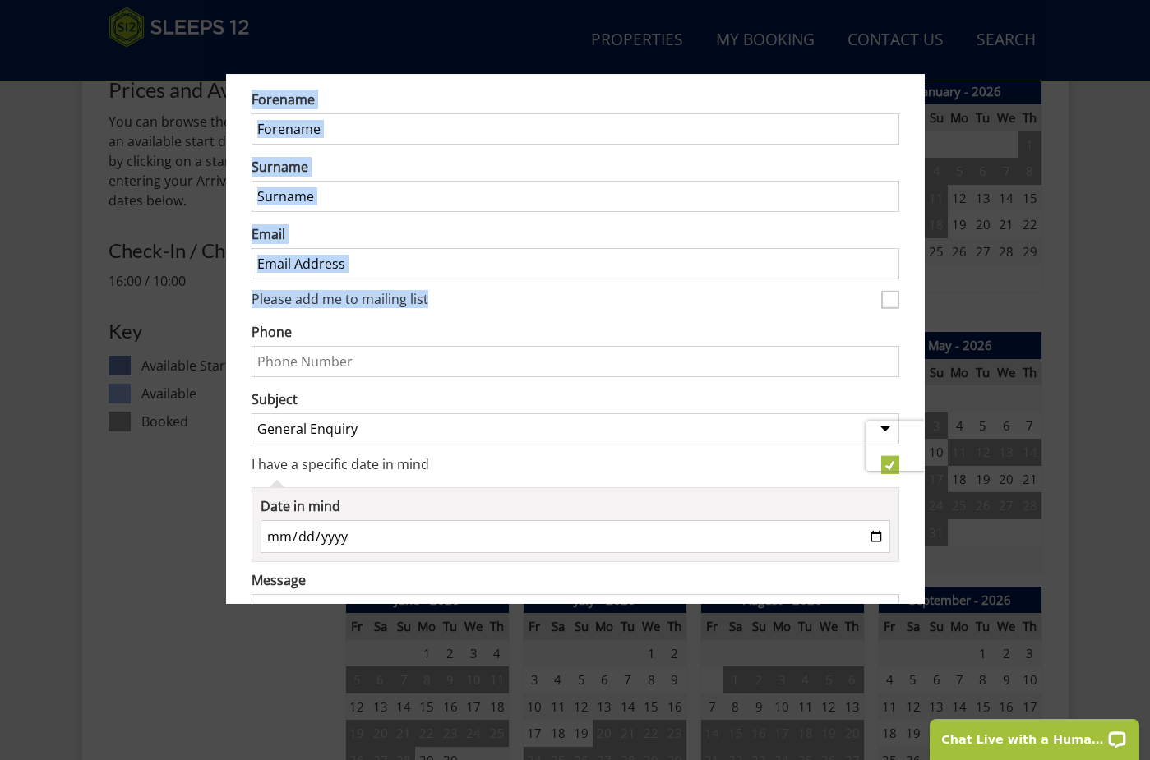
drag, startPoint x: 801, startPoint y: 295, endPoint x: 1051, endPoint y: 279, distance: 251.2
click at [1050, 279] on div "HIDE Please contact us regarding the availability of this date You can contact …" at bounding box center [575, 380] width 1150 height 760
click at [1051, 279] on div at bounding box center [575, 380] width 1150 height 760
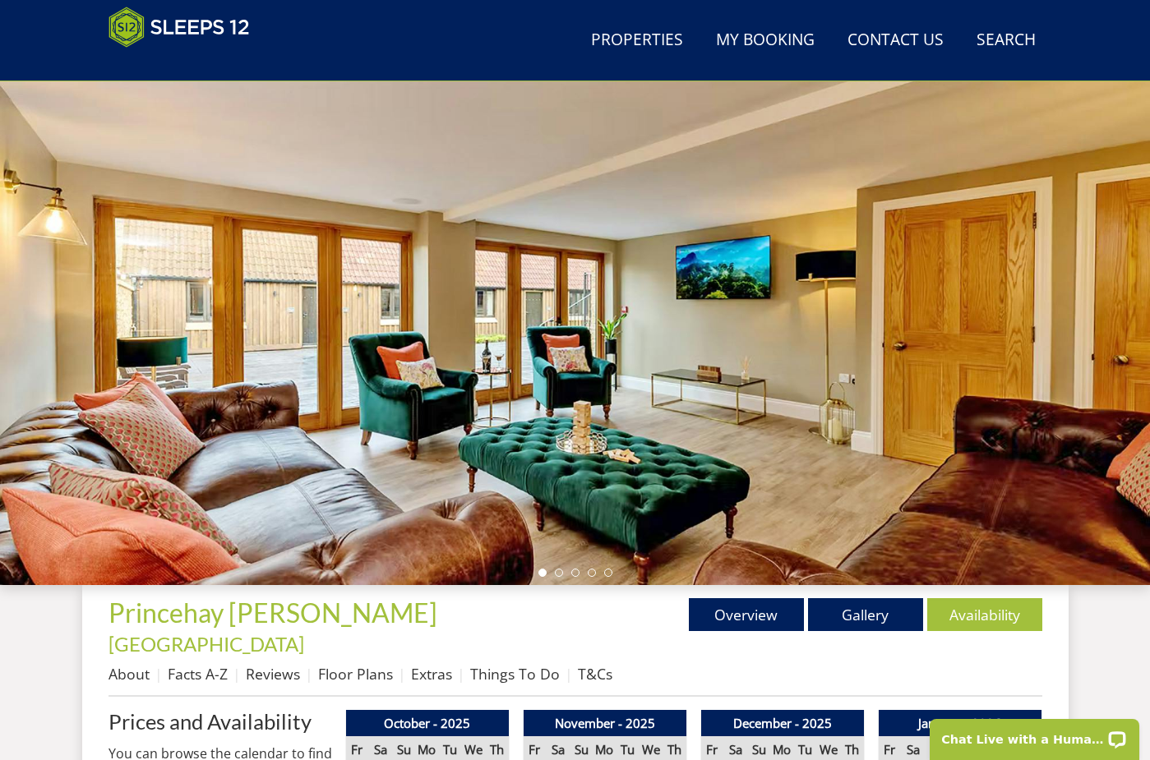
scroll to position [134, 0]
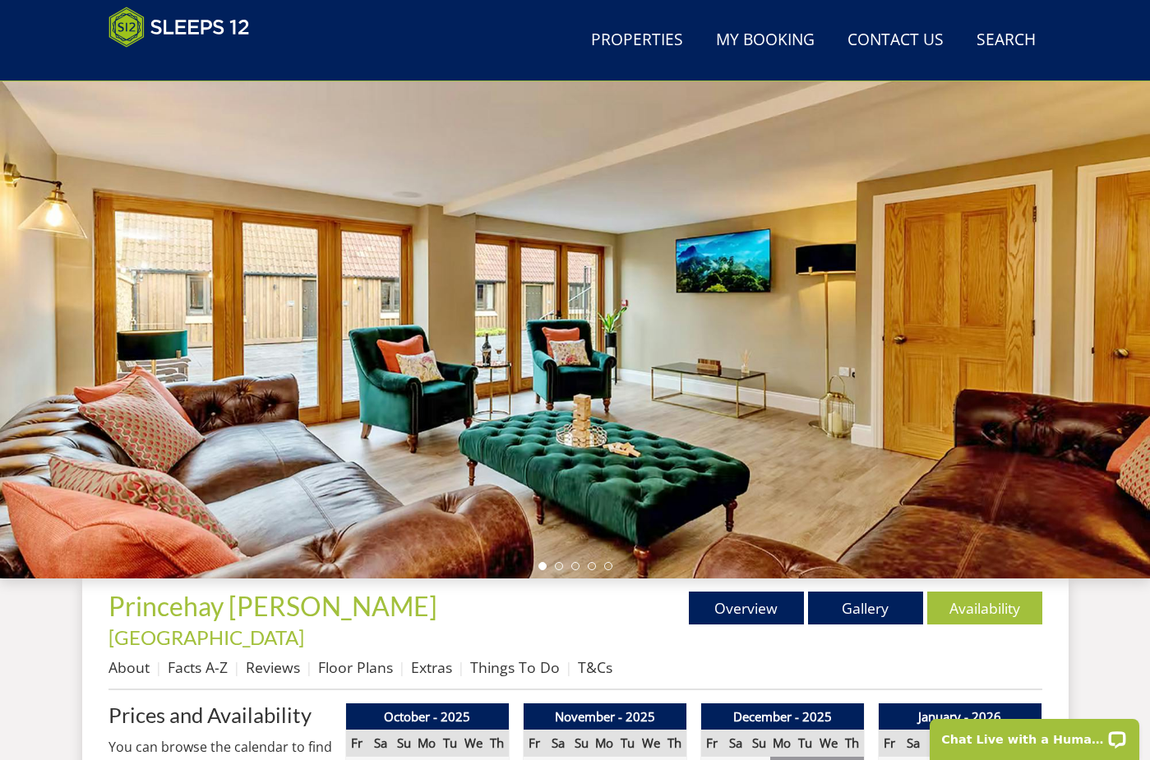
scroll to position [161, 0]
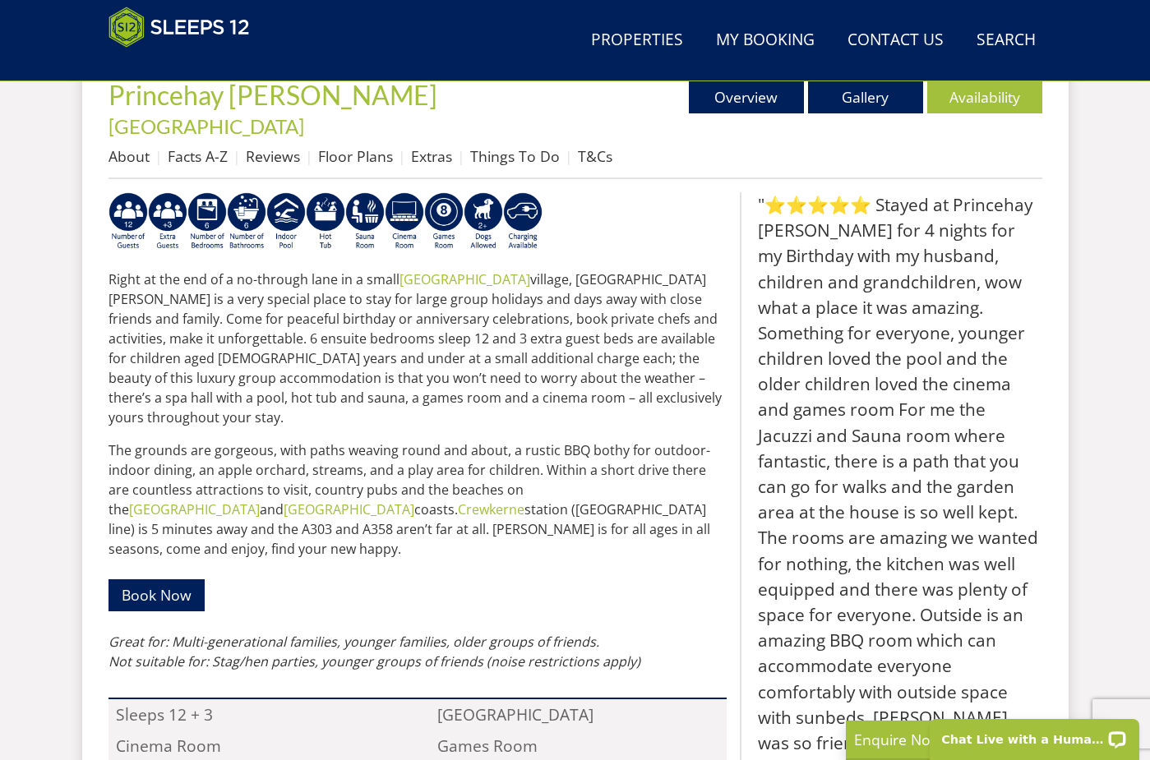
scroll to position [695, 0]
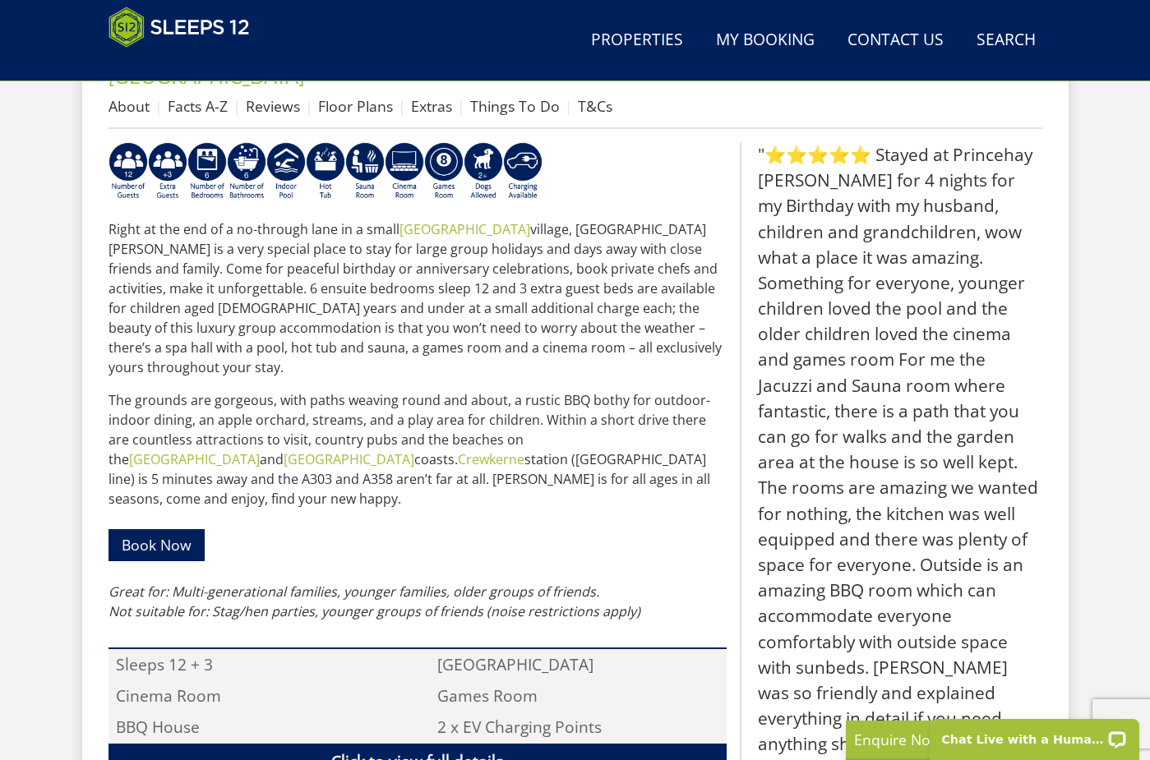
click at [510, 744] on link "Click to view full details" at bounding box center [417, 762] width 618 height 37
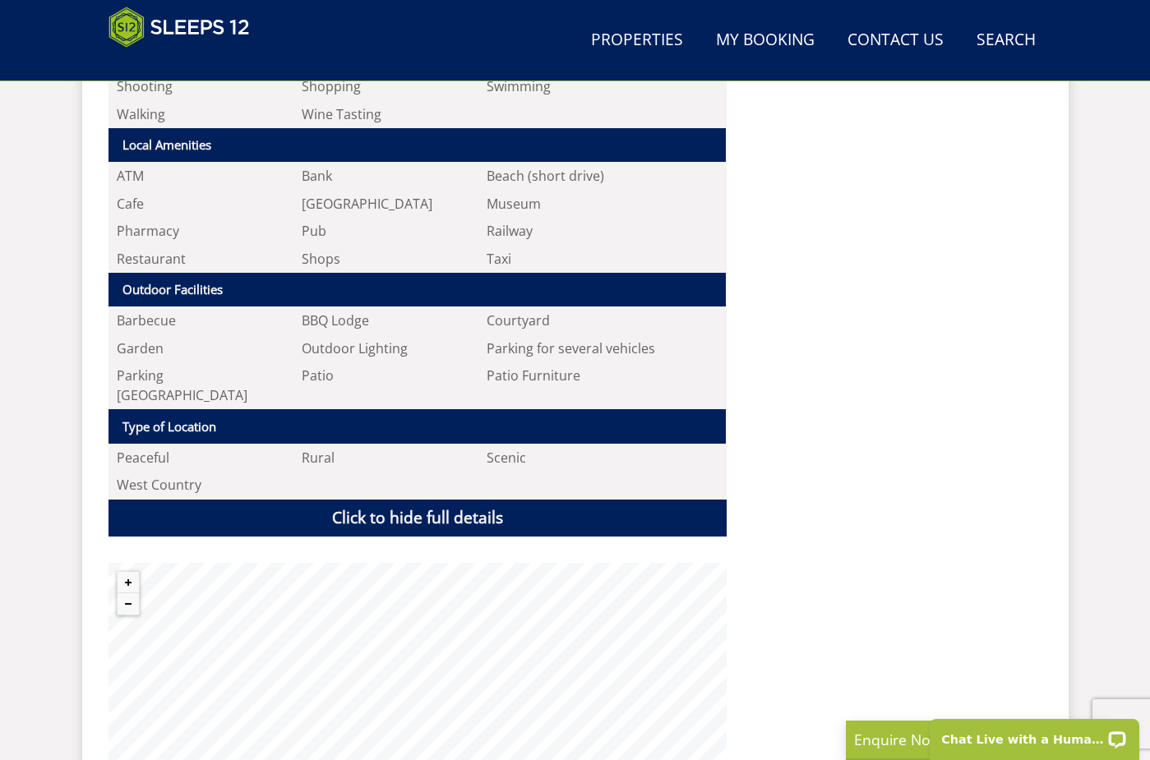
scroll to position [2259, 0]
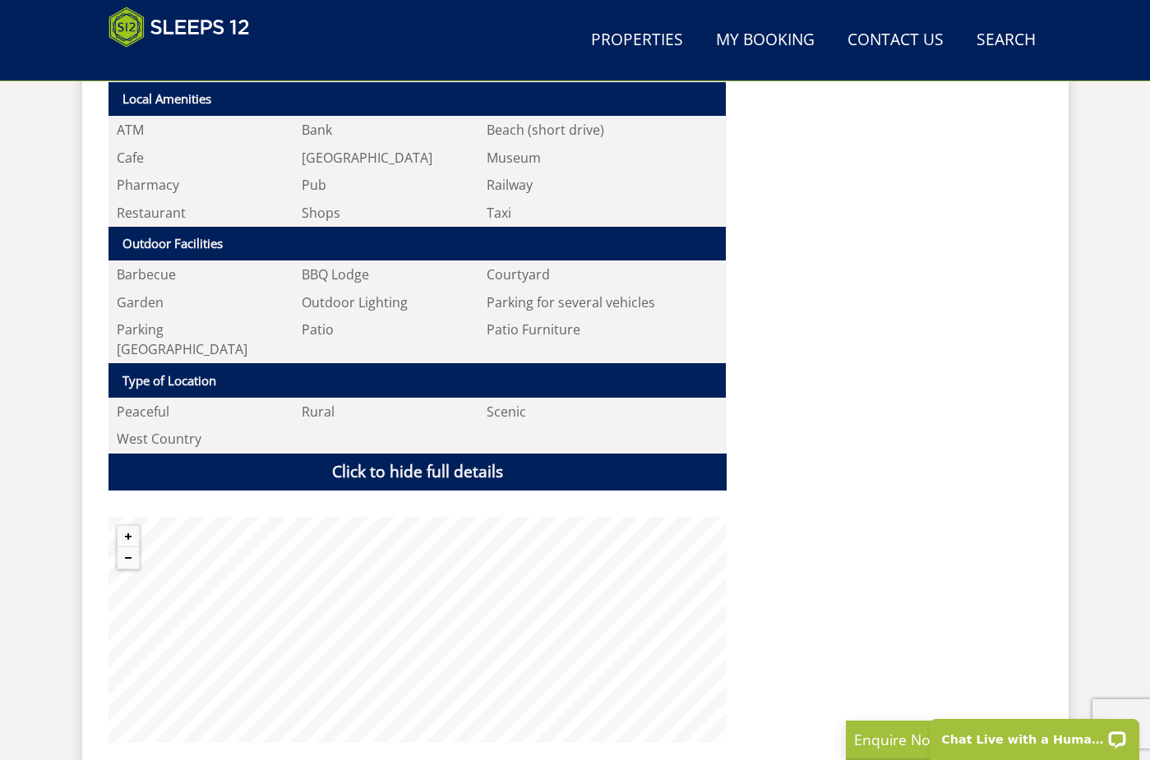
select select "12"
select select "5"
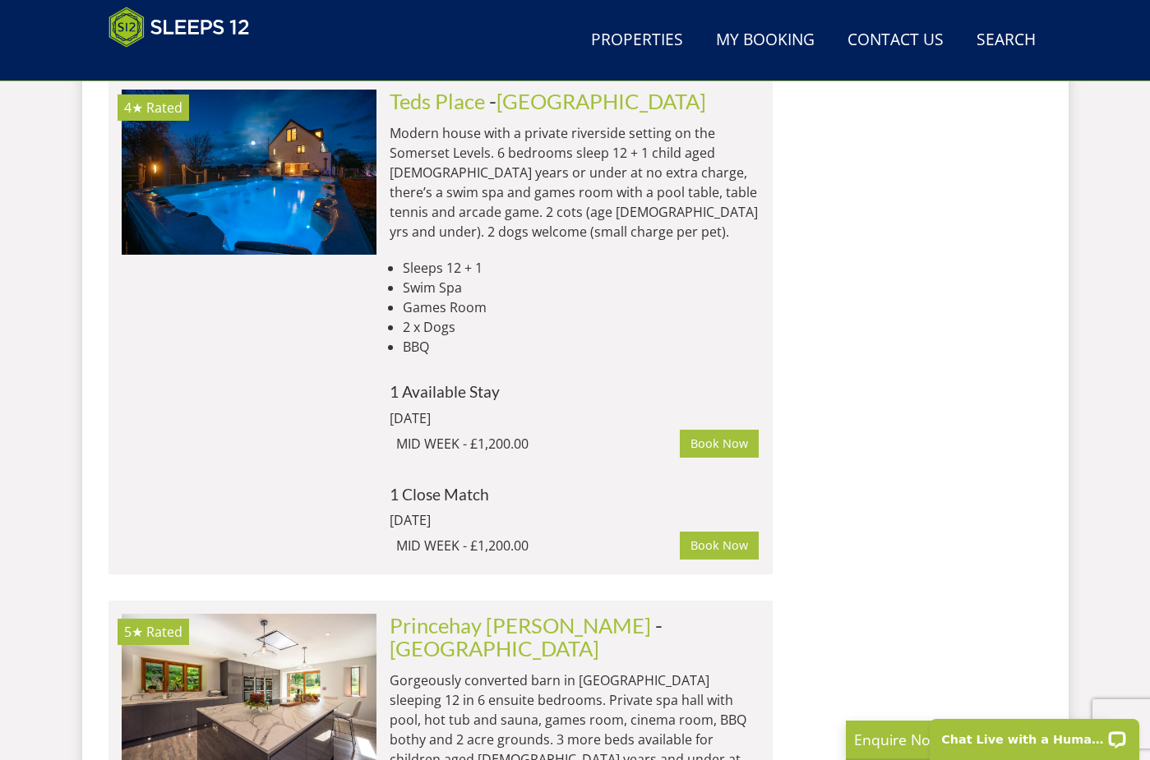
scroll to position [2014, 0]
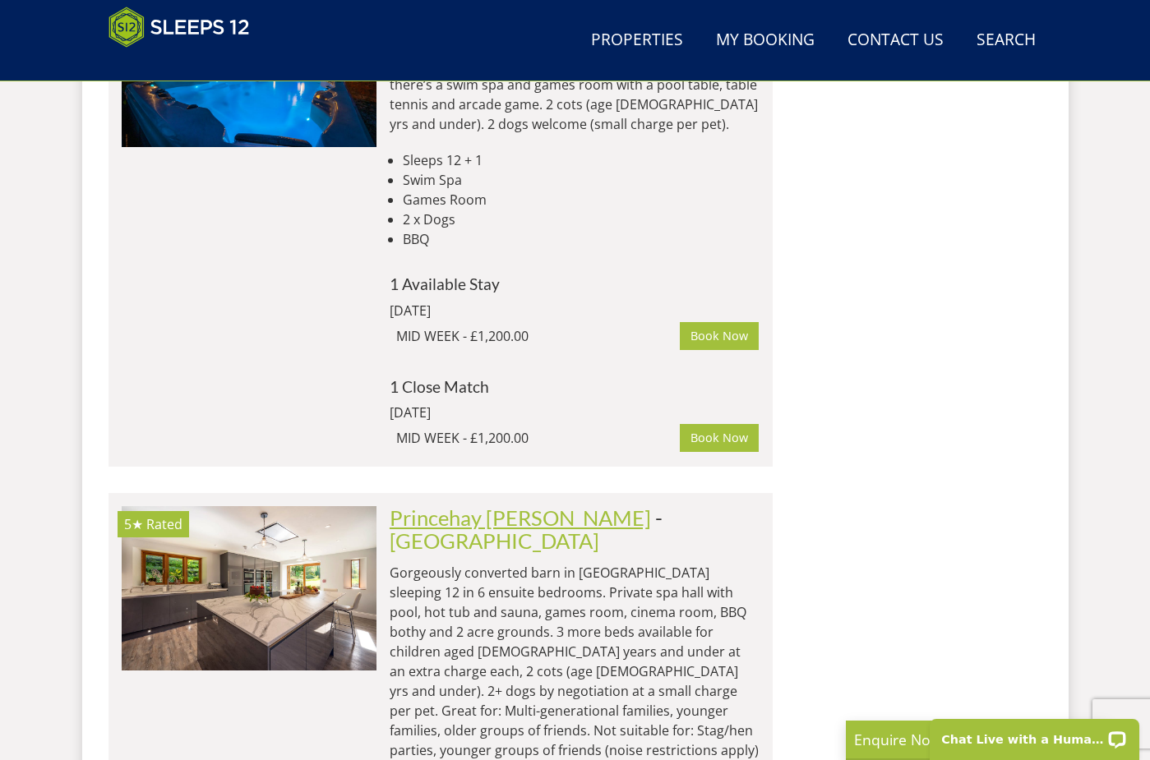
click at [478, 505] on link "Princehay [PERSON_NAME]" at bounding box center [520, 517] width 261 height 25
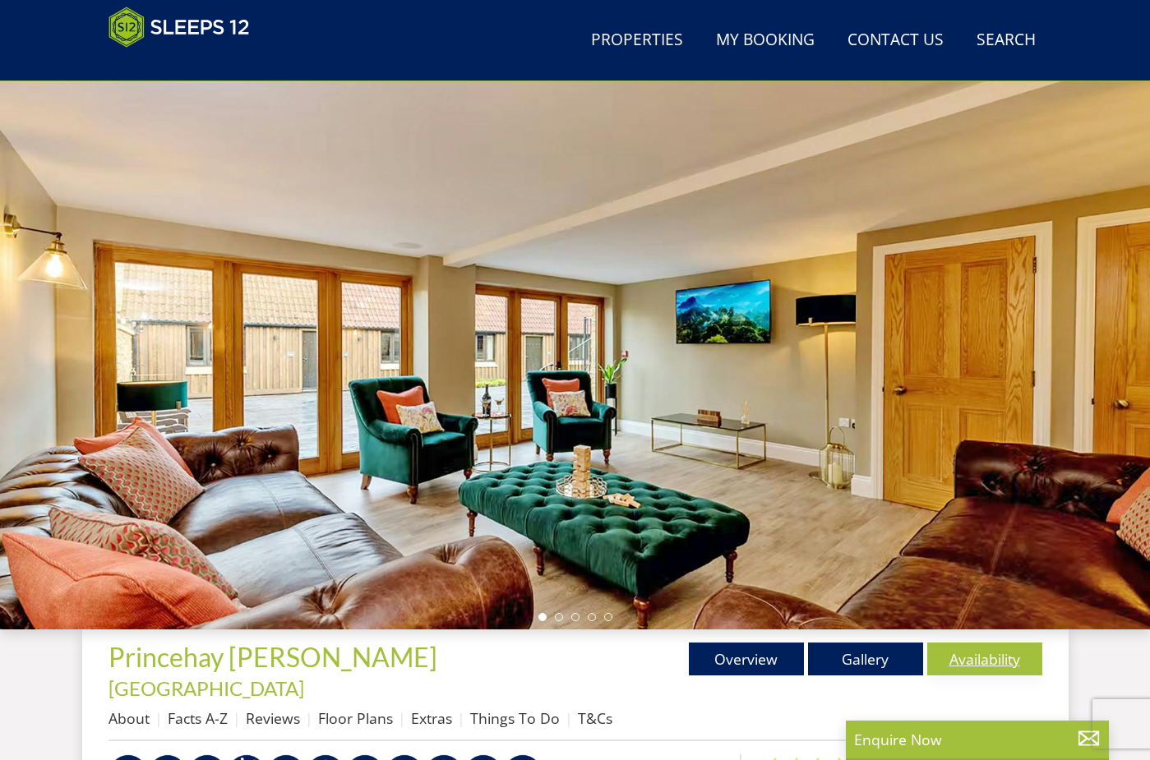
click at [996, 660] on link "Availability" at bounding box center [984, 659] width 115 height 33
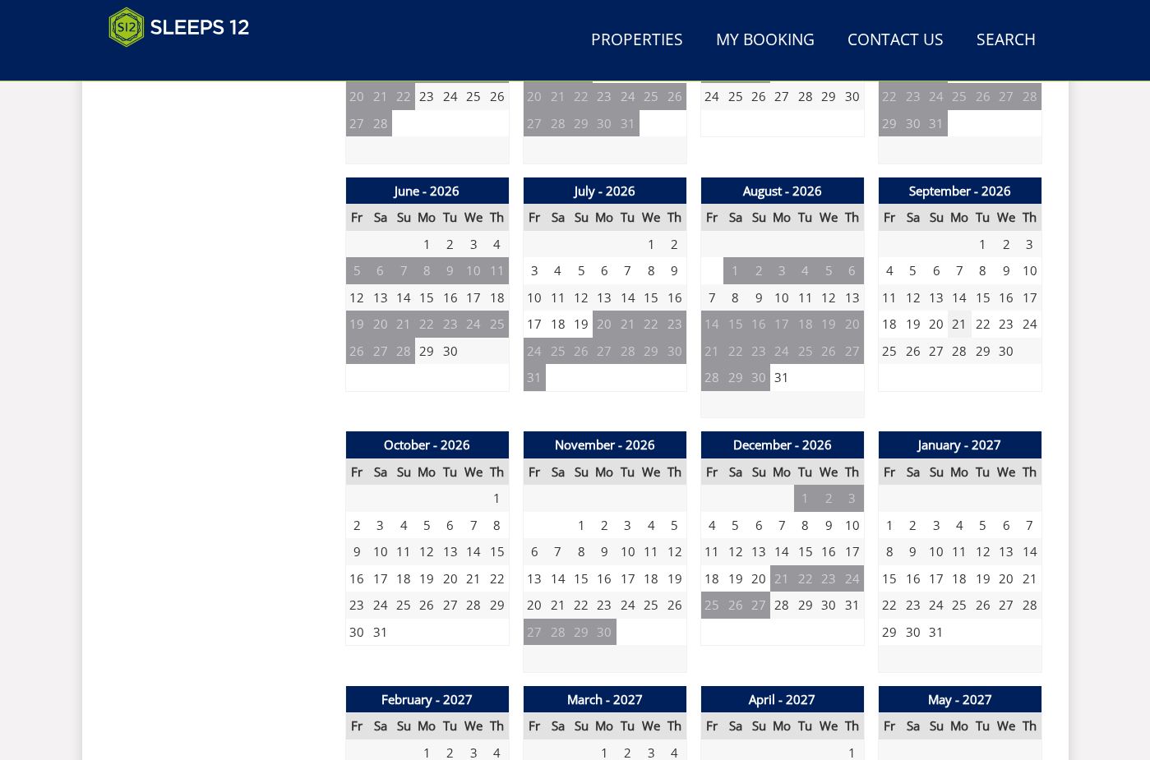
click at [963, 311] on td "21" at bounding box center [959, 324] width 23 height 27
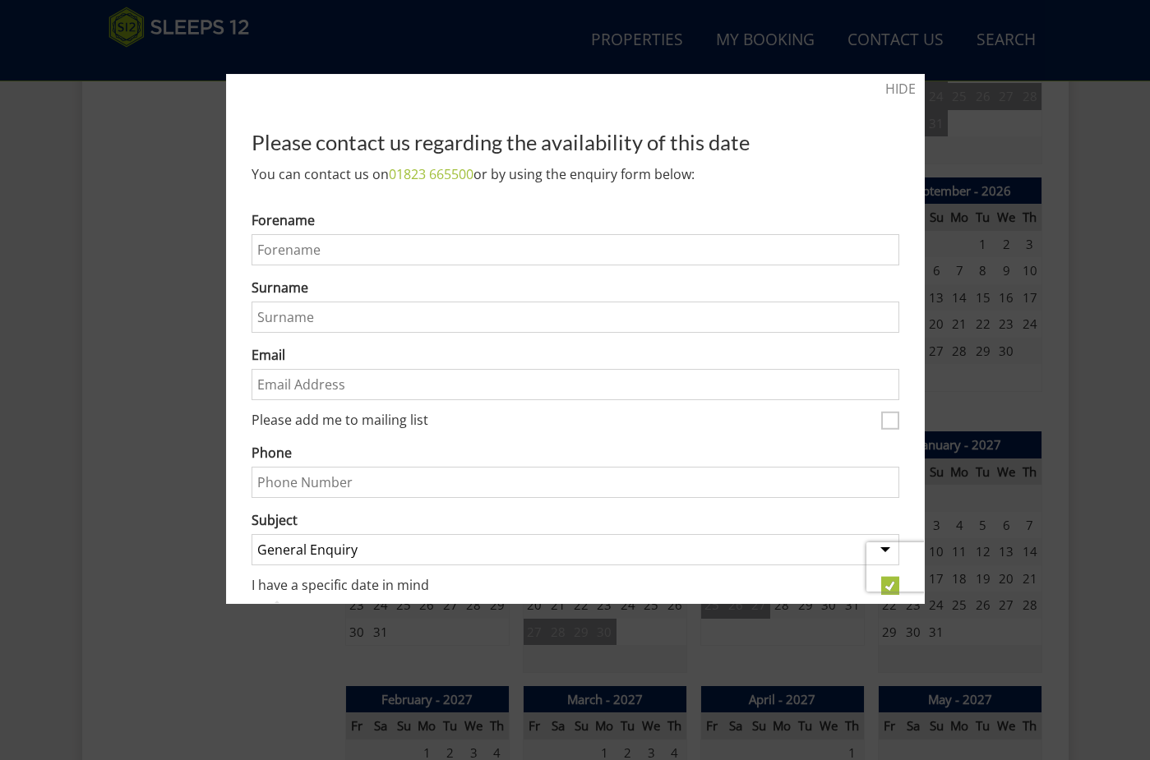
click at [556, 267] on form "Do not fill in this field Forename Surname Email Please add me to mailing list …" at bounding box center [576, 541] width 648 height 662
type input "jayden"
type input "pilime"
type input "jaydenpilime3912"
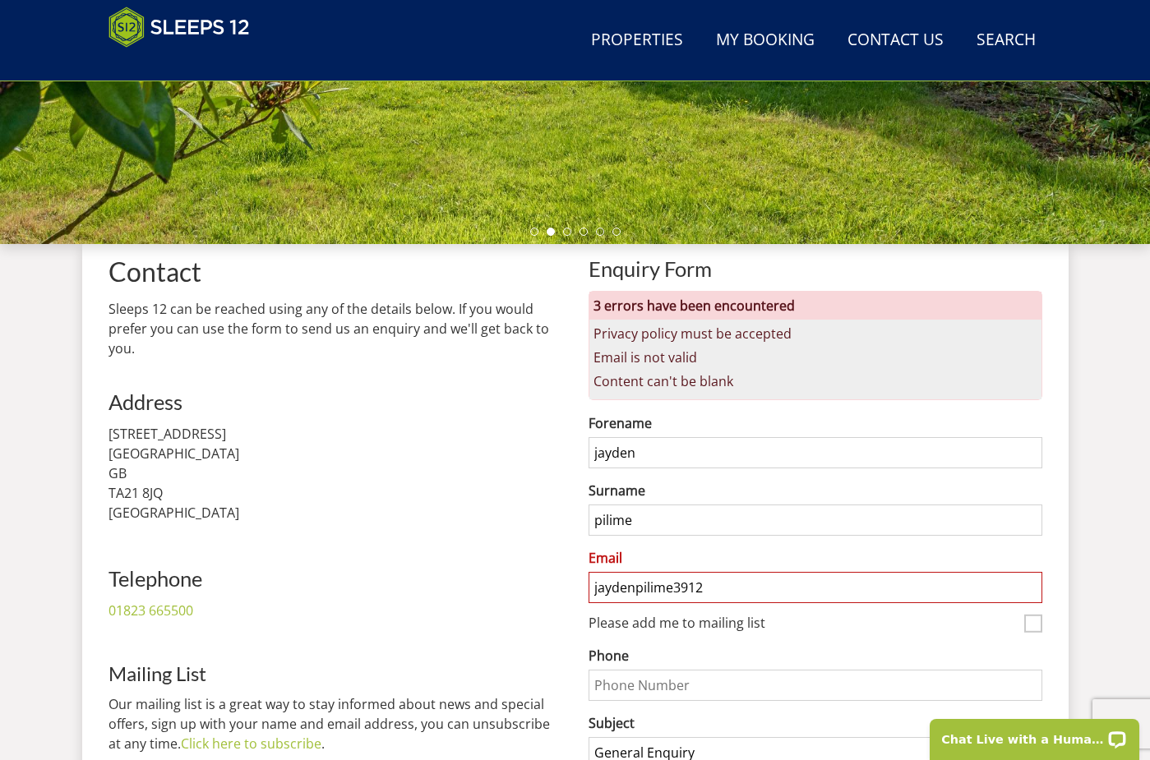
scroll to position [471, 0]
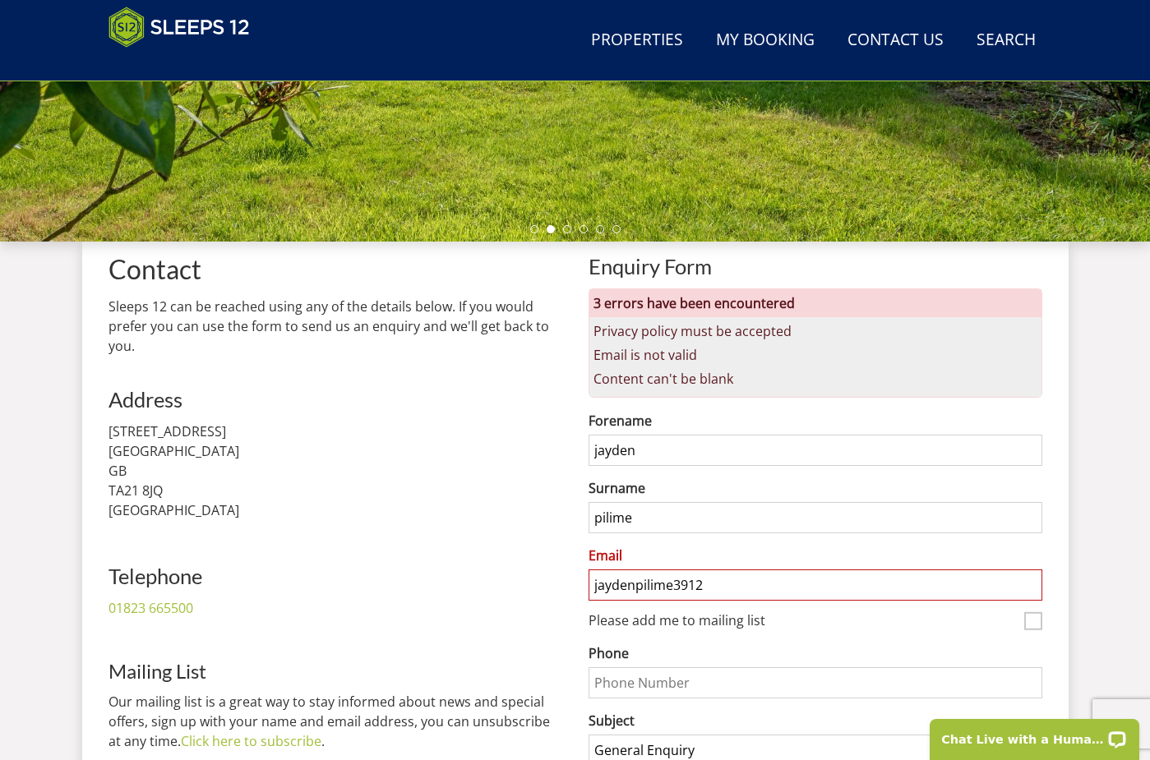
click at [505, 365] on div "Contact Sleeps 12 can be reached using any of the details below. If you would p…" at bounding box center [335, 668] width 454 height 826
